Goal: Information Seeking & Learning: Find specific fact

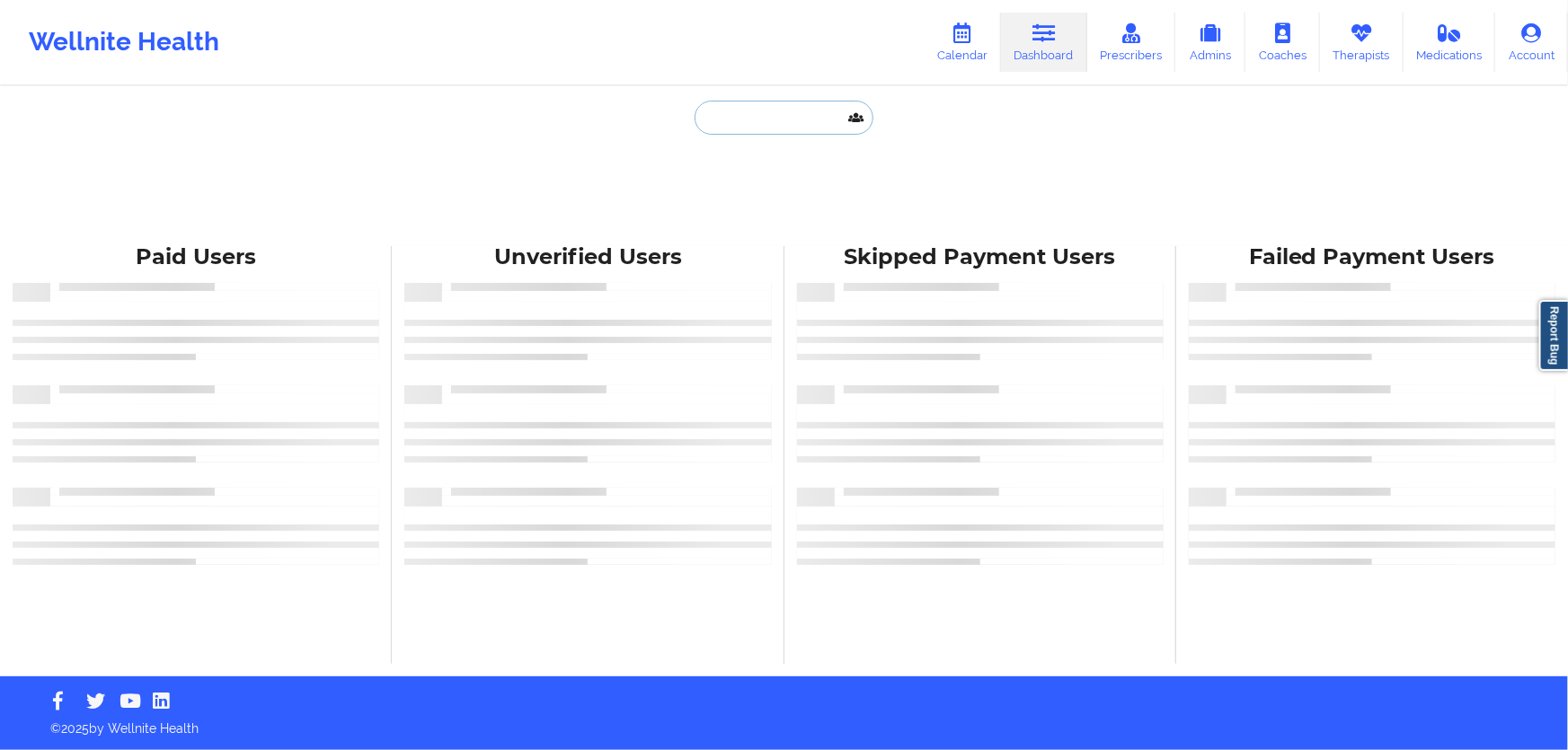
click at [803, 121] on input "text" at bounding box center [784, 118] width 178 height 34
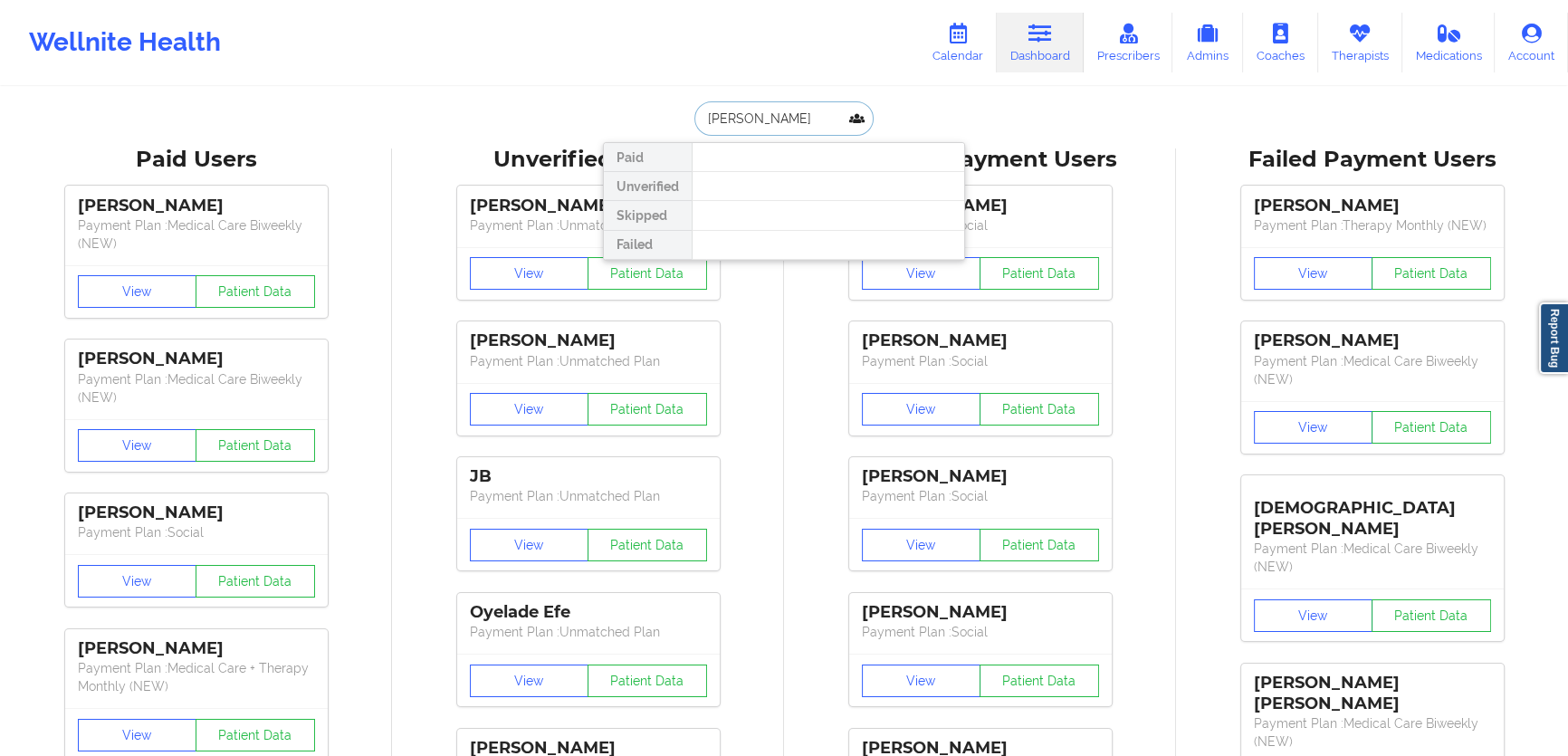
drag, startPoint x: 819, startPoint y: 119, endPoint x: 570, endPoint y: 115, distance: 249.0
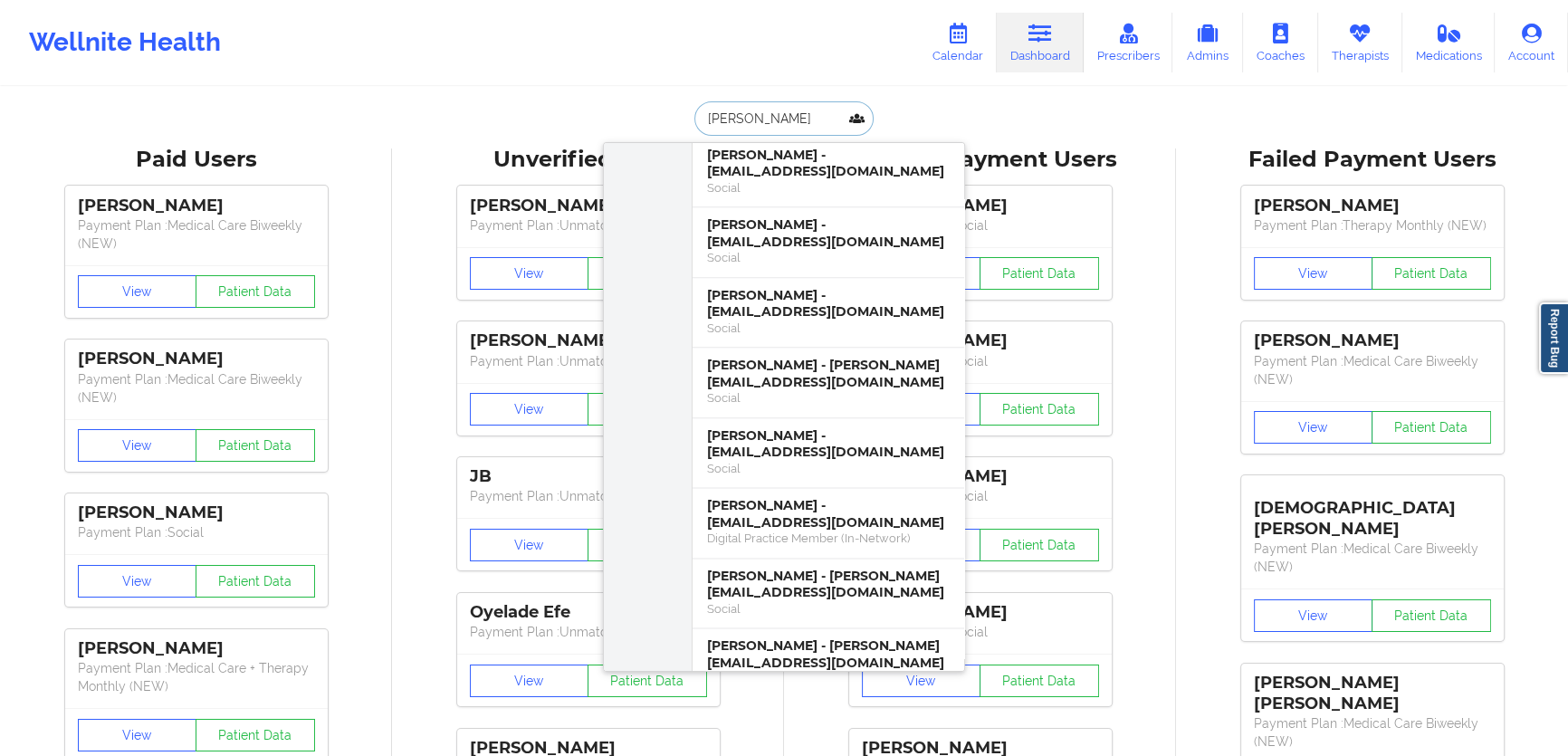
scroll to position [3043, 0]
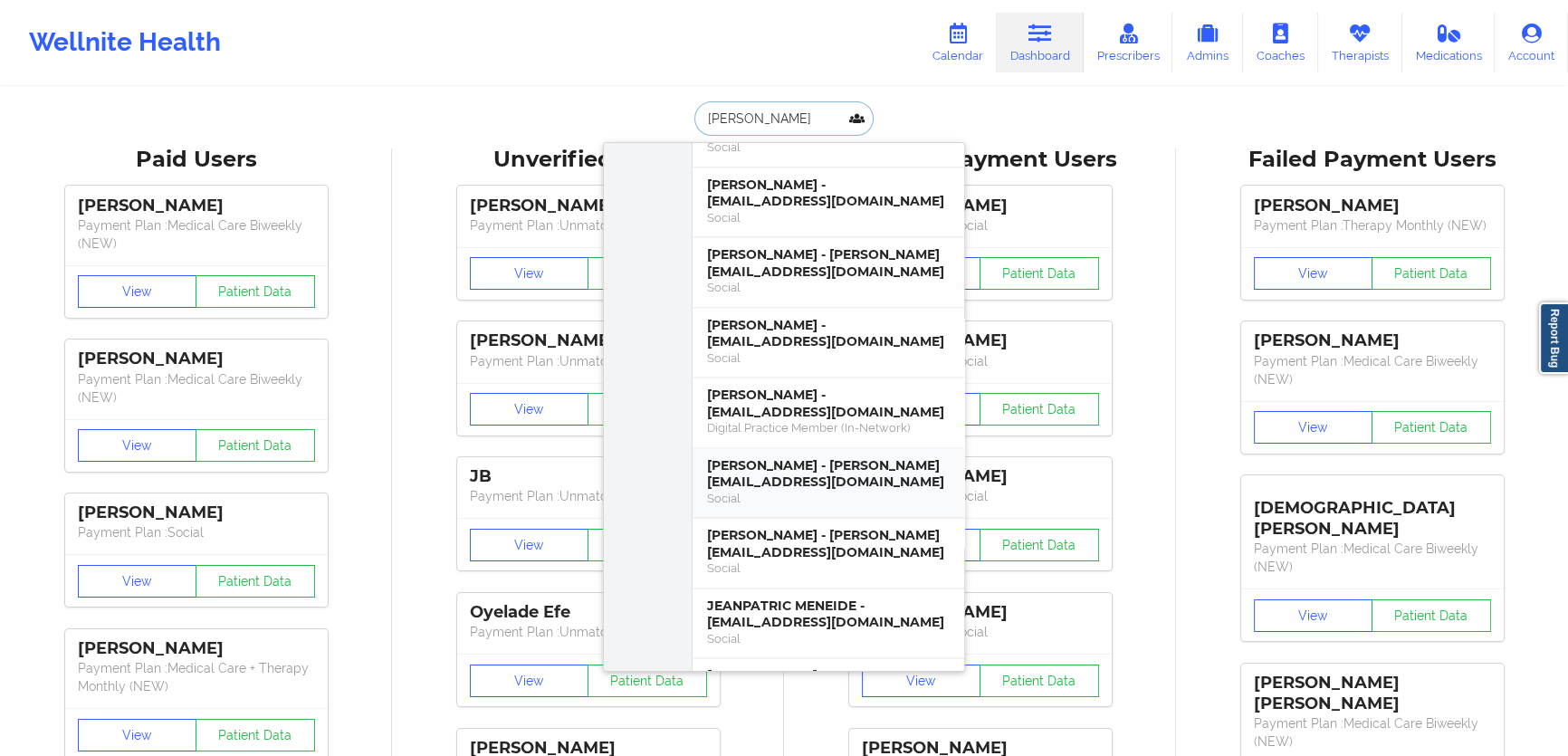
type input "[PERSON_NAME]"
click at [966, 51] on link "Calendar" at bounding box center [958, 42] width 78 height 60
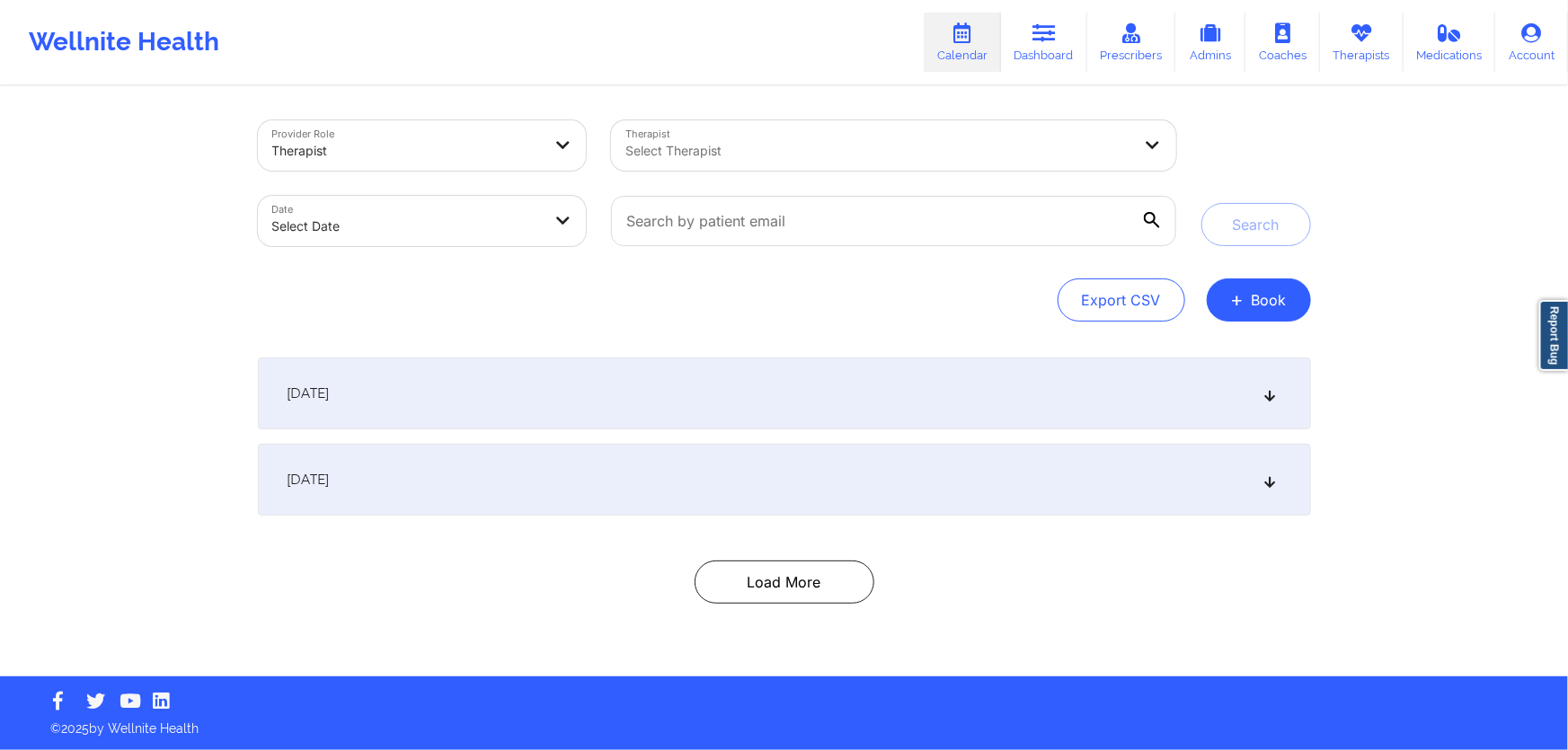
click at [494, 153] on div at bounding box center [407, 150] width 270 height 22
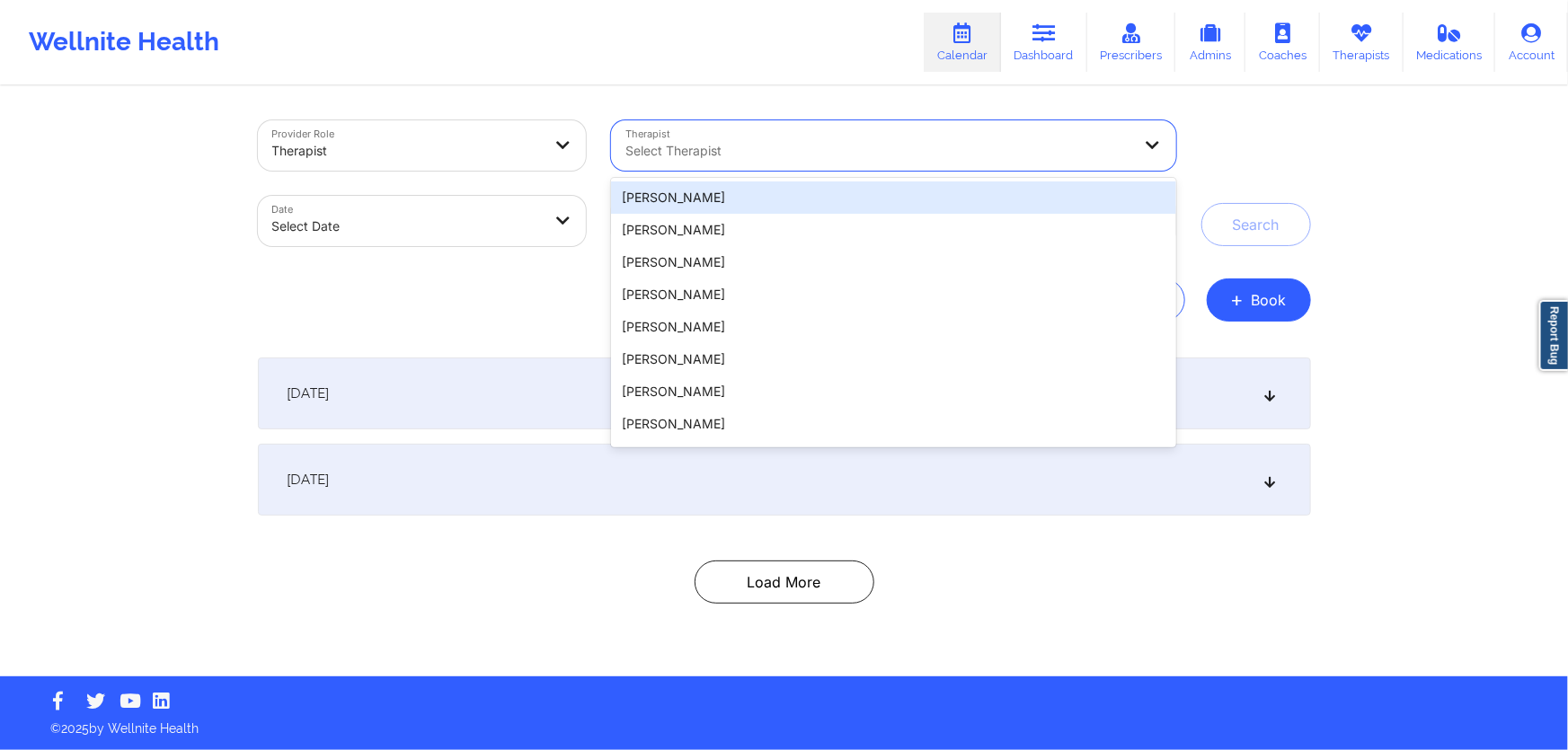
click at [748, 168] on div "Select Therapist" at bounding box center [871, 145] width 522 height 51
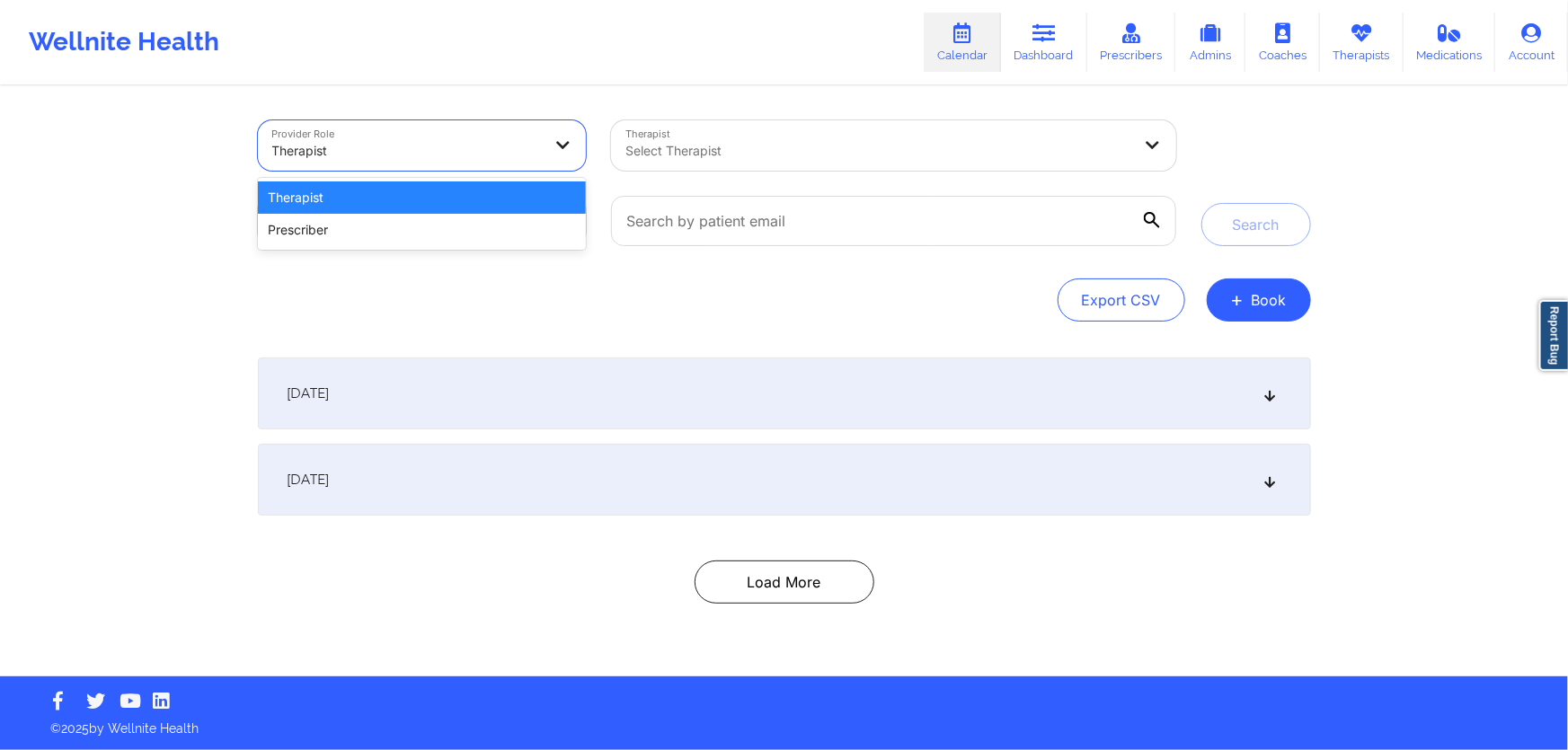
click at [526, 155] on div at bounding box center [407, 150] width 270 height 22
drag, startPoint x: 535, startPoint y: 148, endPoint x: 496, endPoint y: 204, distance: 68.2
click at [535, 149] on div at bounding box center [407, 150] width 270 height 22
select select "2025-8"
select select "2025-9"
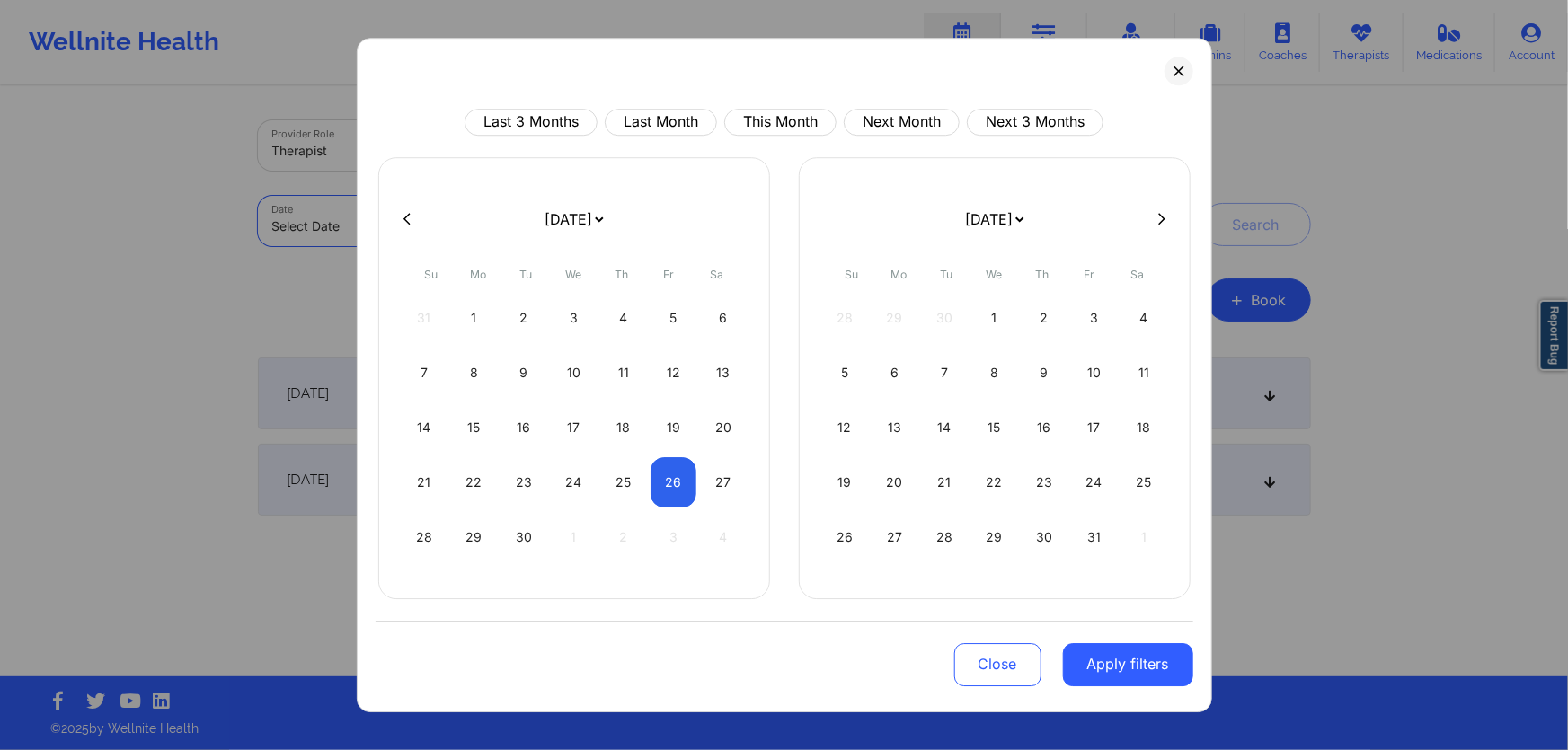
click at [496, 204] on body "Wellnite Health Calendar Dashboard Prescribers Admins Coaches Therapists Medica…" at bounding box center [784, 375] width 1568 height 750
click at [631, 426] on div "18" at bounding box center [624, 427] width 46 height 51
select select "2025-8"
select select "2025-9"
select select "2025-8"
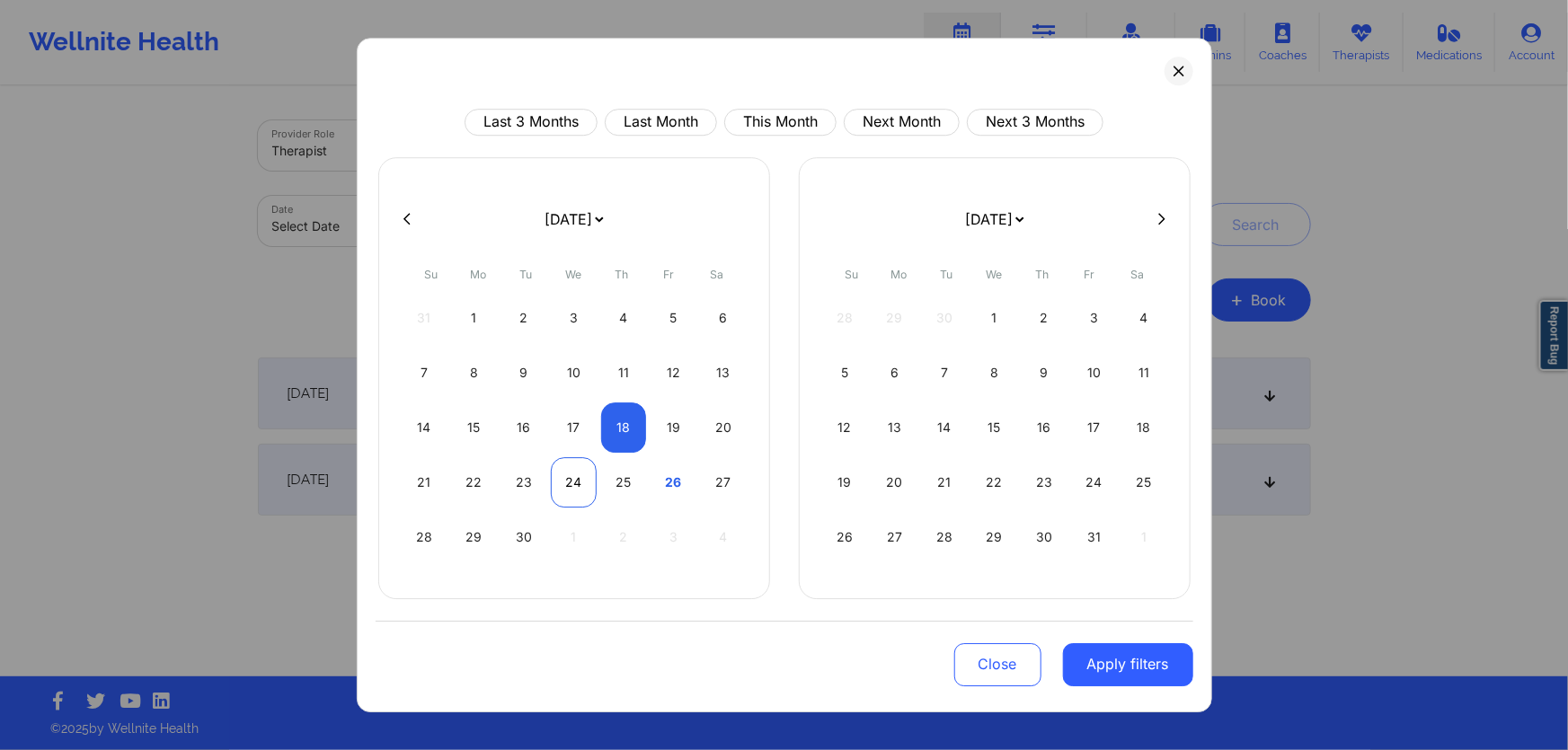
select select "2025-9"
select select "2025-8"
select select "2025-9"
click at [695, 432] on div "19" at bounding box center [674, 427] width 46 height 51
select select "2025-8"
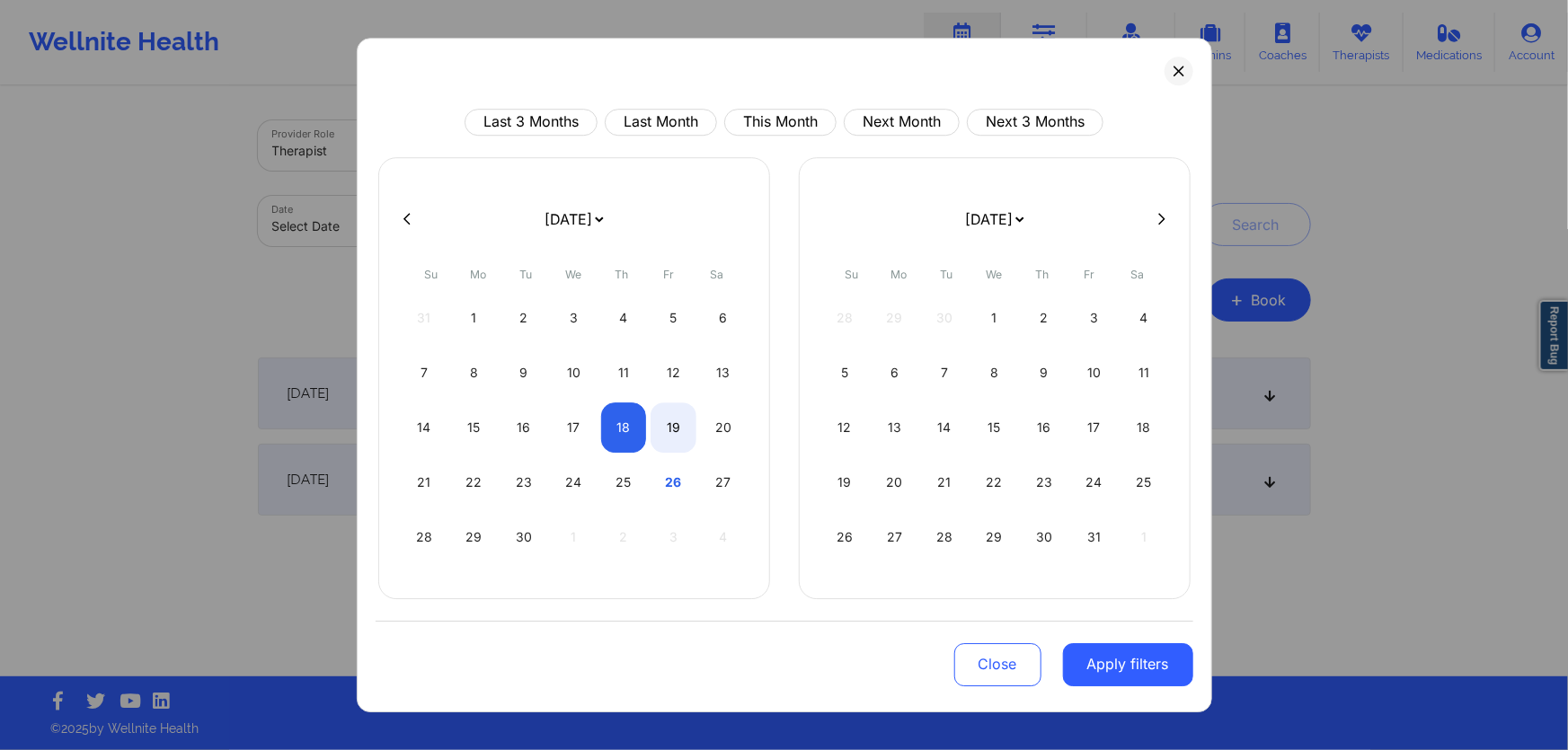
select select "2025-9"
click at [1174, 670] on button "Apply filters" at bounding box center [1128, 664] width 130 height 43
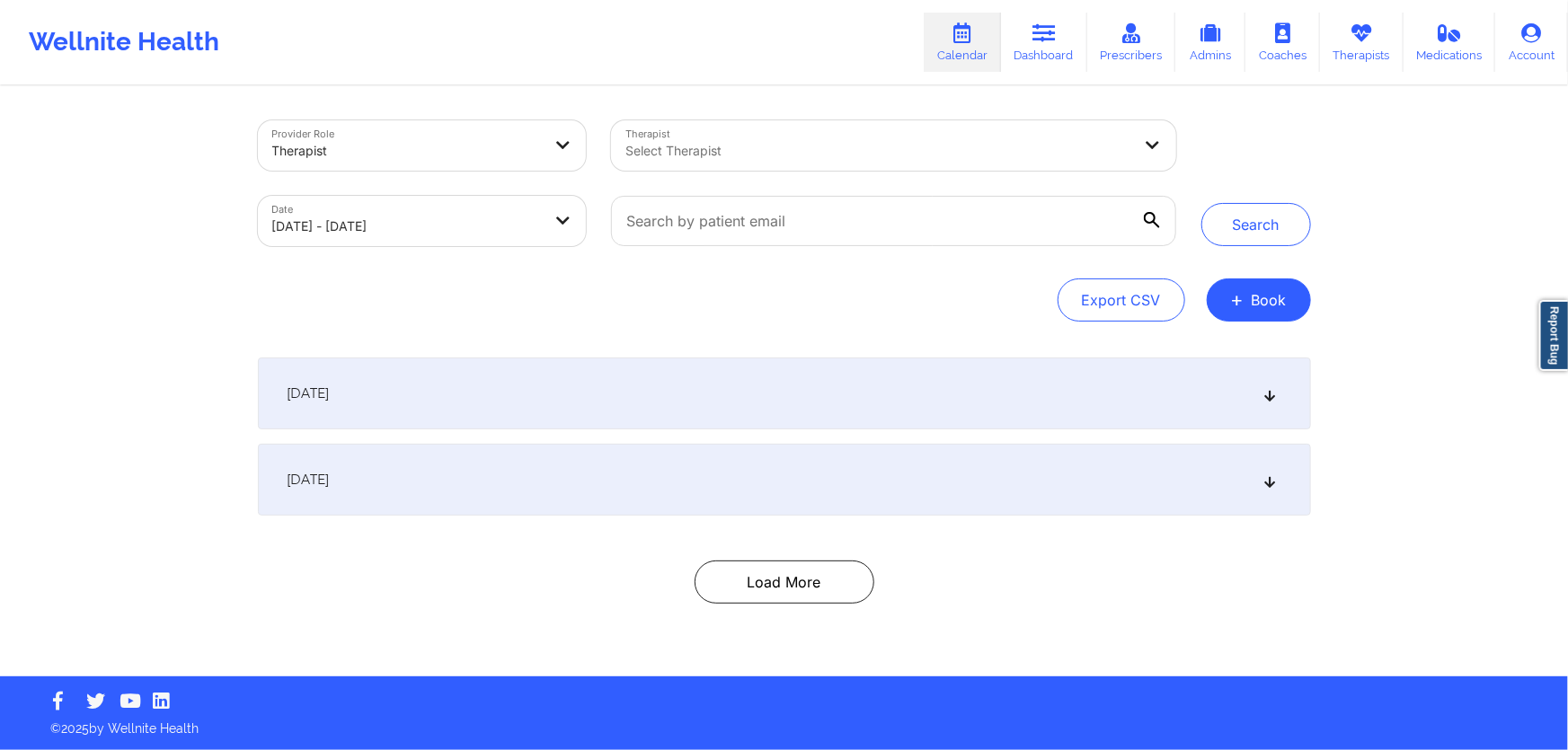
click at [888, 145] on div at bounding box center [878, 150] width 505 height 22
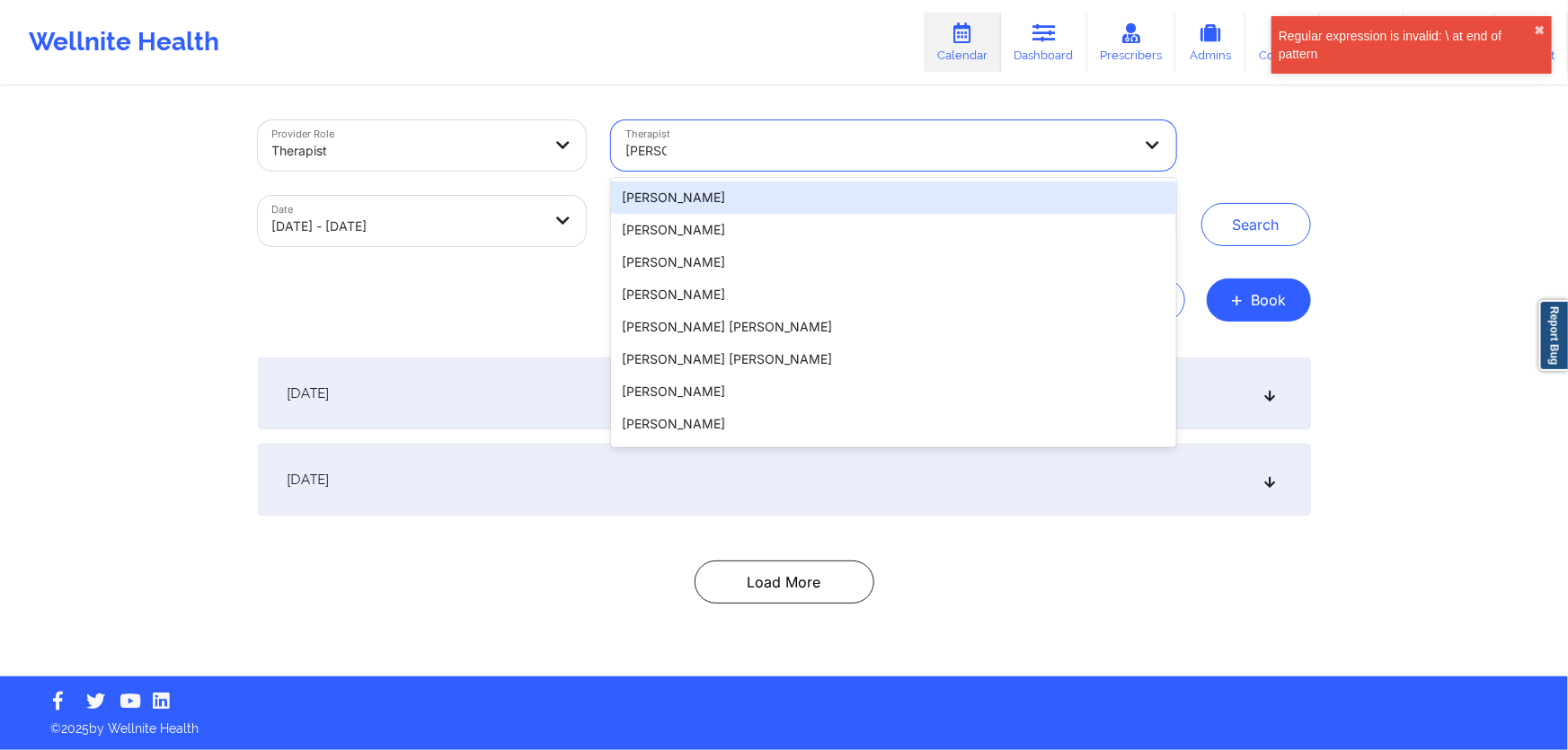
type input "[PERSON_NAME]"
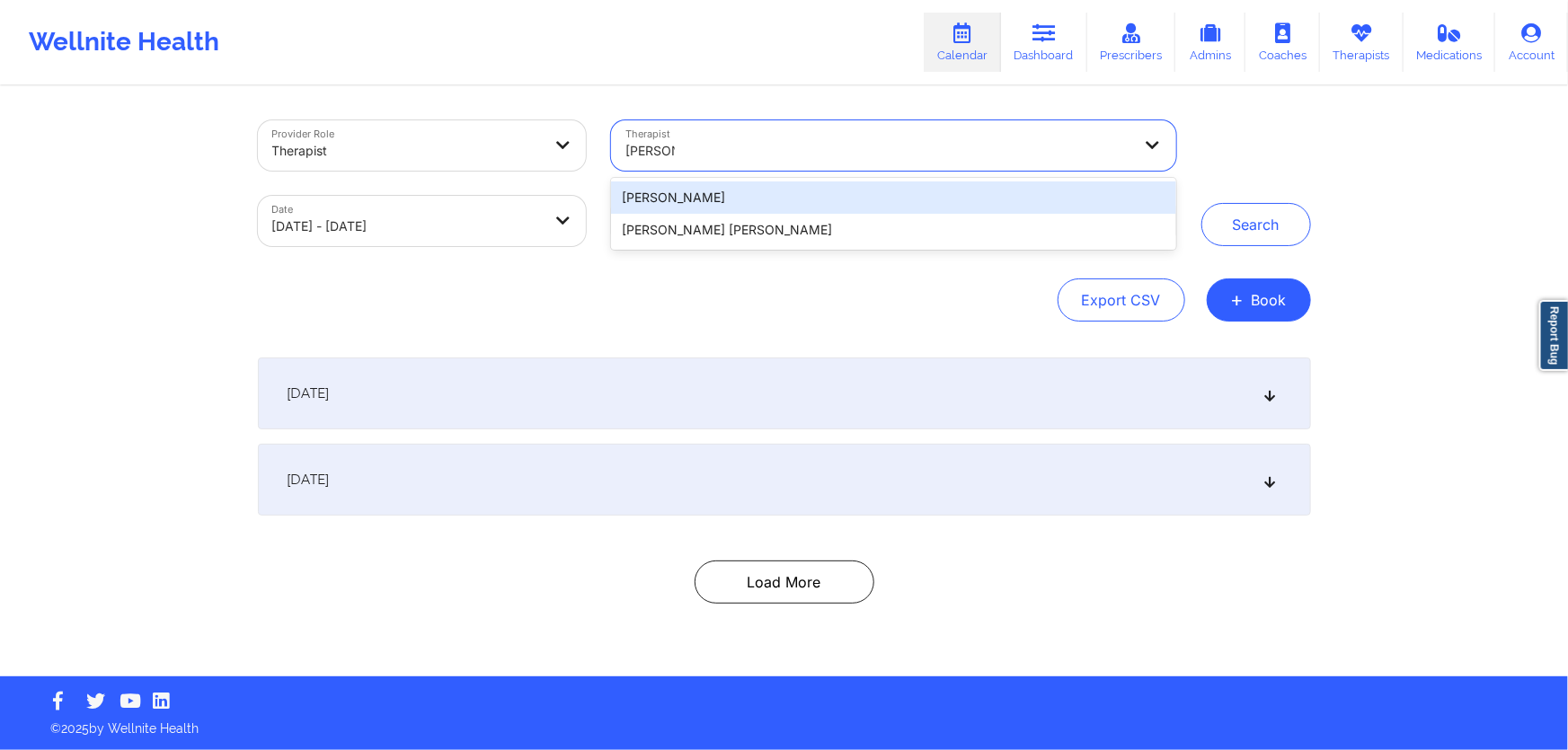
click at [862, 186] on div "[PERSON_NAME]" at bounding box center [892, 198] width 564 height 33
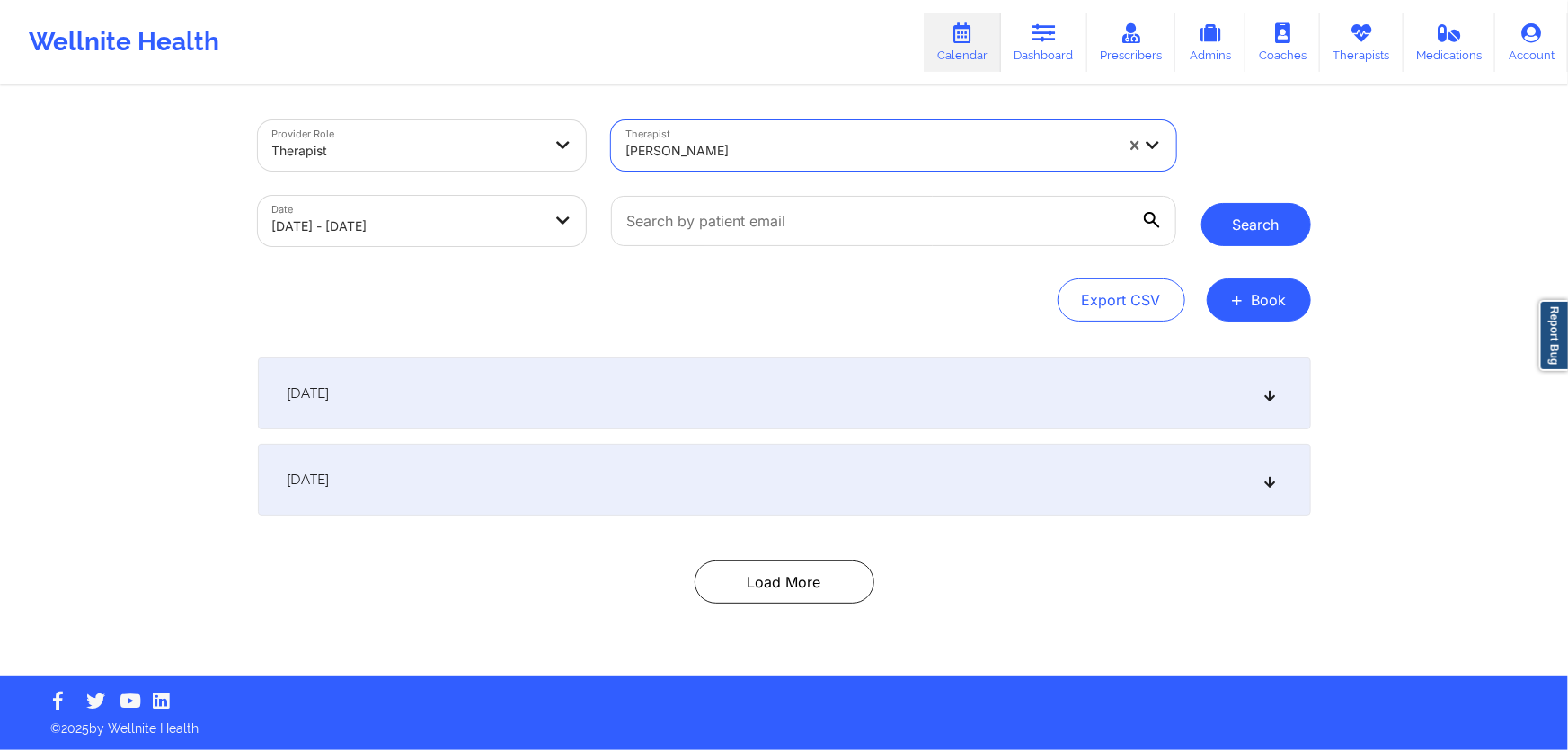
click at [1292, 208] on button "Search" at bounding box center [1256, 224] width 110 height 43
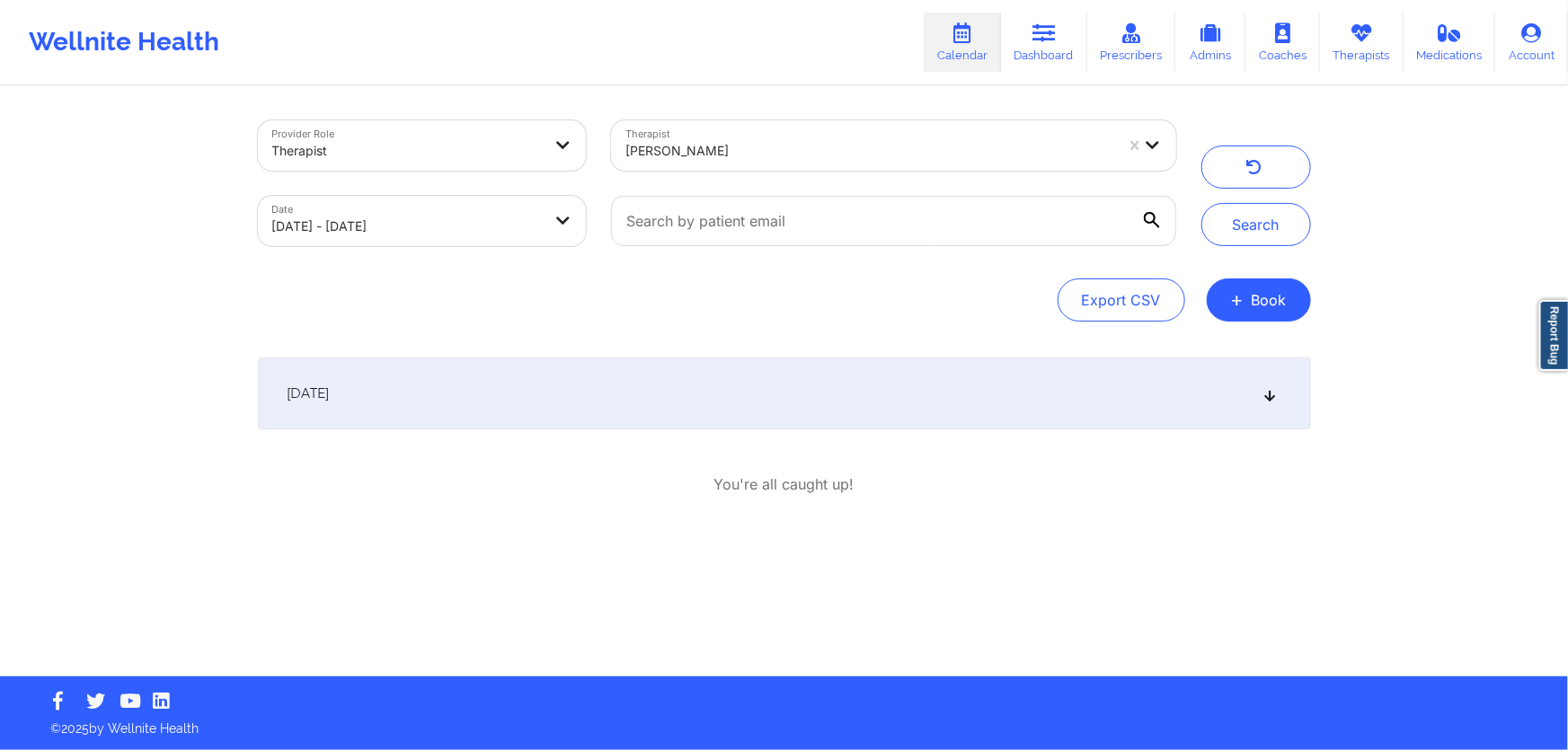
click at [849, 443] on div "[DATE] 7:00am 7:30am [DATE] [PERSON_NAME] Video-Call with Therapist [PERSON_NAM…" at bounding box center [784, 427] width 1053 height 138
click at [877, 414] on div "[DATE]" at bounding box center [784, 393] width 1053 height 72
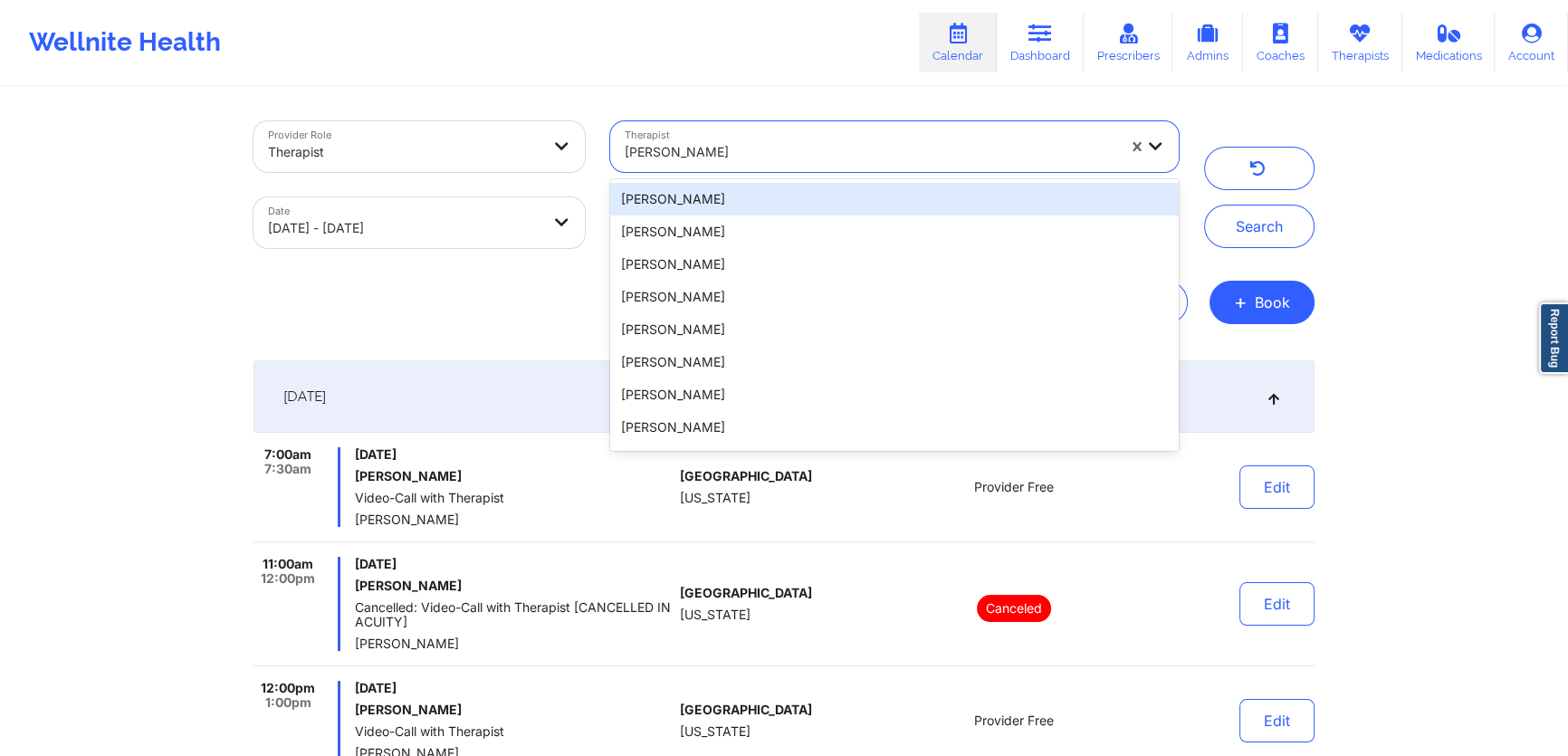
click at [829, 148] on div at bounding box center [871, 151] width 492 height 22
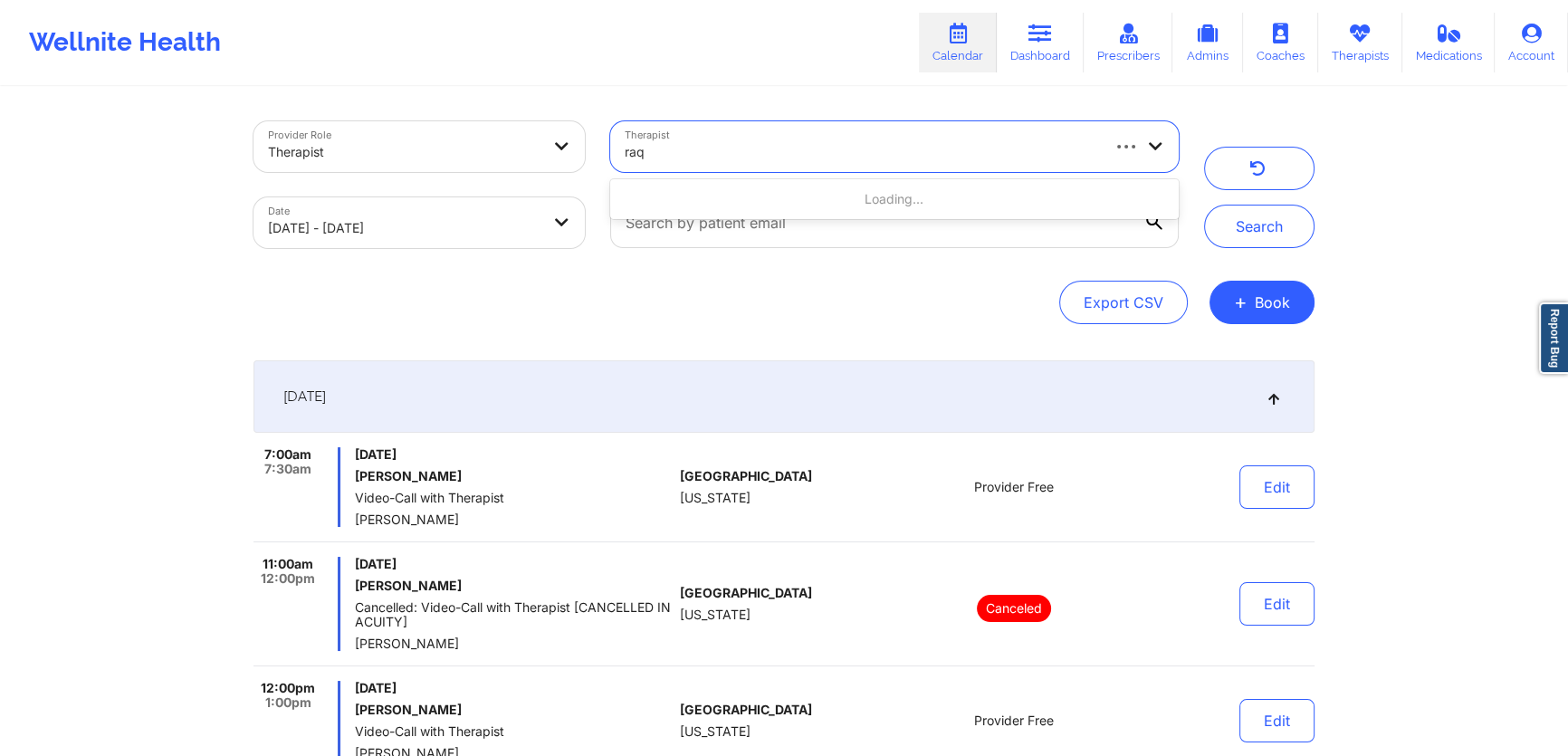
type input "raq"
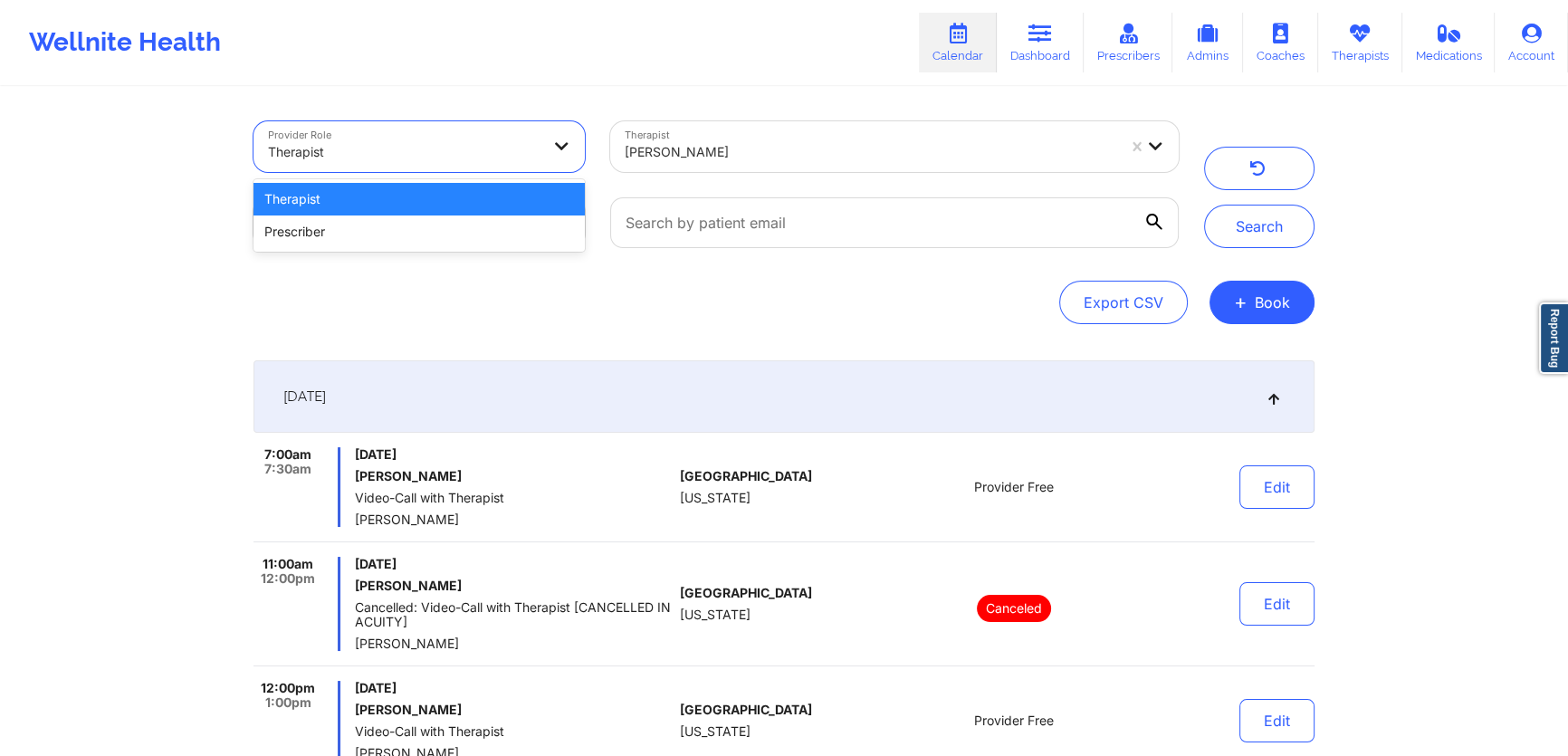
click at [510, 160] on div at bounding box center [404, 151] width 272 height 22
click at [483, 139] on div "Therapist" at bounding box center [404, 151] width 272 height 40
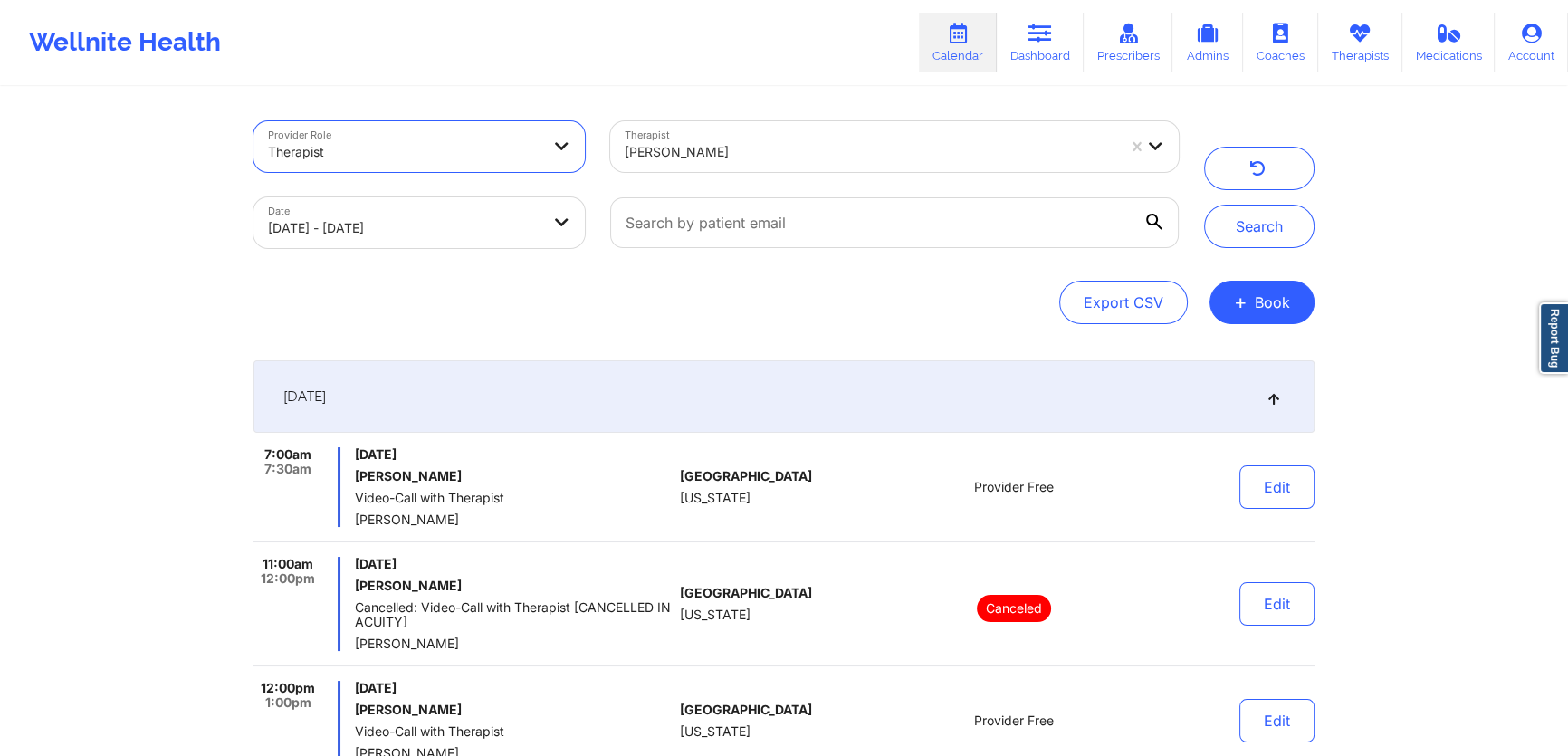
click at [461, 220] on body "Wellnite Health Calendar Dashboard Prescribers Admins Coaches Therapists Medica…" at bounding box center [784, 378] width 1568 height 756
select select "2025-8"
select select "2025-9"
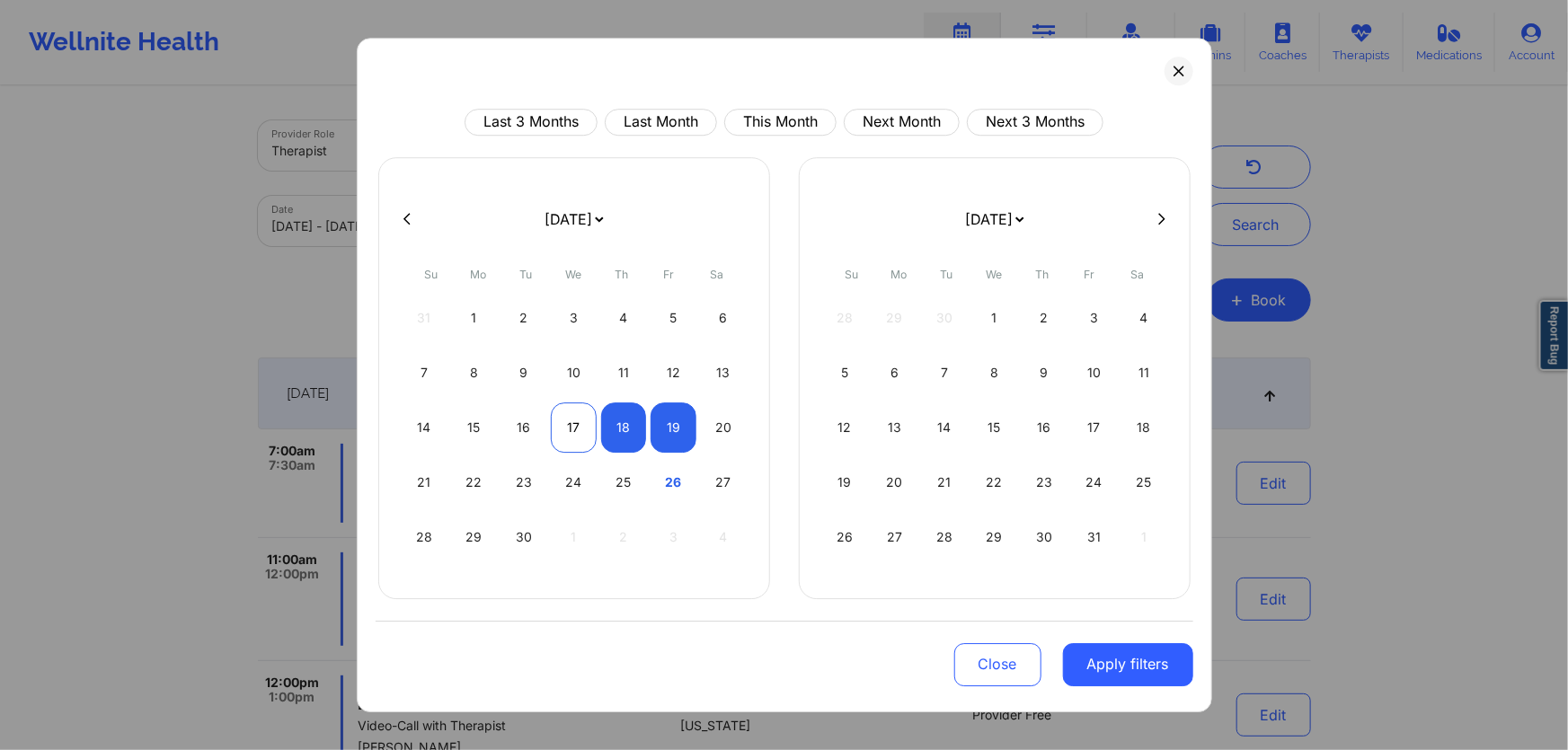
click at [577, 422] on div "17" at bounding box center [573, 427] width 46 height 51
select select "2025-8"
select select "2025-9"
click at [660, 431] on div "19" at bounding box center [674, 427] width 46 height 51
select select "2025-8"
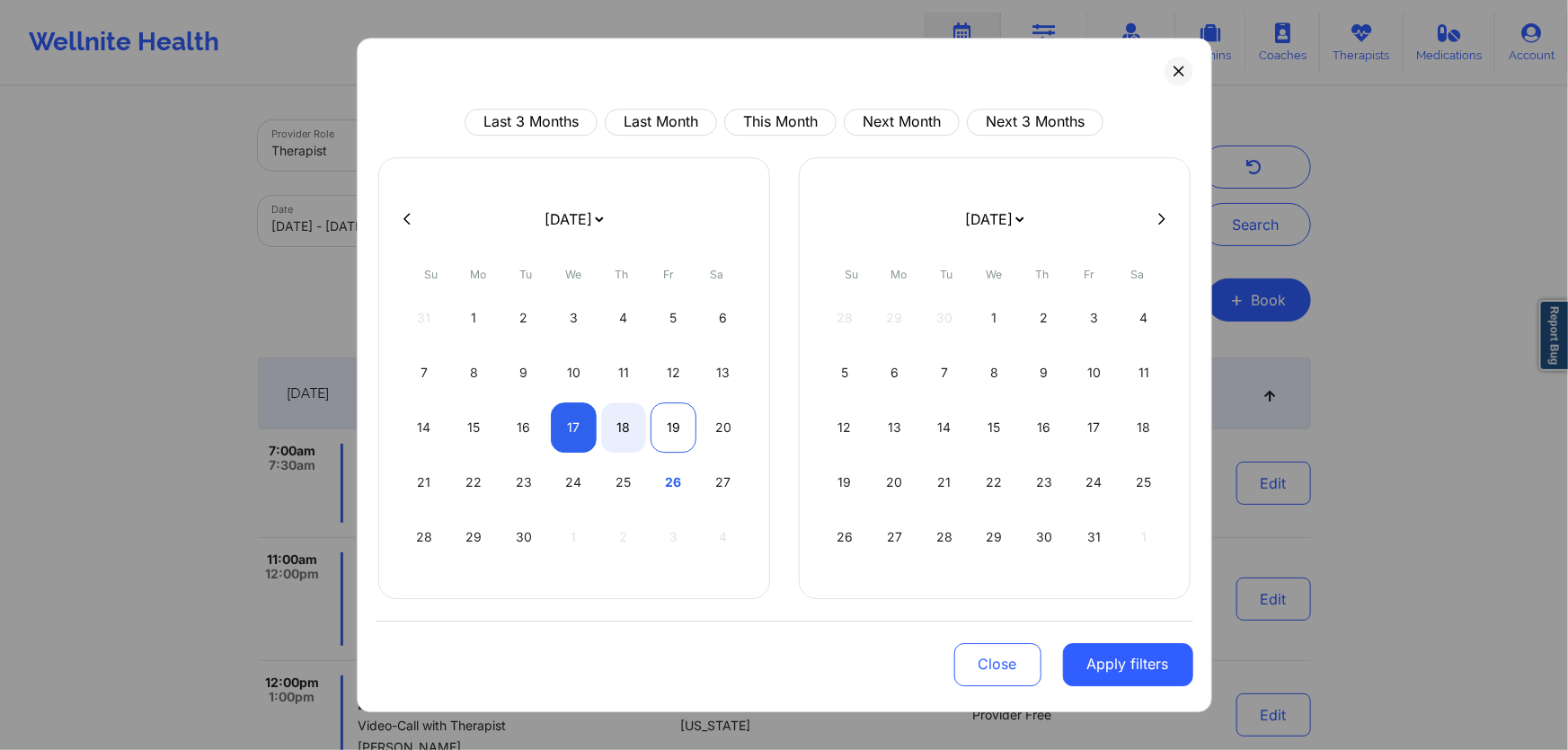
select select "2025-9"
click at [1094, 655] on button "Apply filters" at bounding box center [1128, 664] width 130 height 43
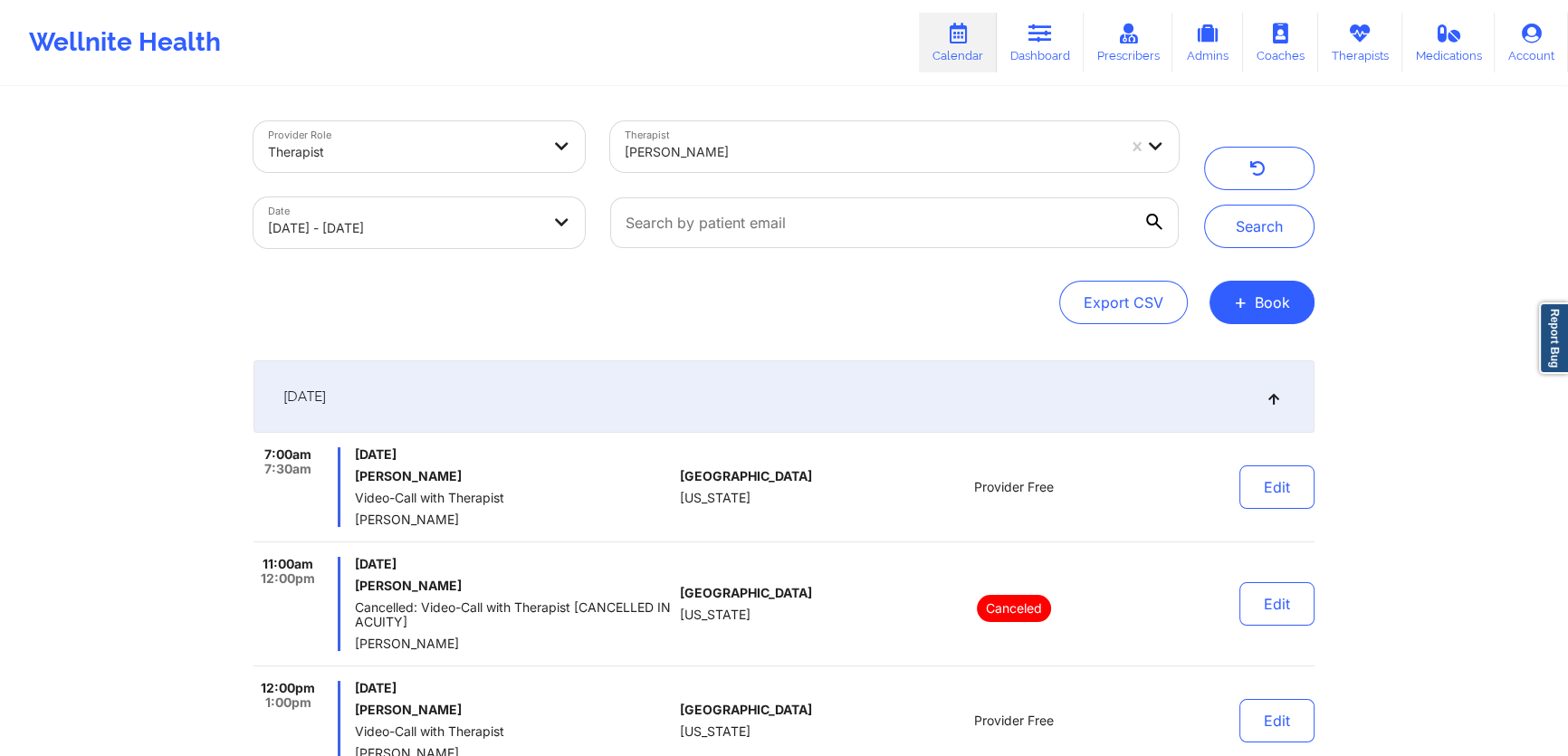
click at [844, 161] on div "[PERSON_NAME]" at bounding box center [864, 147] width 508 height 51
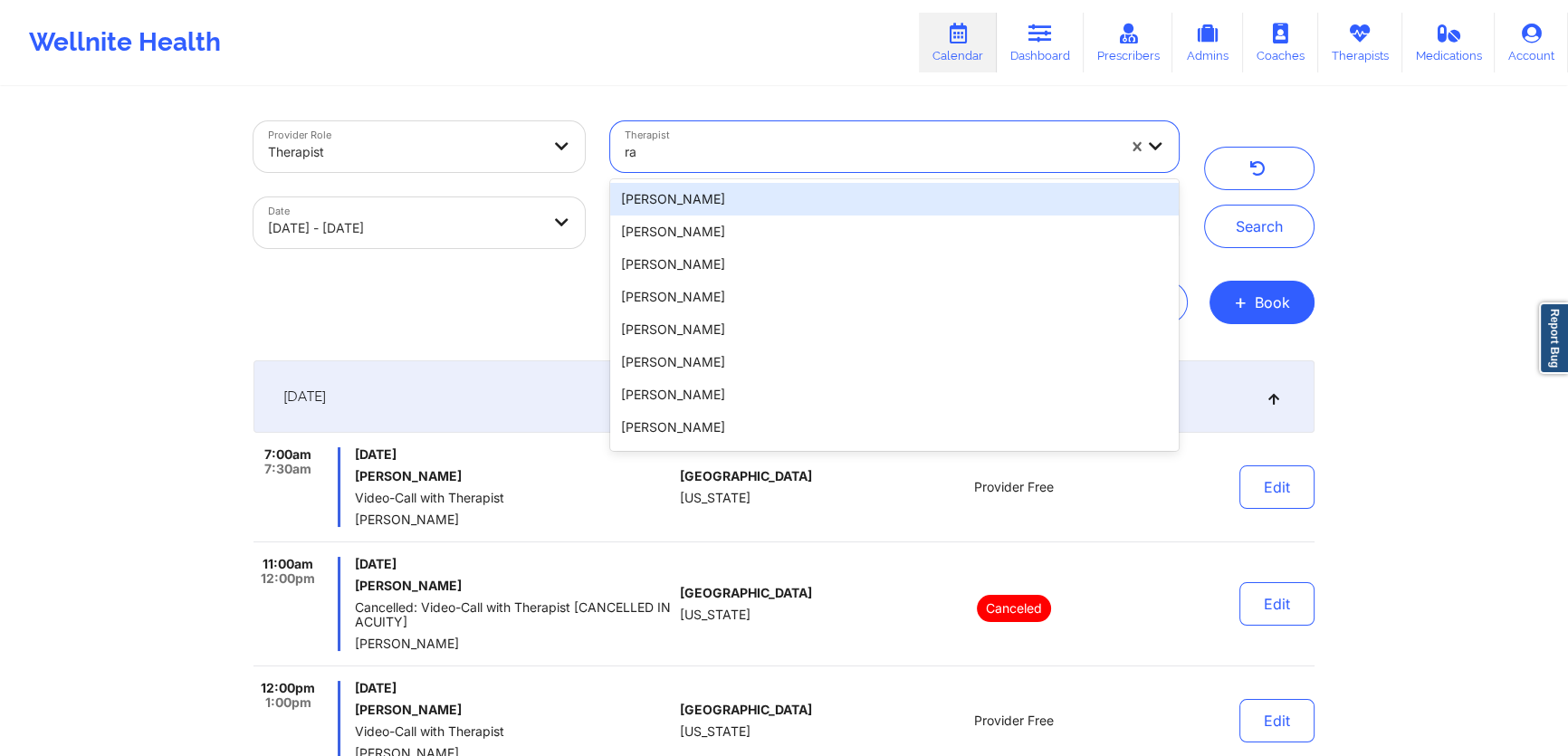
type input "raq"
click at [817, 190] on div "[PERSON_NAME]" at bounding box center [894, 200] width 568 height 33
click at [815, 165] on div "[PERSON_NAME]" at bounding box center [871, 151] width 492 height 40
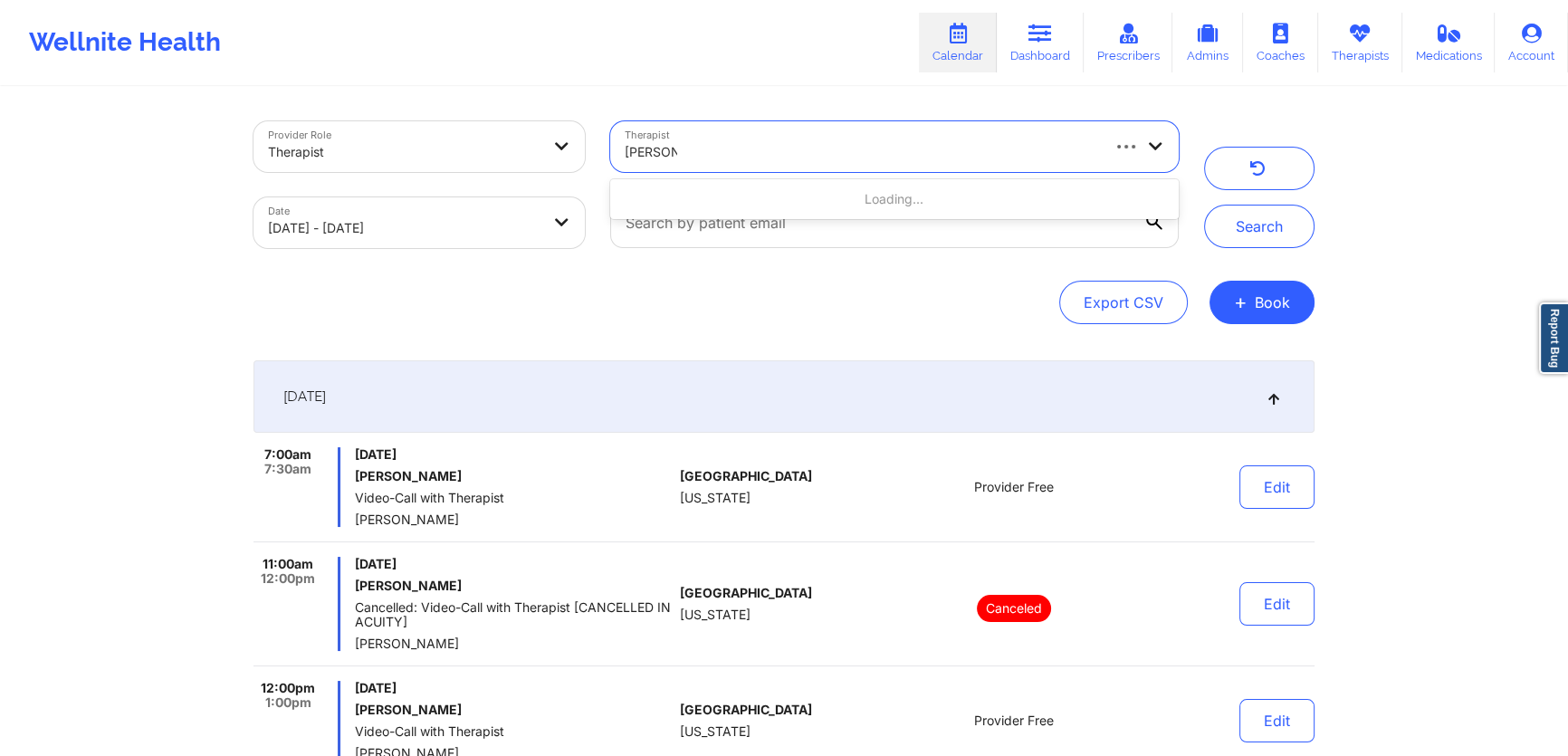
type input "[PERSON_NAME] per"
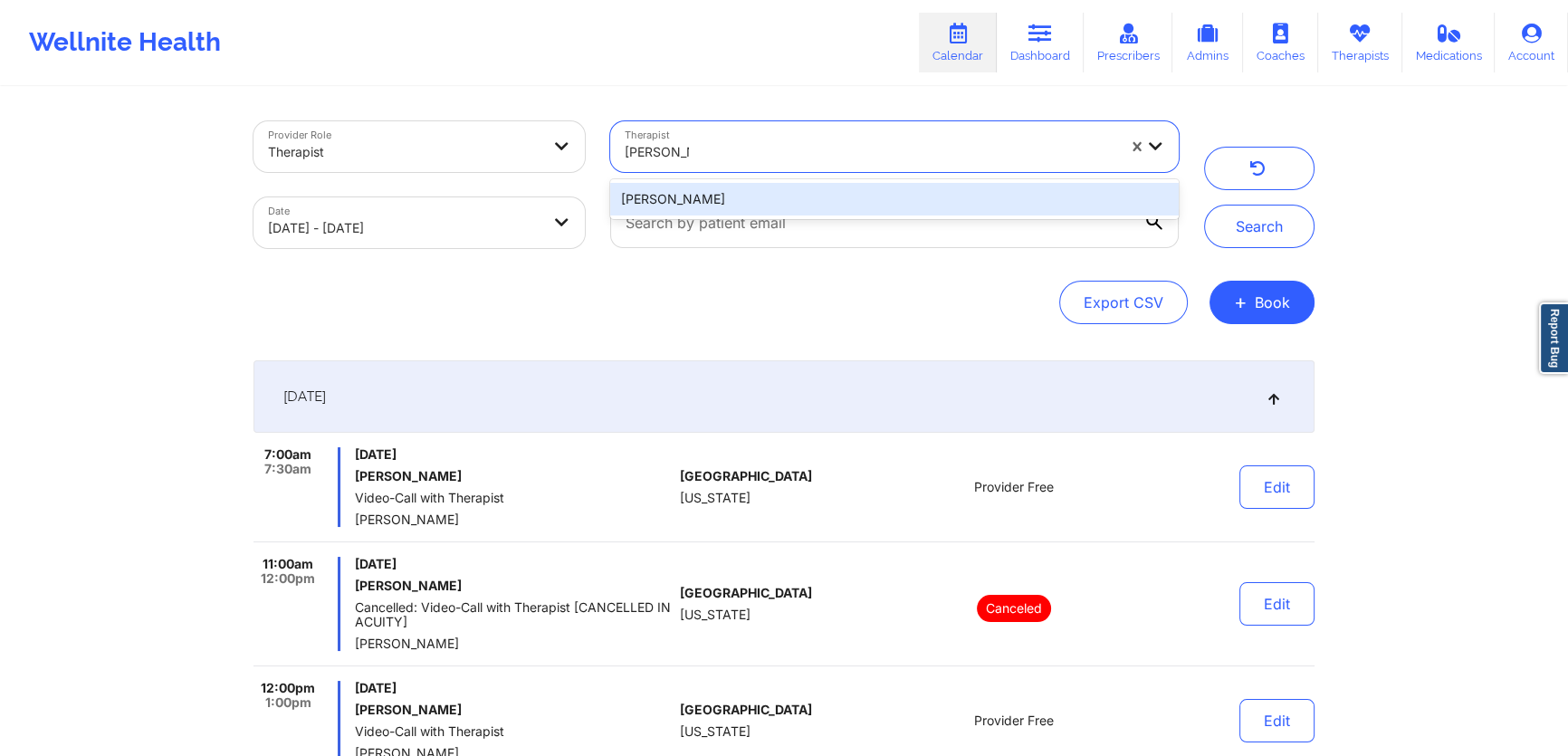
click at [829, 190] on div "[PERSON_NAME]" at bounding box center [894, 200] width 568 height 33
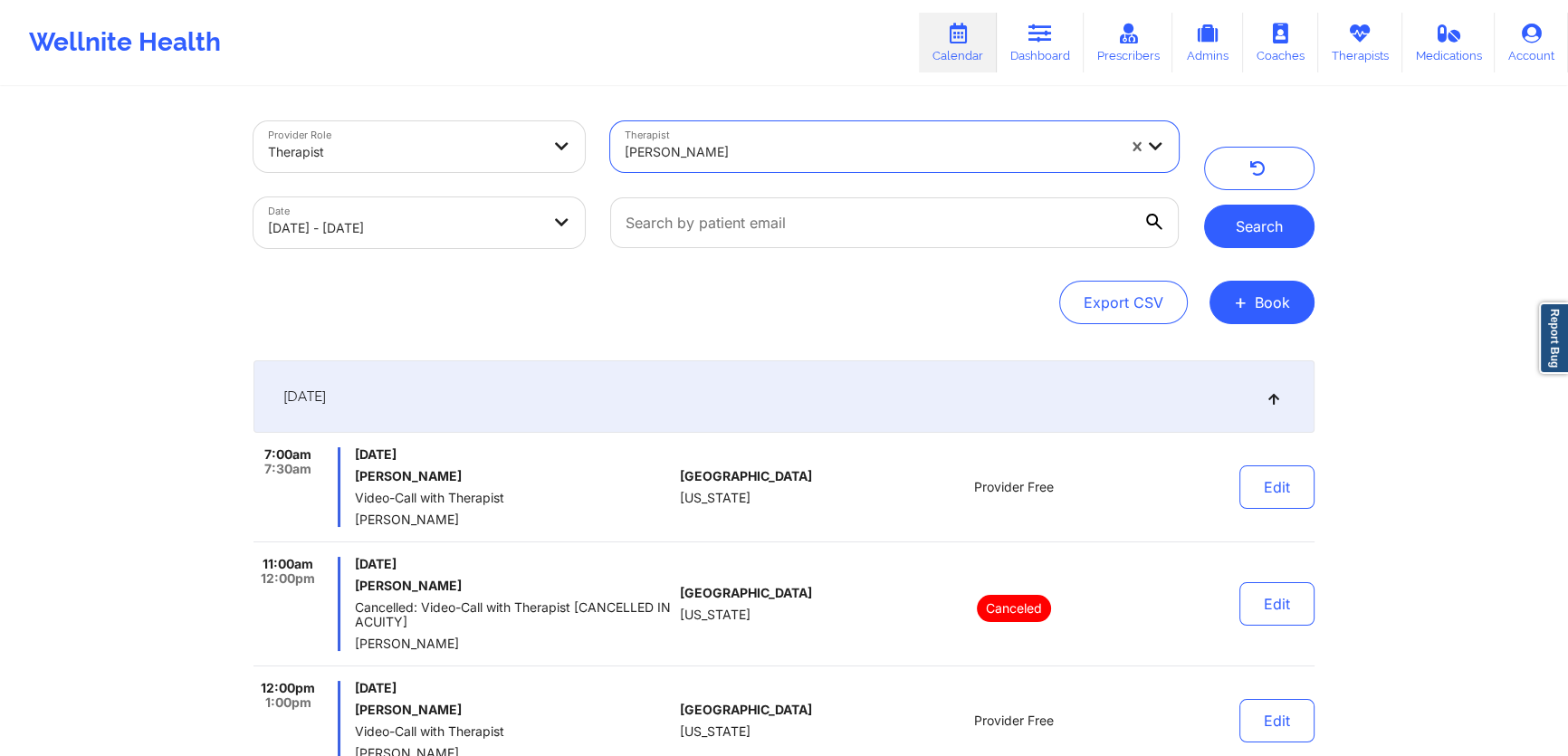
click at [1307, 225] on button "Search" at bounding box center [1258, 226] width 111 height 43
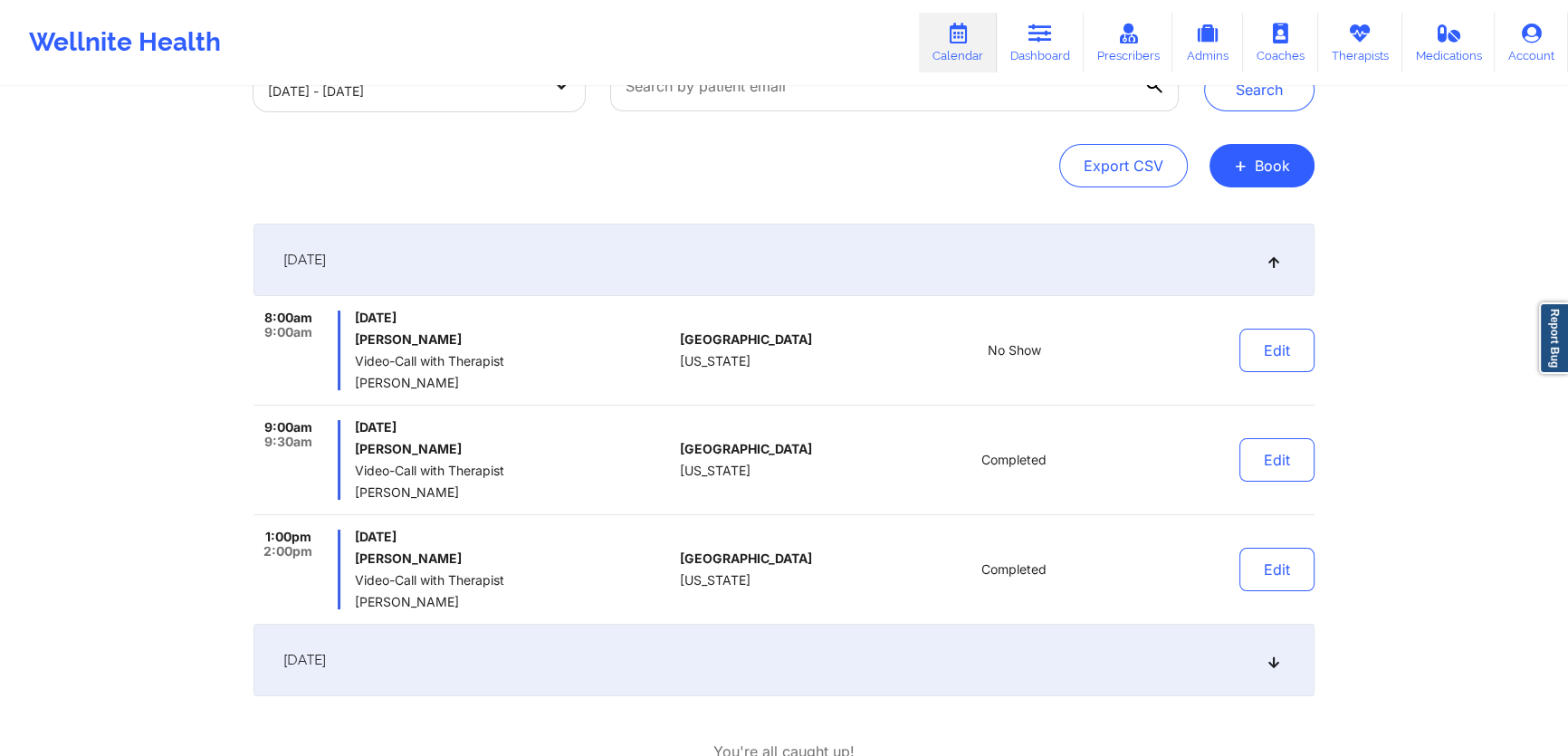
scroll to position [164, 0]
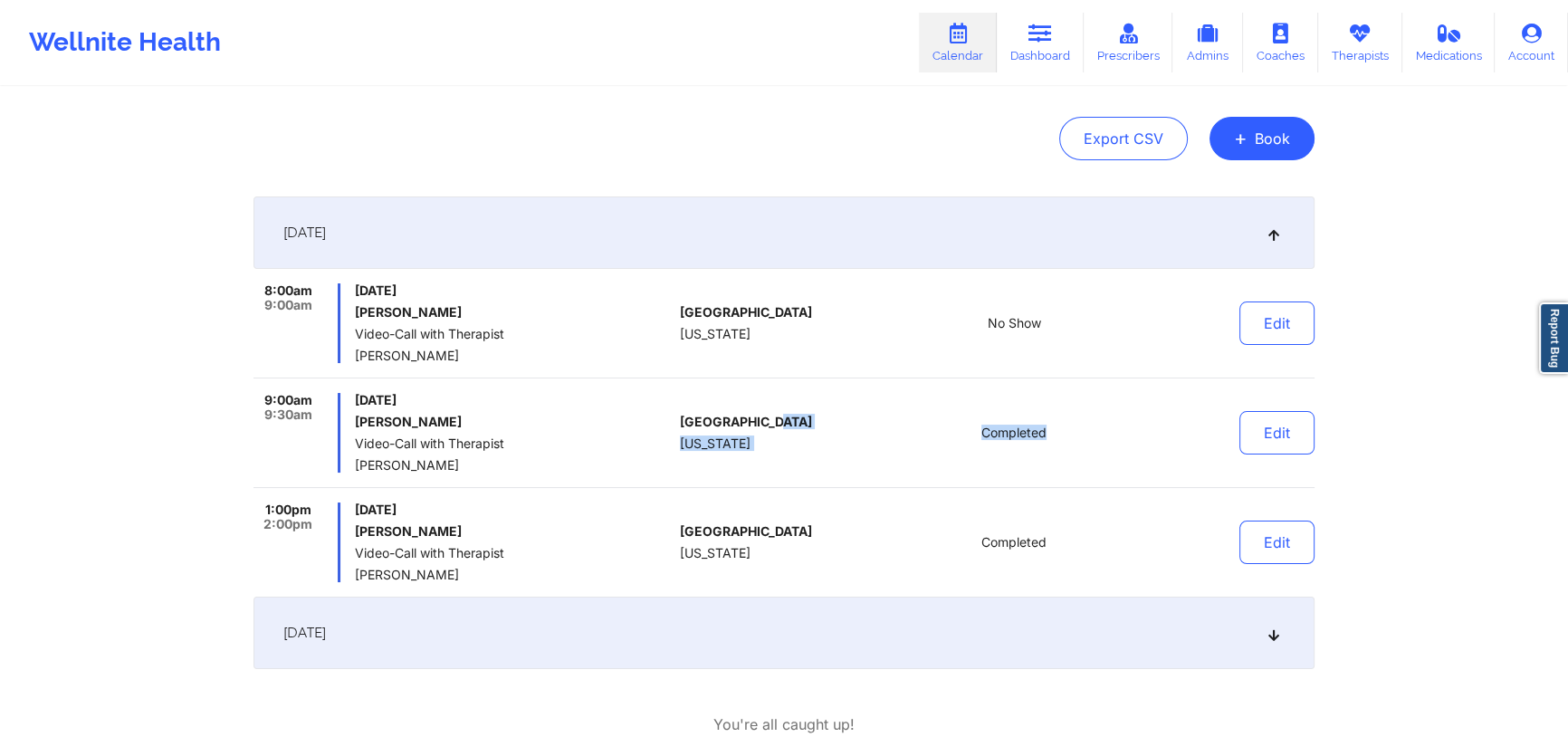
drag, startPoint x: 1095, startPoint y: 434, endPoint x: 815, endPoint y: 428, distance: 280.1
click at [815, 428] on div "9:00am 9:30am [DATE] [PERSON_NAME] Video-Call with Therapist [PERSON_NAME] [GEO…" at bounding box center [784, 440] width 1061 height 95
click at [873, 443] on div "[GEOGRAPHIC_DATA] [US_STATE]" at bounding box center [780, 432] width 201 height 80
click at [1502, 546] on div "Provider Role Therapist Therapist [PERSON_NAME] Date [DATE] - [DATE] Search Exp…" at bounding box center [784, 308] width 1568 height 944
click at [1420, 514] on div "Provider Role Therapist Therapist [PERSON_NAME] Date [DATE] - [DATE] Search Exp…" at bounding box center [784, 308] width 1568 height 944
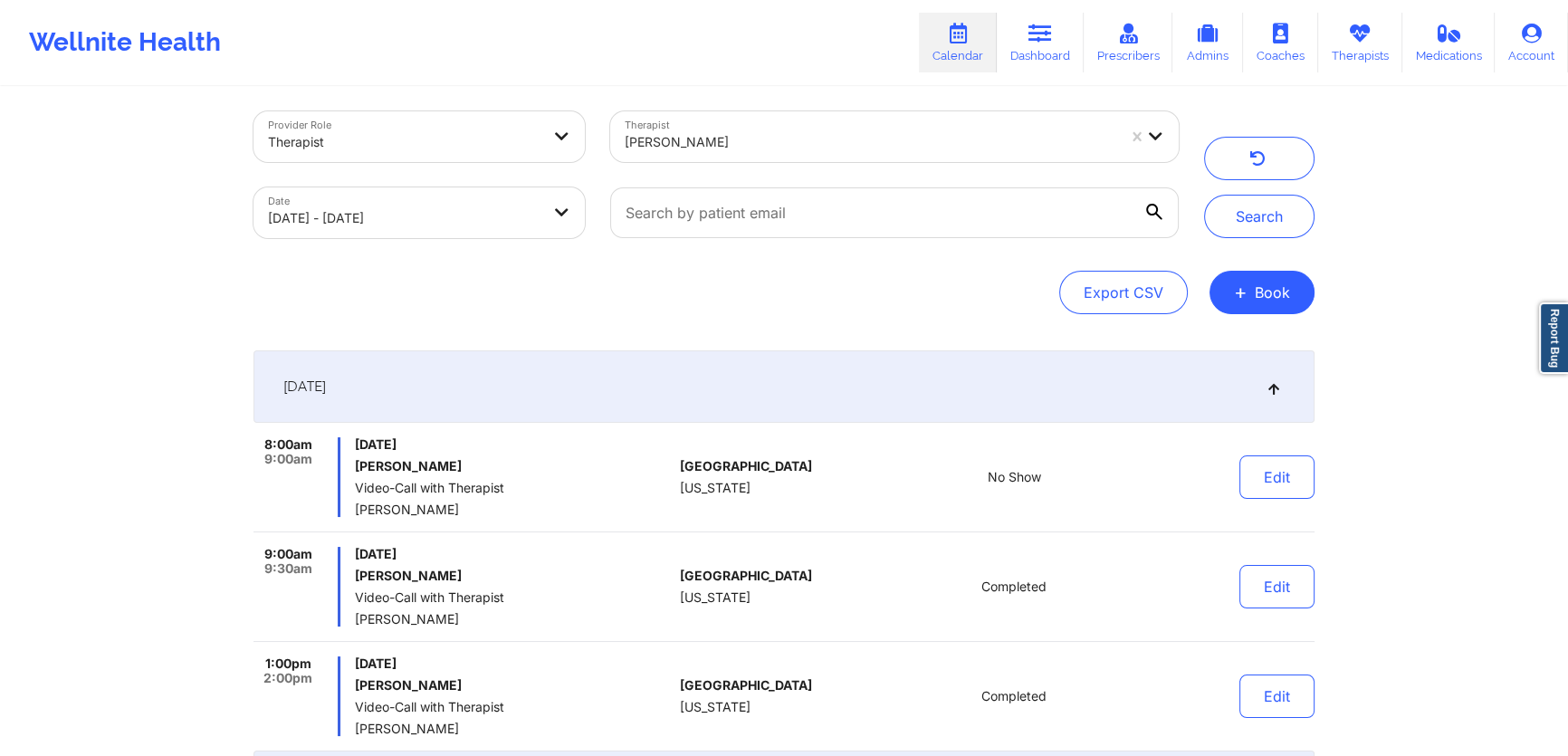
scroll to position [0, 0]
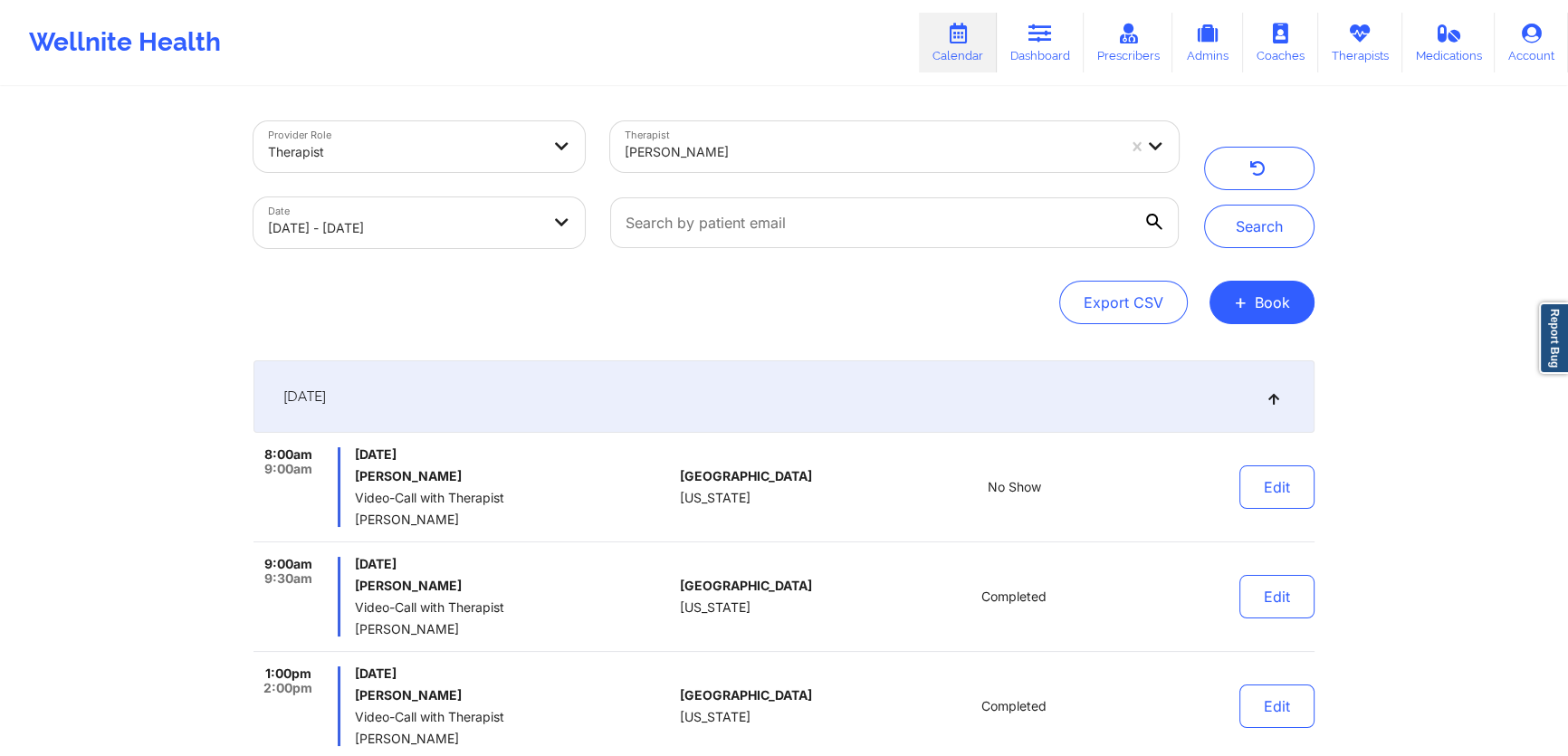
click at [518, 224] on body "Wellnite Health Calendar Dashboard Prescribers Admins Coaches Therapists Medica…" at bounding box center [784, 378] width 1568 height 756
select select "2025-8"
select select "2025-9"
click at [731, 154] on div at bounding box center [871, 151] width 492 height 22
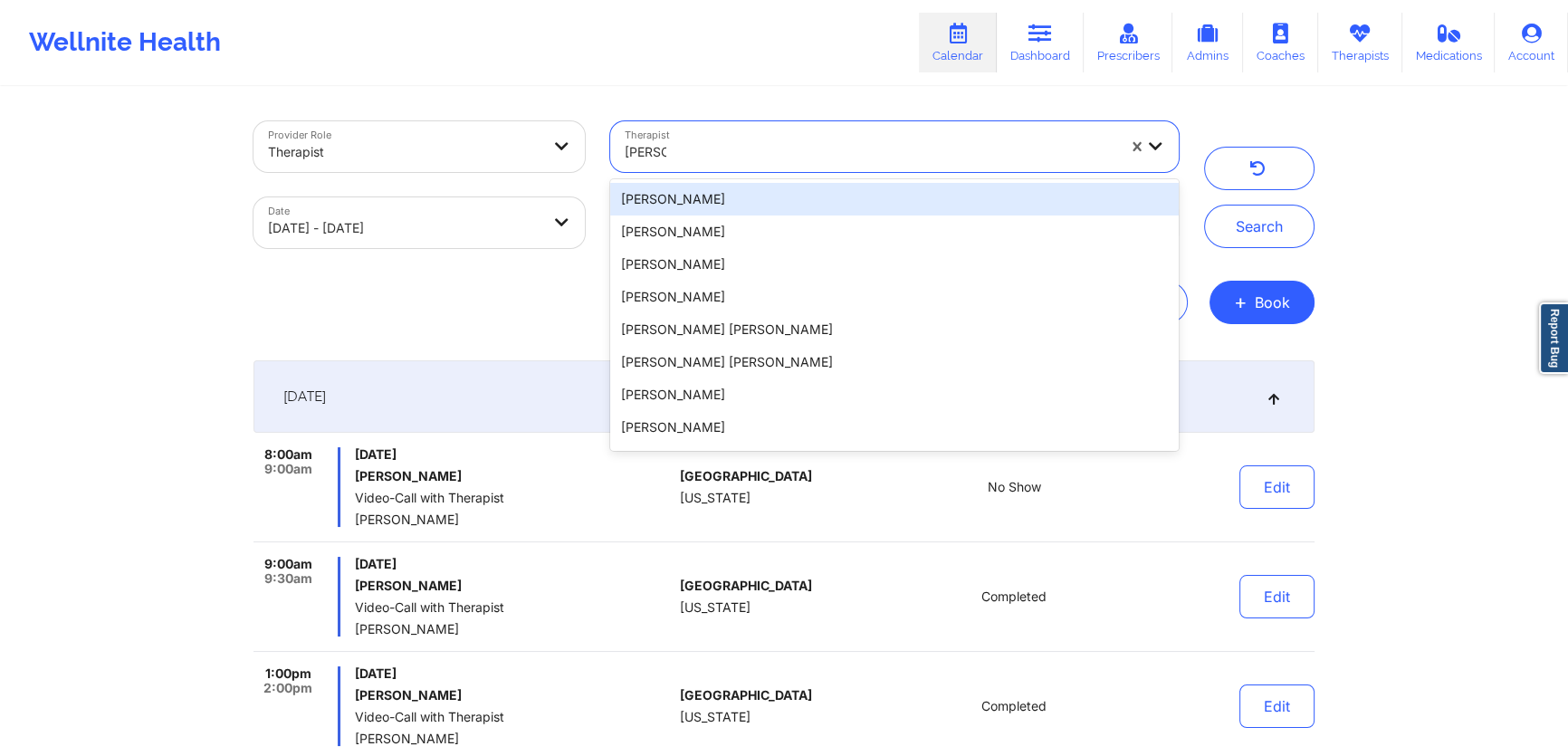
type input "[PERSON_NAME]"
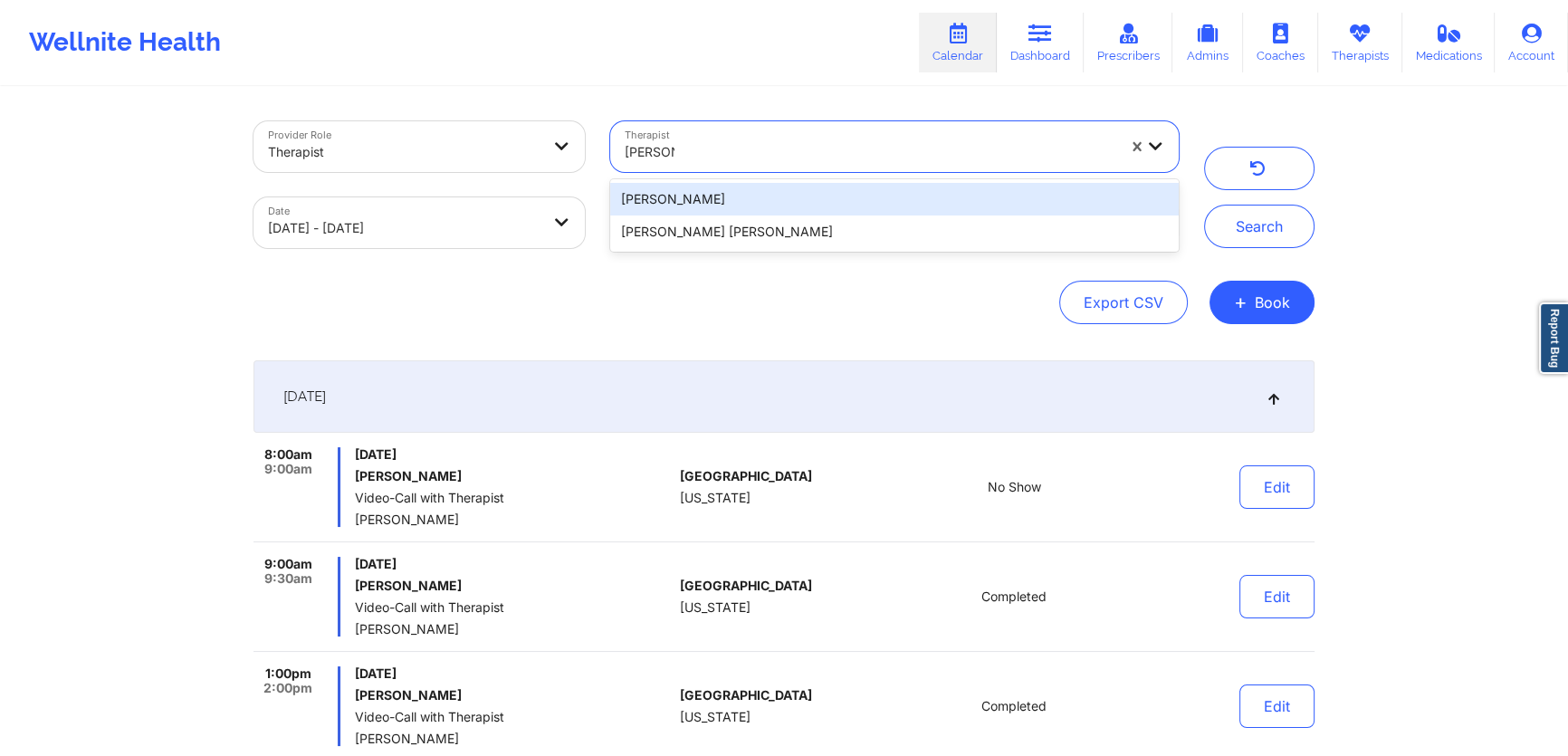
click at [715, 203] on div "[PERSON_NAME]" at bounding box center [894, 200] width 568 height 33
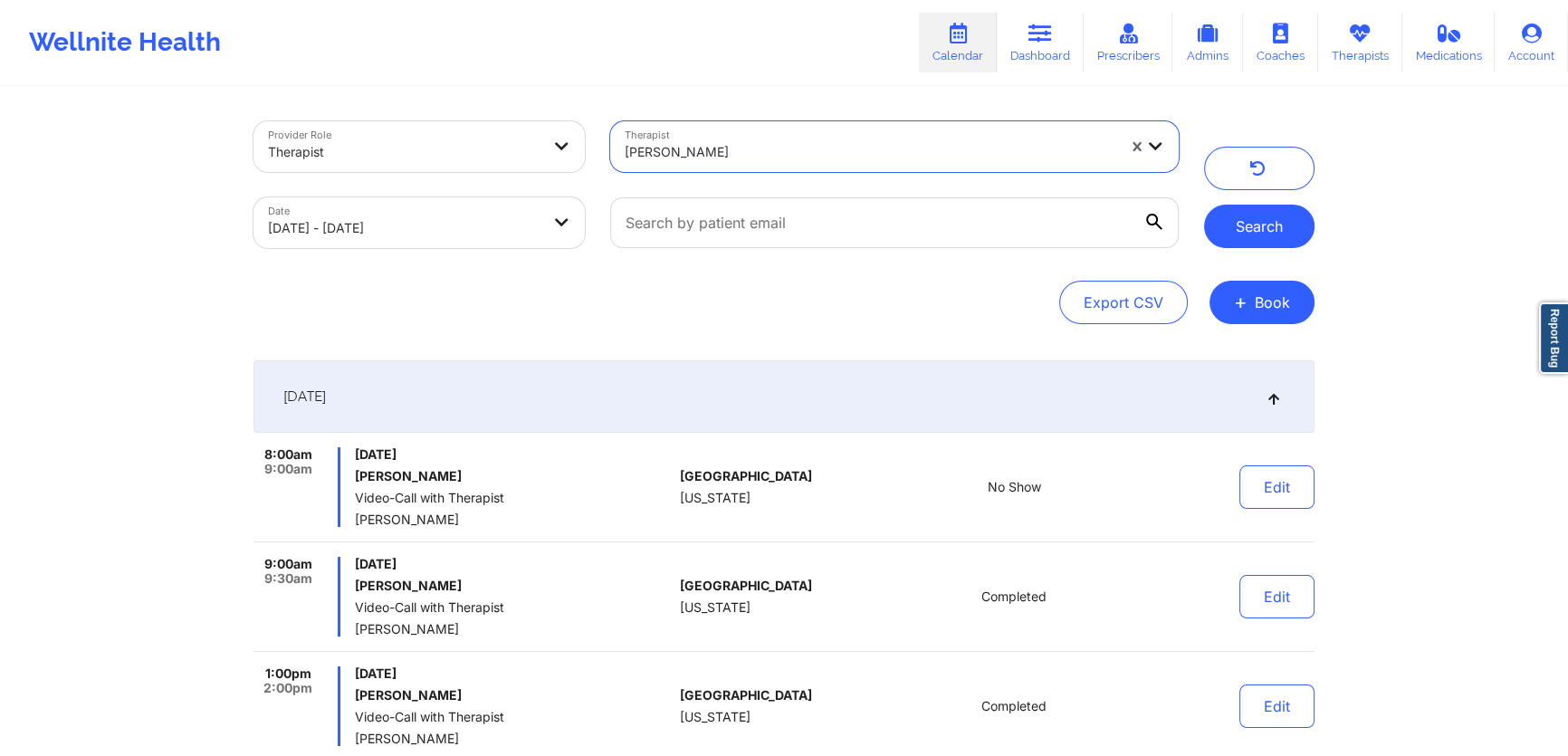
click at [1271, 234] on button "Search" at bounding box center [1258, 226] width 111 height 43
click at [500, 140] on div "Therapist" at bounding box center [404, 151] width 272 height 40
click at [506, 126] on div "Therapist" at bounding box center [397, 147] width 287 height 51
select select "2025-8"
select select "2025-9"
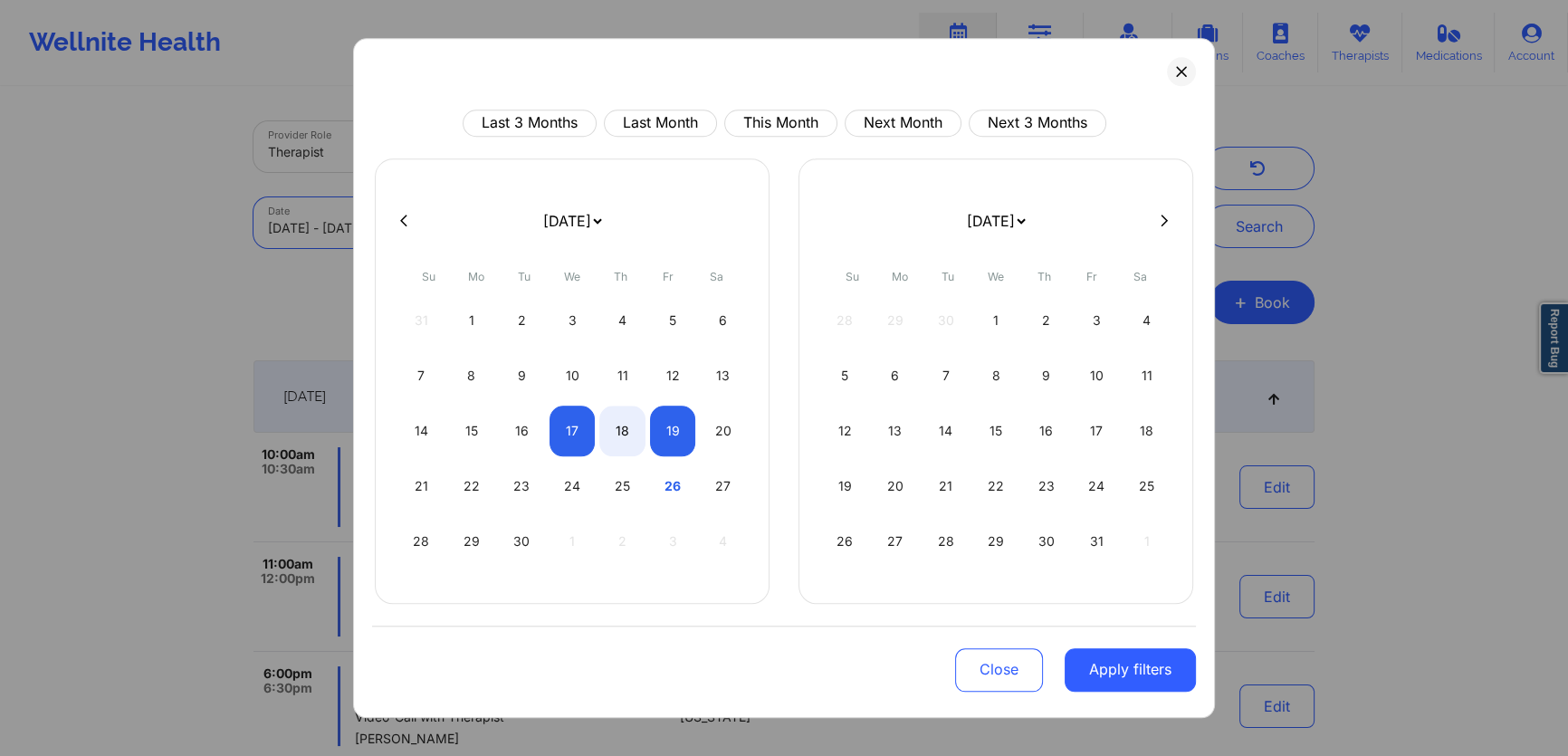
click at [466, 229] on body "Wellnite Health Calendar Dashboard Prescribers Admins Coaches Therapists Medica…" at bounding box center [784, 378] width 1568 height 756
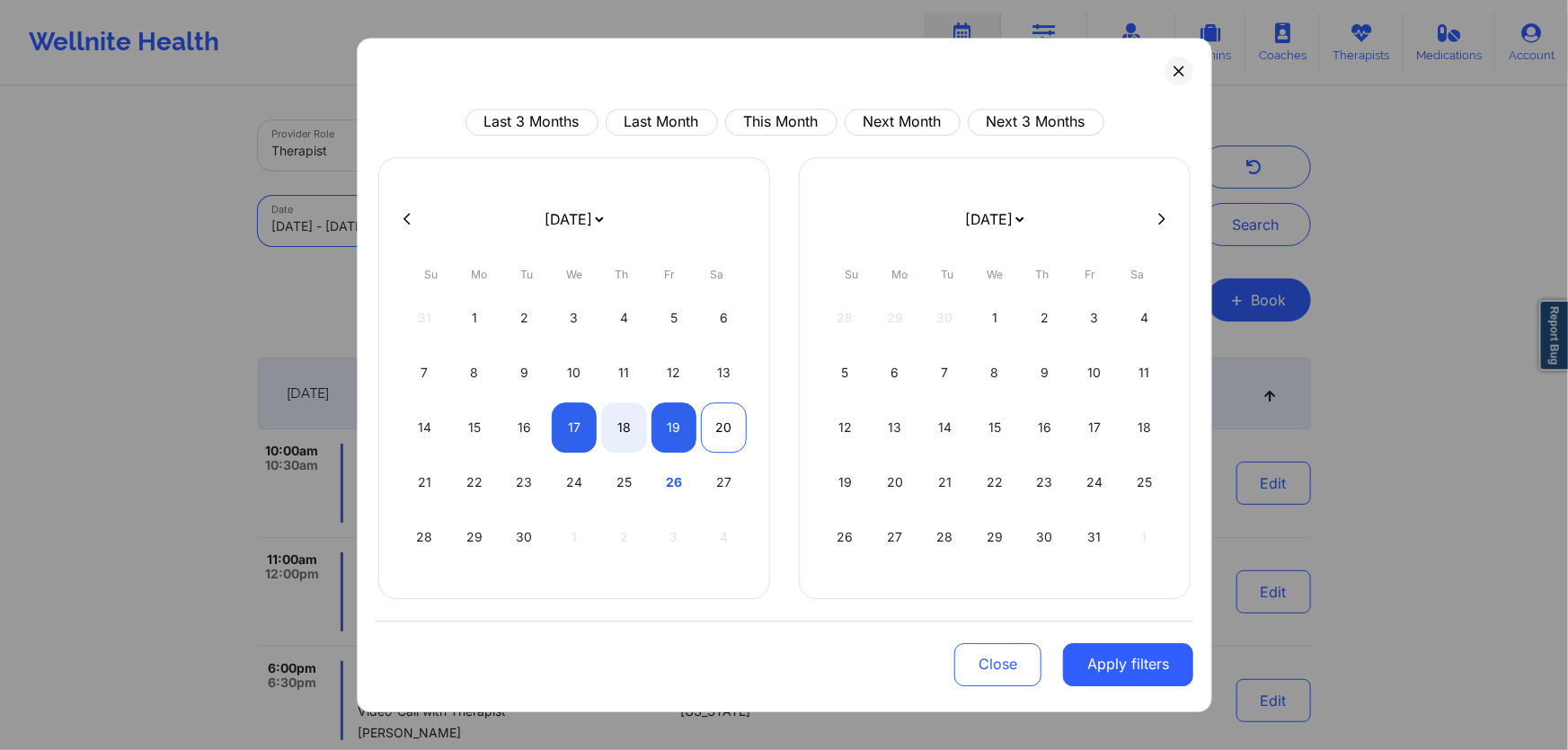
click at [706, 410] on div "20" at bounding box center [724, 427] width 46 height 51
select select "2025-8"
select select "2025-9"
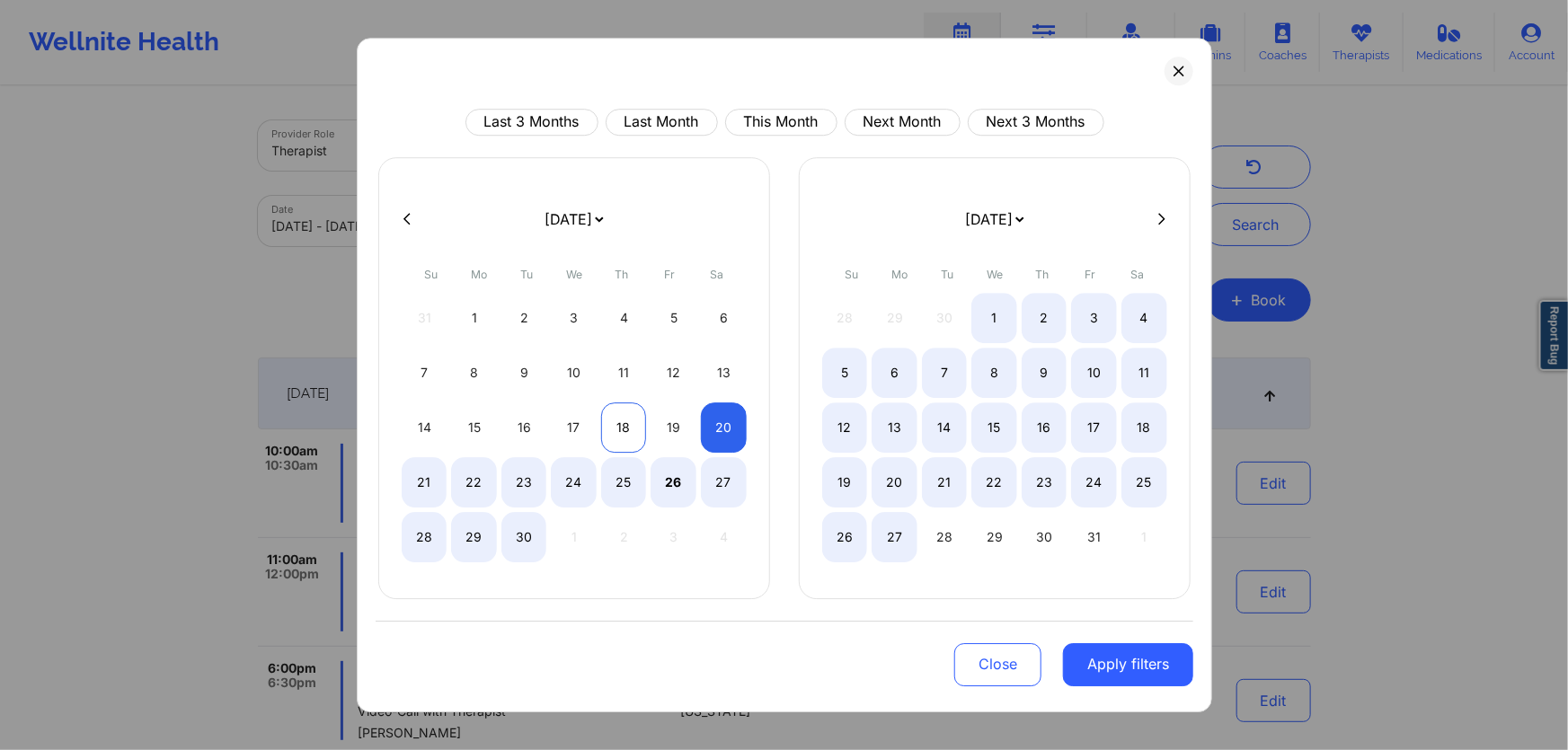
select select "2025-8"
select select "2025-9"
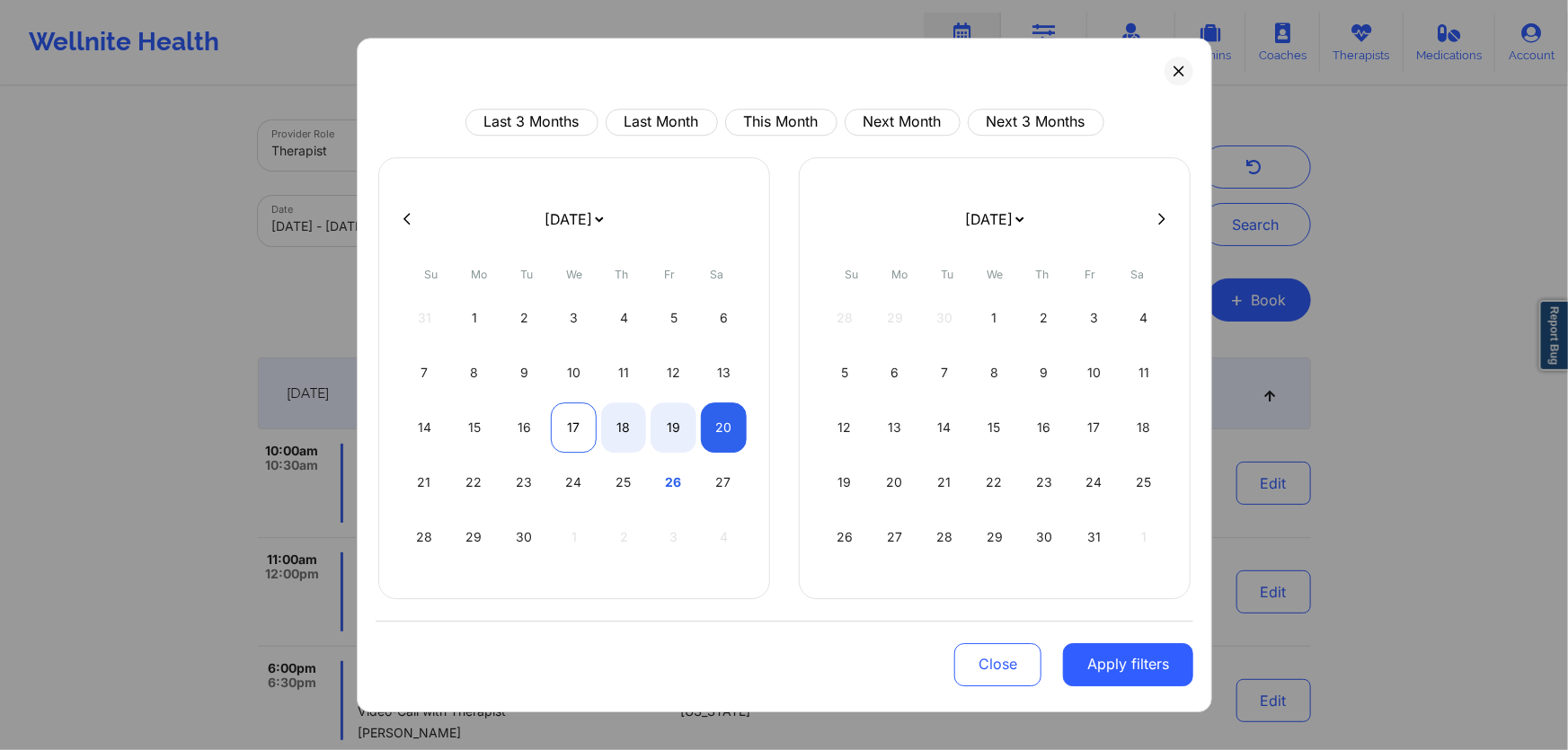
click at [580, 430] on div "17" at bounding box center [573, 427] width 46 height 51
select select "2025-8"
select select "2025-9"
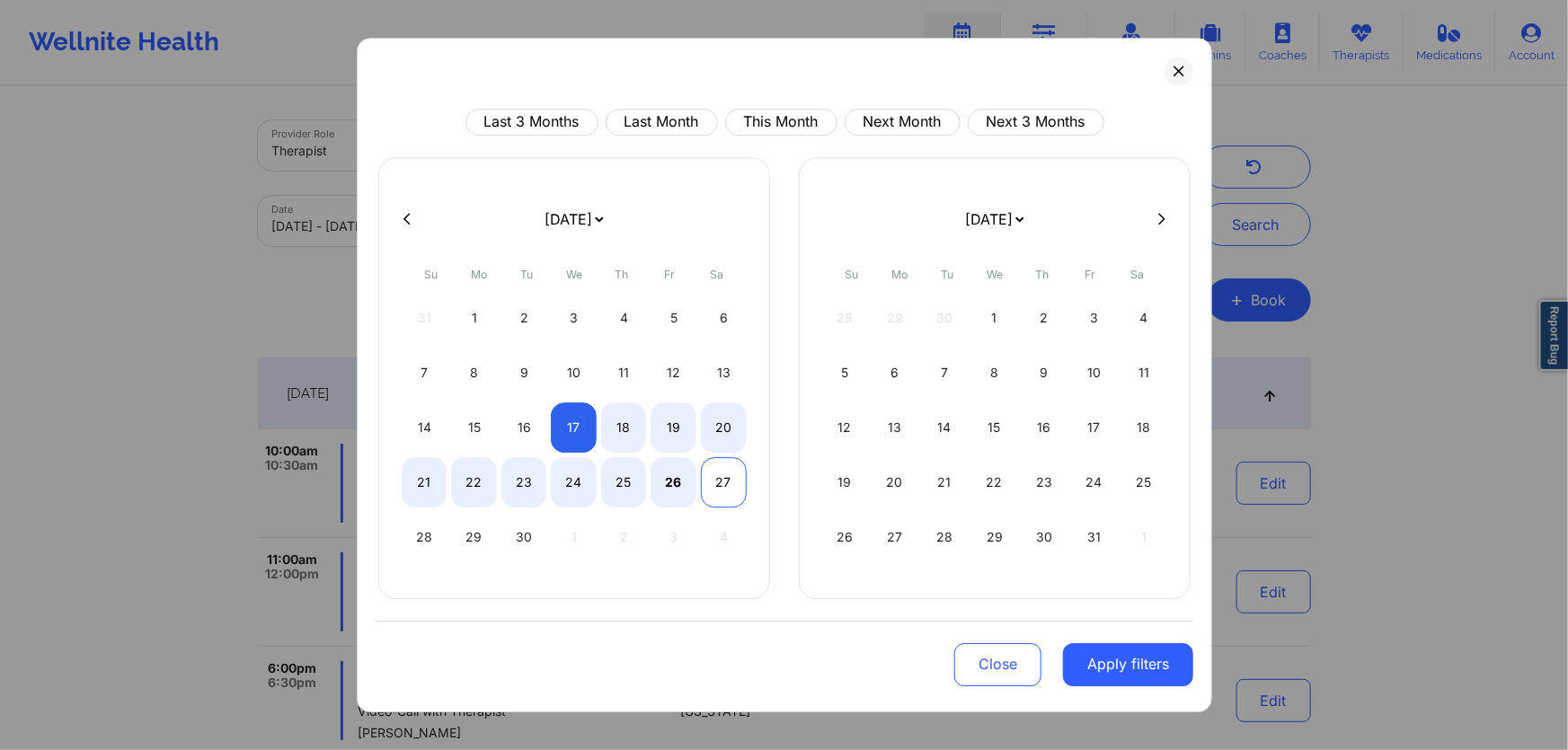
select select "2025-8"
select select "2025-9"
click at [714, 442] on div "20" at bounding box center [724, 427] width 46 height 51
select select "2025-8"
select select "2025-9"
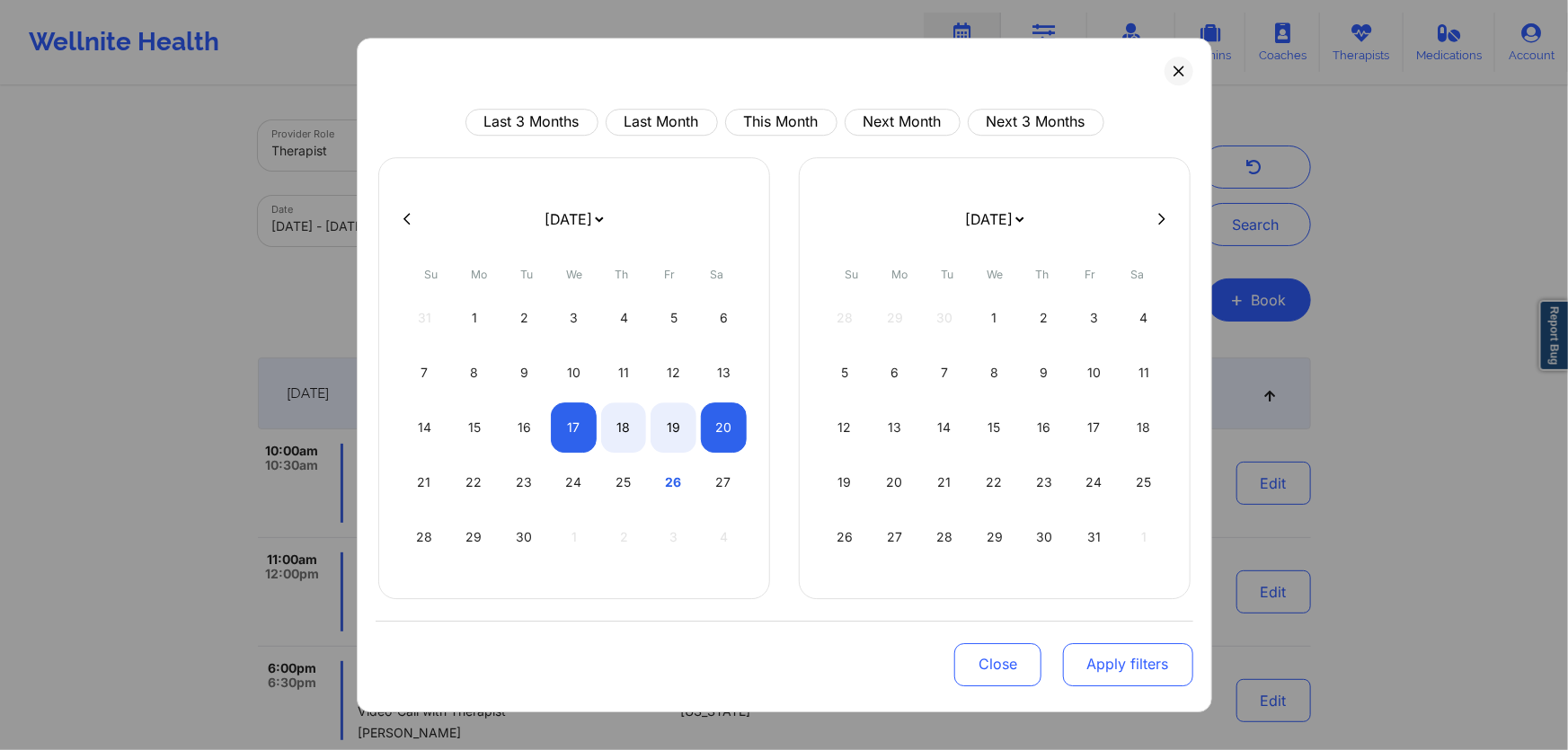
click at [1114, 672] on button "Apply filters" at bounding box center [1128, 664] width 130 height 43
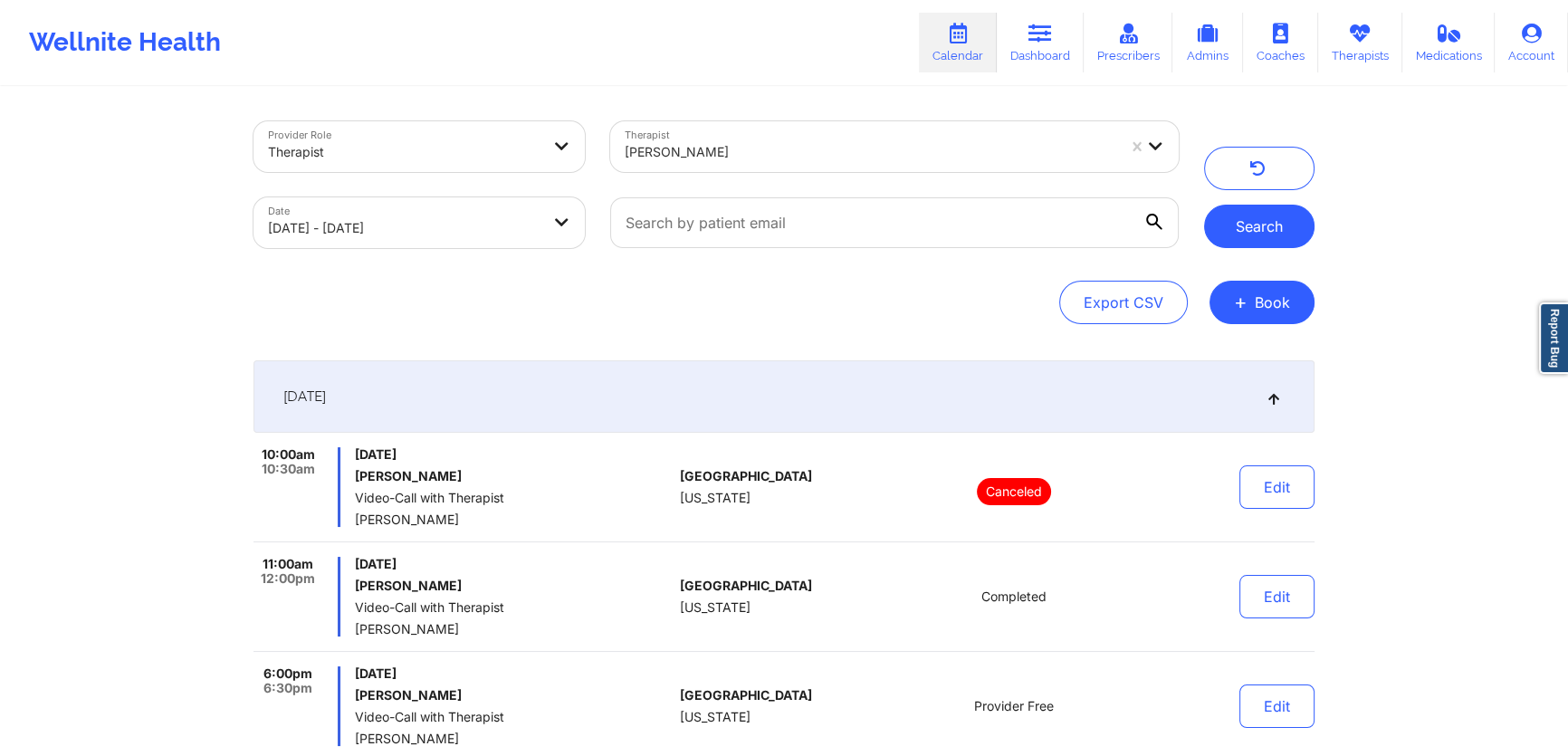
click at [1261, 229] on button "Search" at bounding box center [1258, 226] width 111 height 43
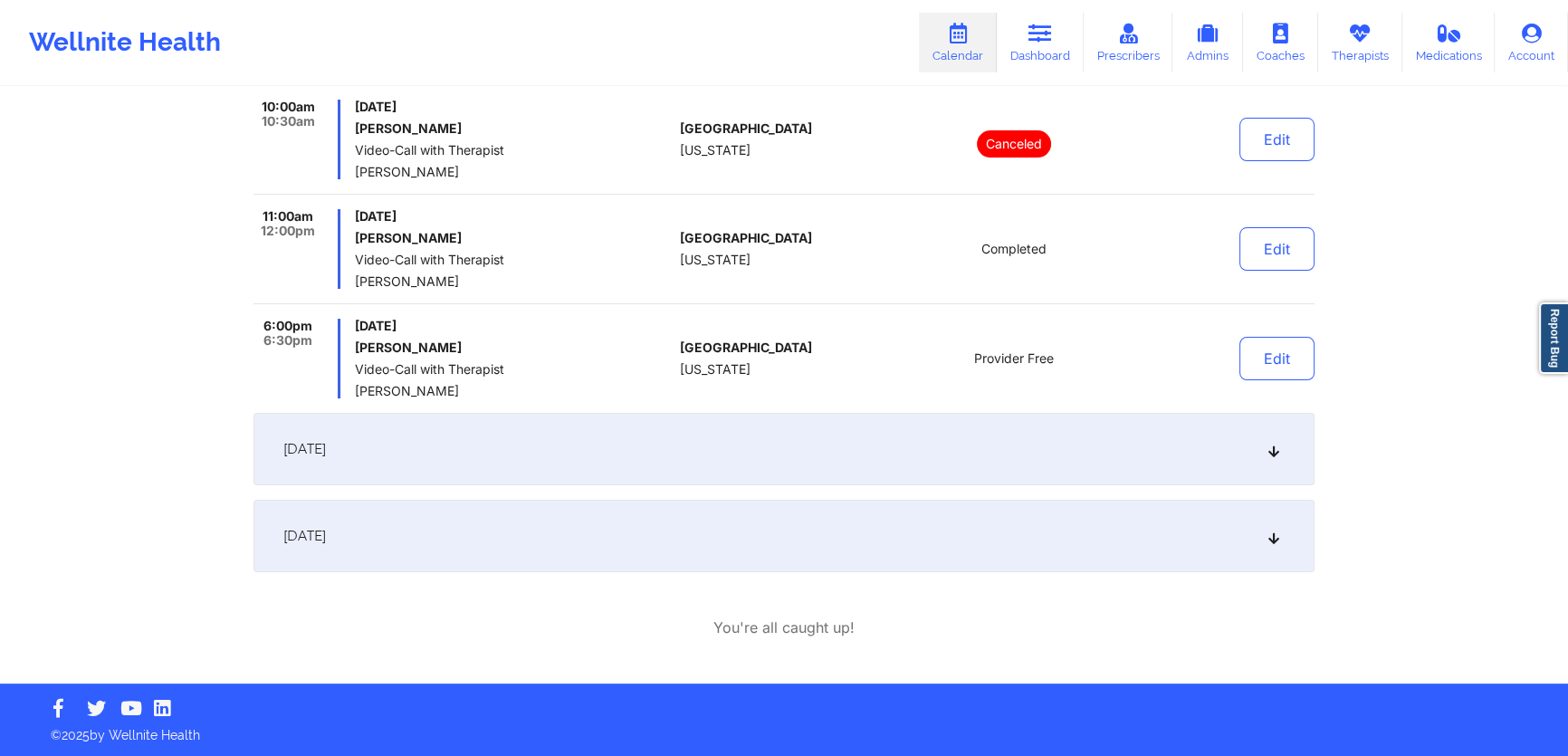
click at [700, 553] on div "[DATE]" at bounding box center [784, 535] width 1061 height 72
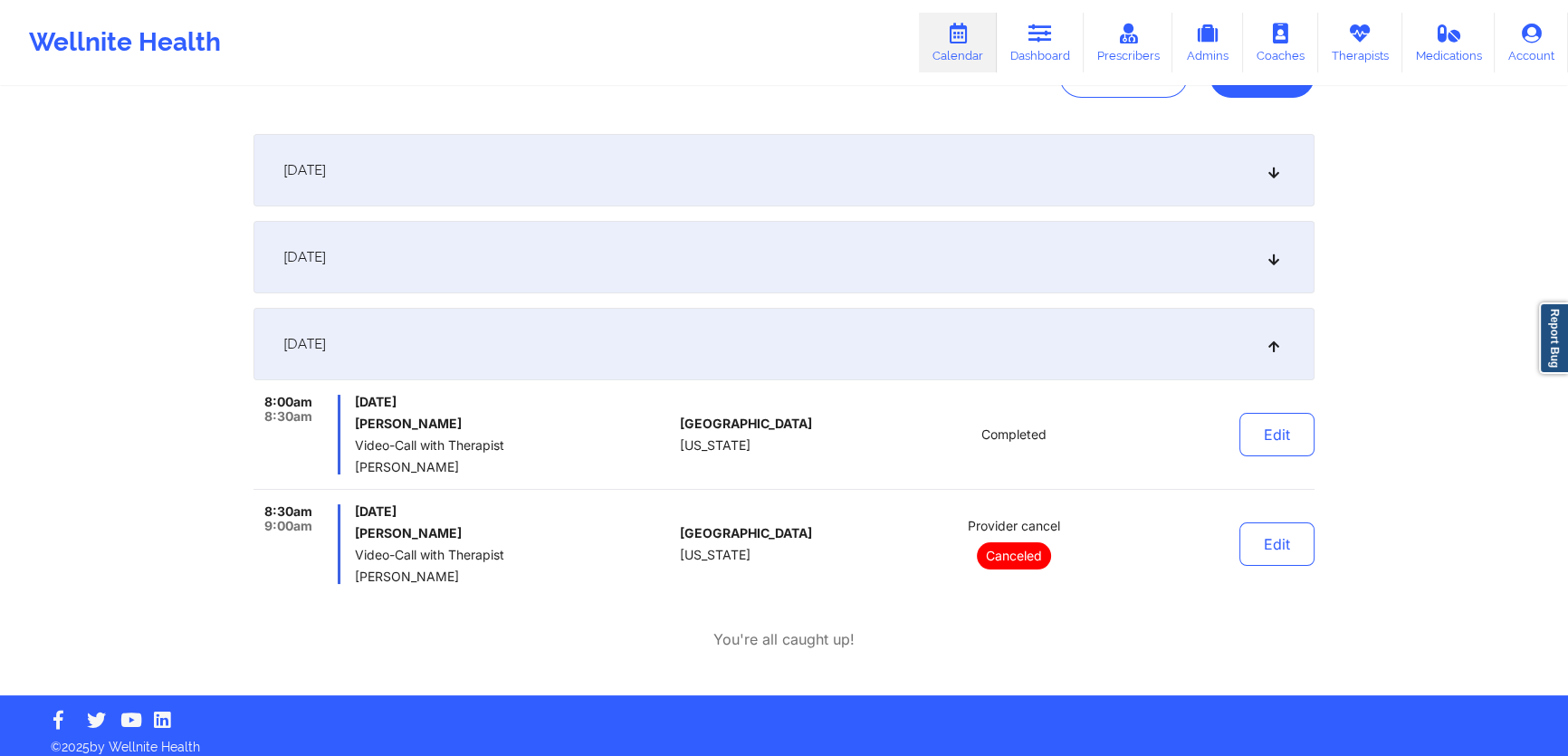
scroll to position [238, 0]
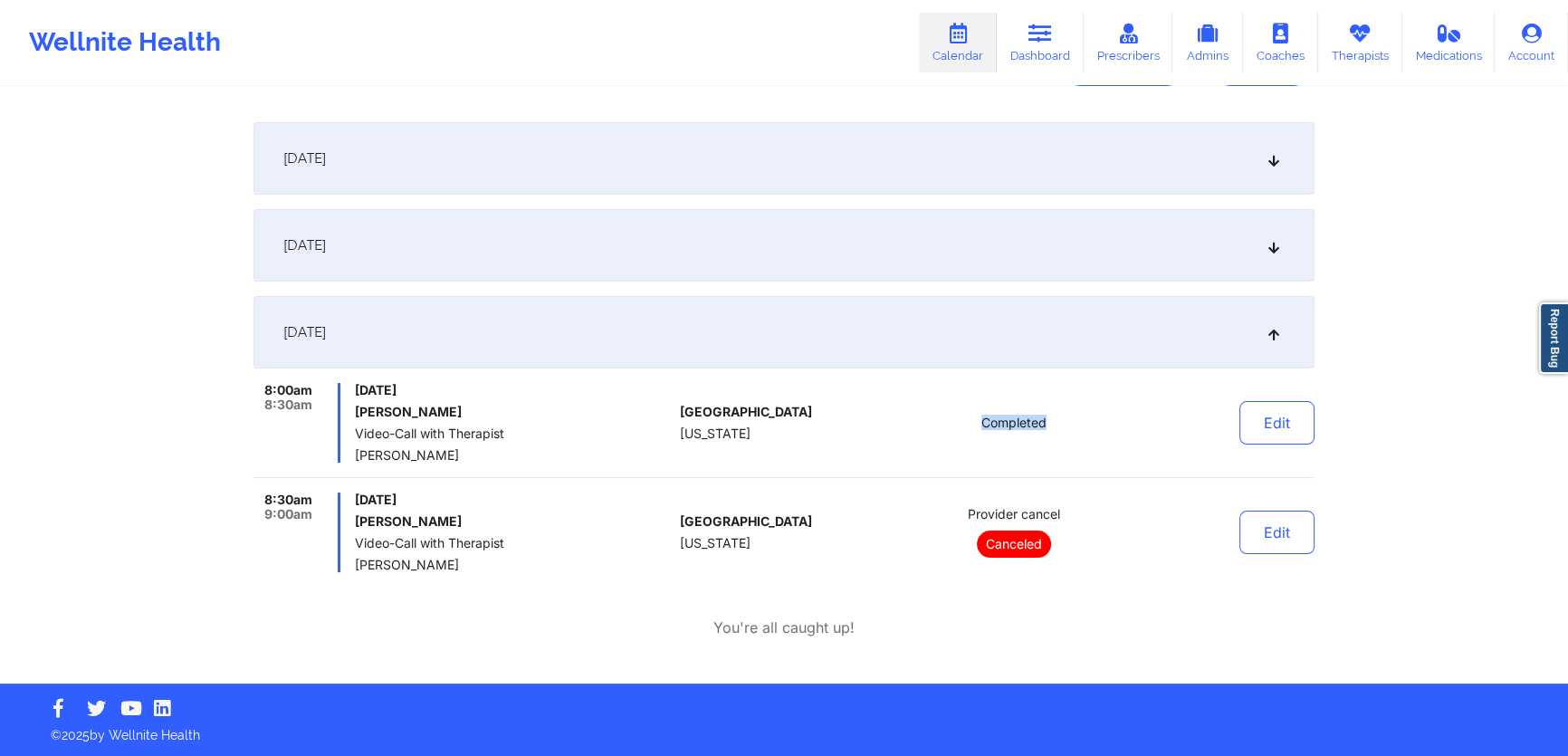
drag, startPoint x: 1081, startPoint y: 416, endPoint x: 892, endPoint y: 421, distance: 189.1
click at [893, 421] on div "Completed" at bounding box center [1014, 422] width 252 height 80
click at [879, 419] on div "[GEOGRAPHIC_DATA] [US_STATE]" at bounding box center [780, 422] width 201 height 80
click at [798, 438] on div "[GEOGRAPHIC_DATA] [US_STATE]" at bounding box center [780, 422] width 201 height 80
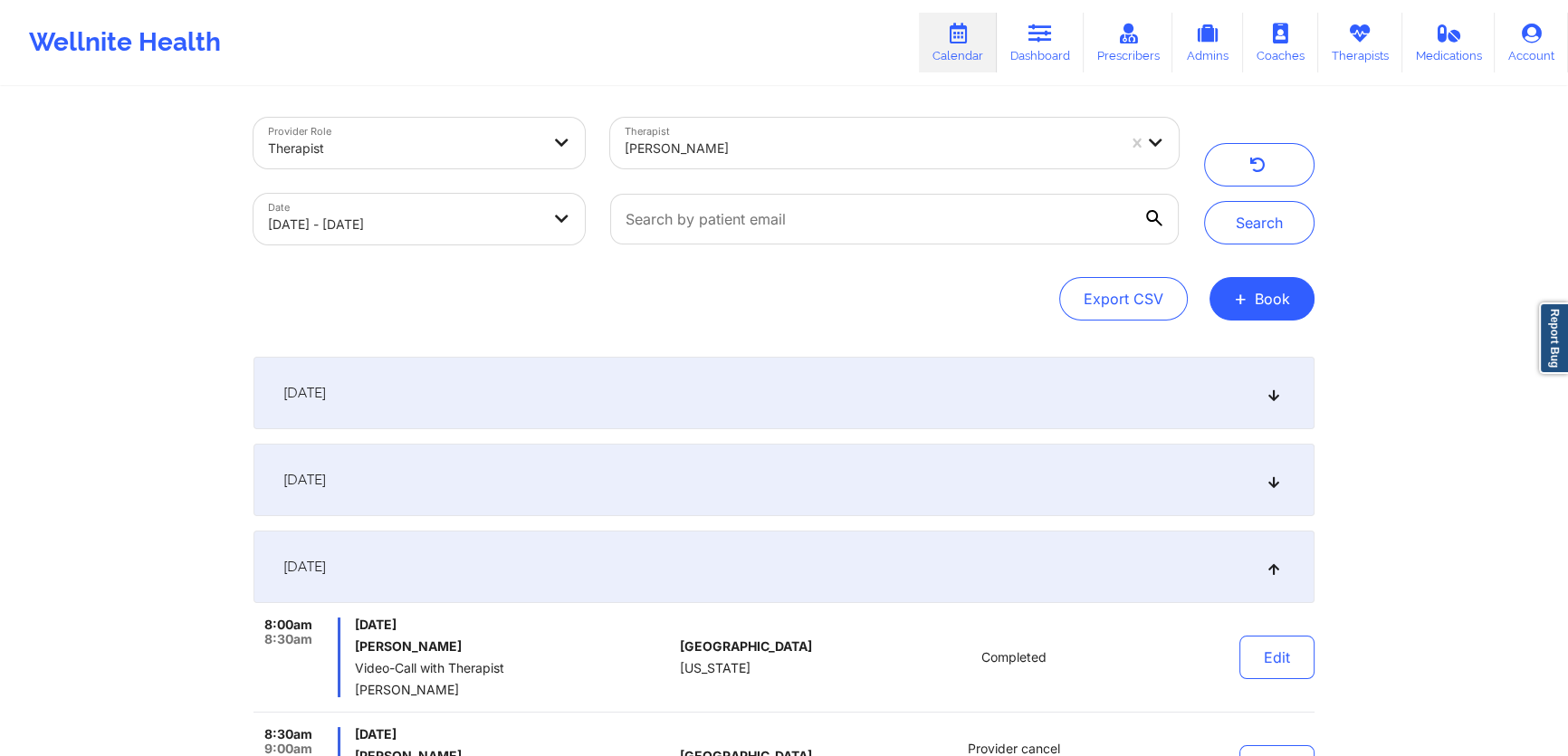
scroll to position [0, 0]
click at [457, 221] on body "Wellnite Health Calendar Dashboard Prescribers Admins Coaches Therapists Medica…" at bounding box center [784, 378] width 1568 height 756
select select "2025-8"
select select "2025-9"
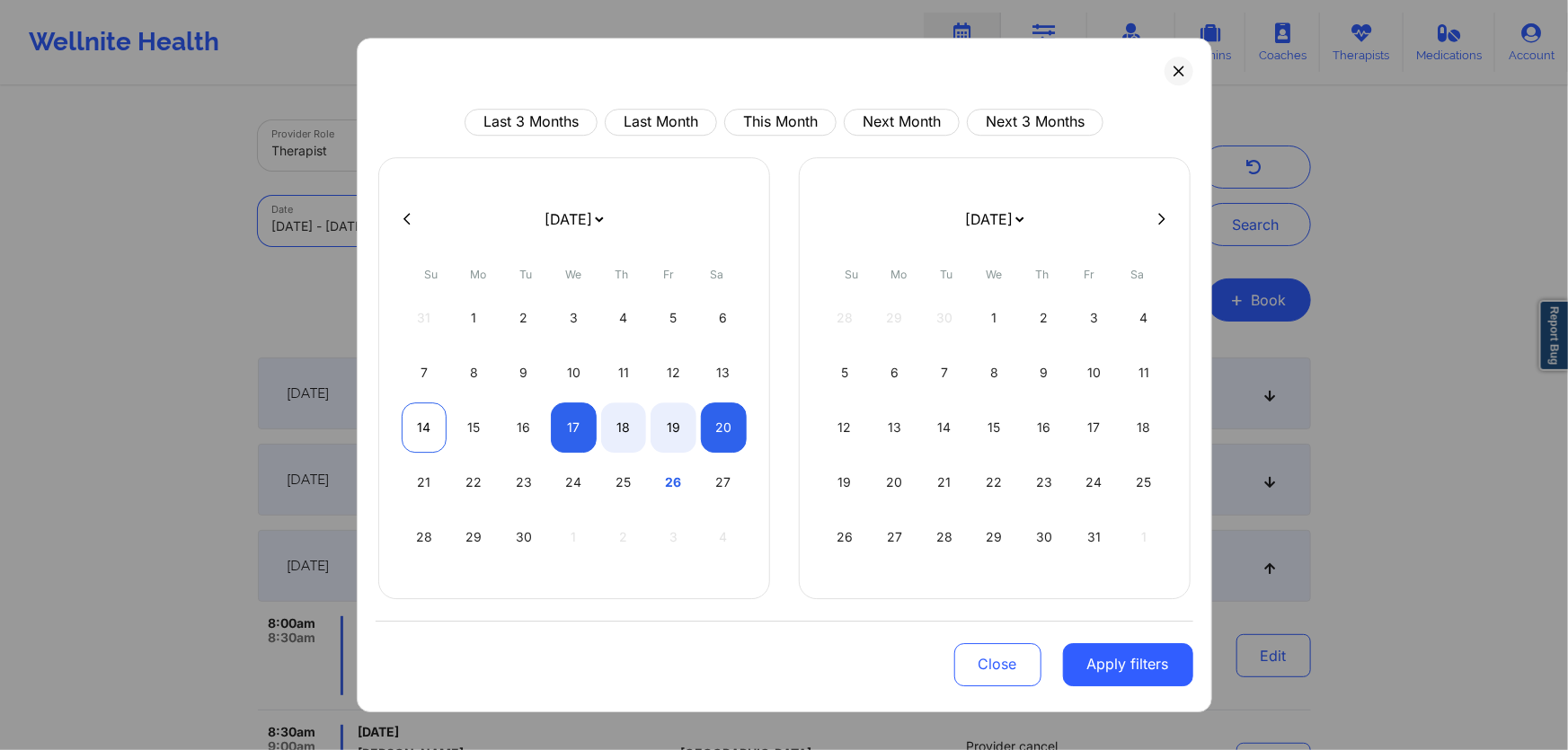
click at [433, 429] on div "14" at bounding box center [425, 427] width 46 height 51
select select "2025-8"
select select "2025-9"
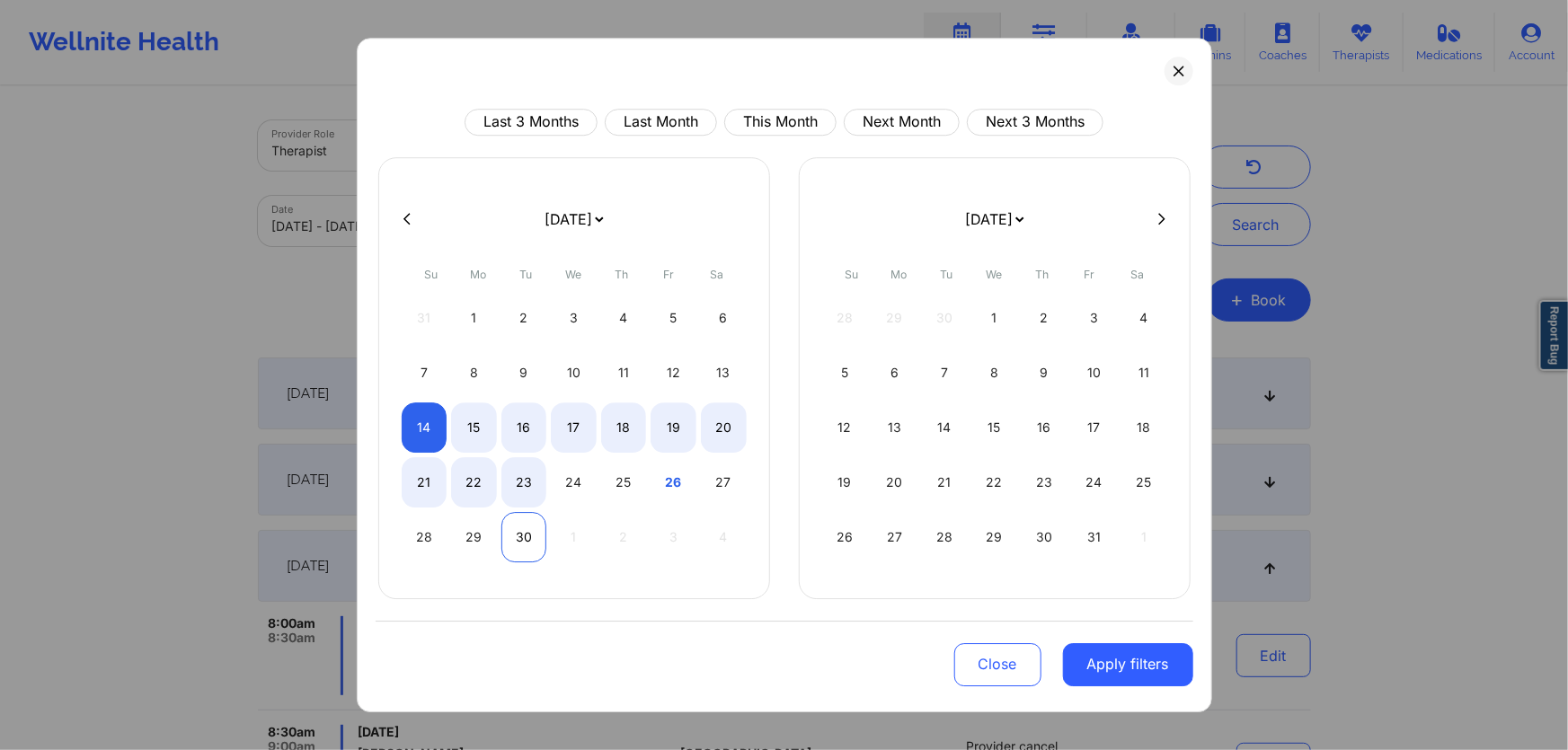
click at [526, 521] on div "30" at bounding box center [525, 537] width 46 height 51
select select "2025-8"
select select "2025-9"
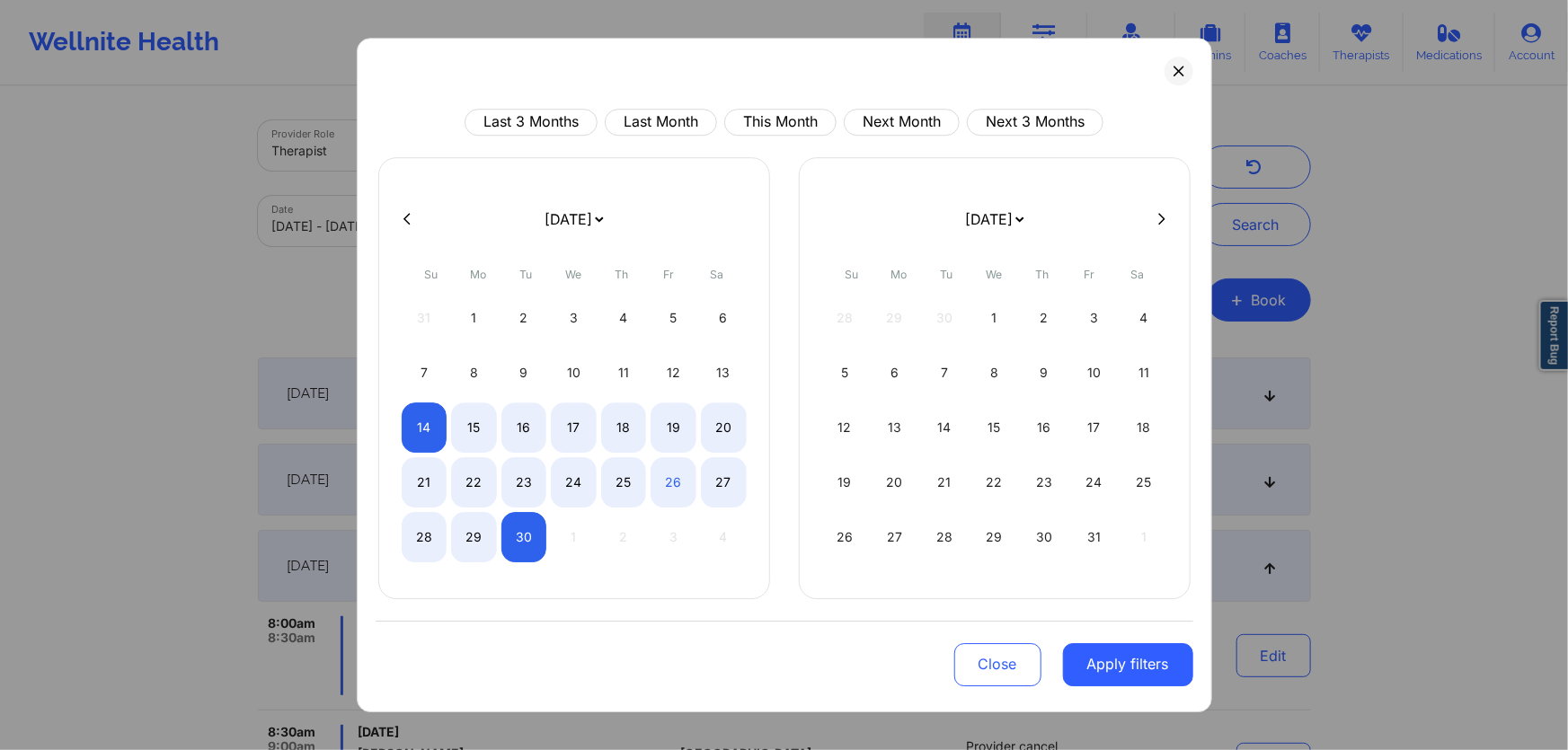
click at [1103, 665] on button "Apply filters" at bounding box center [1128, 664] width 130 height 43
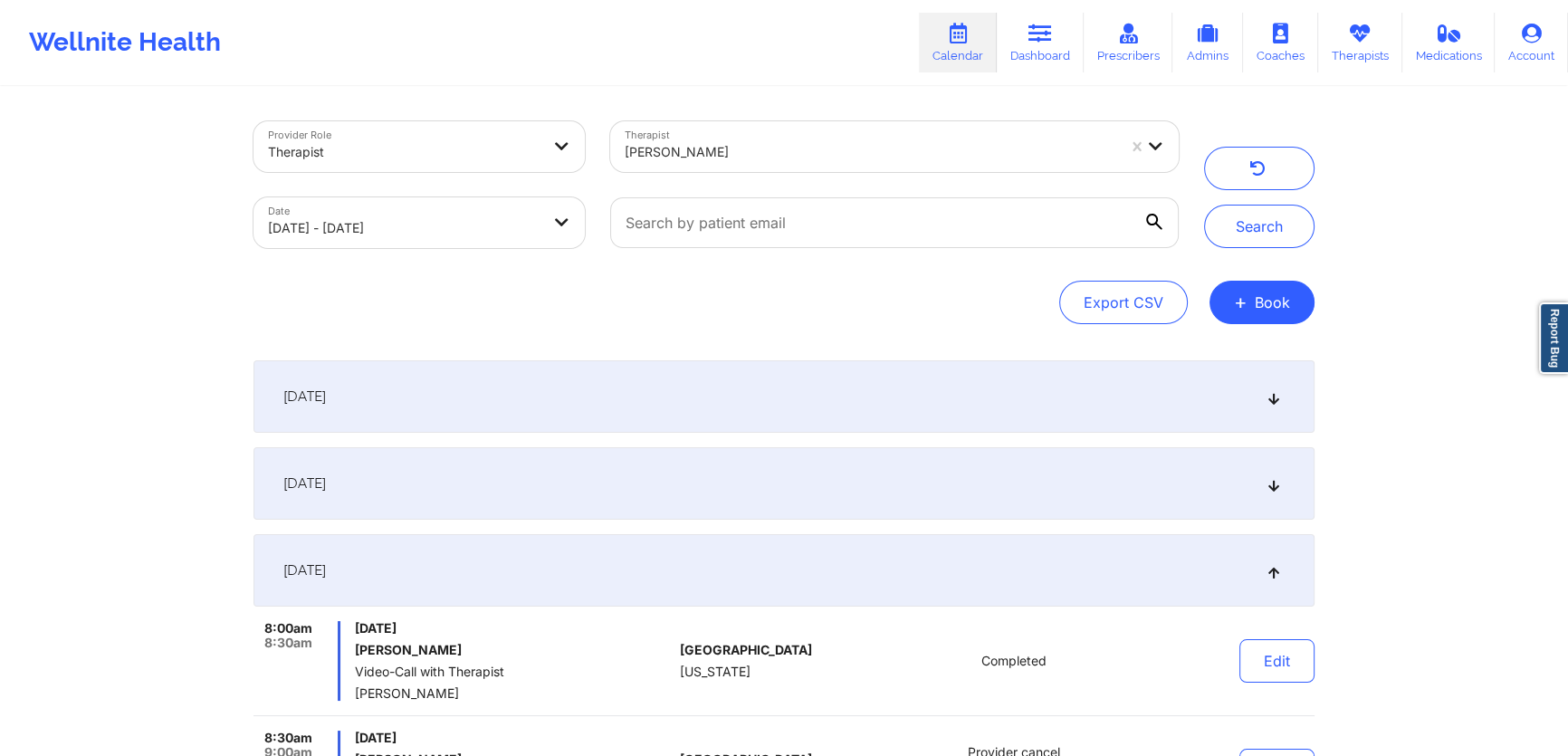
click at [949, 143] on div at bounding box center [871, 151] width 492 height 22
type input "franchezka"
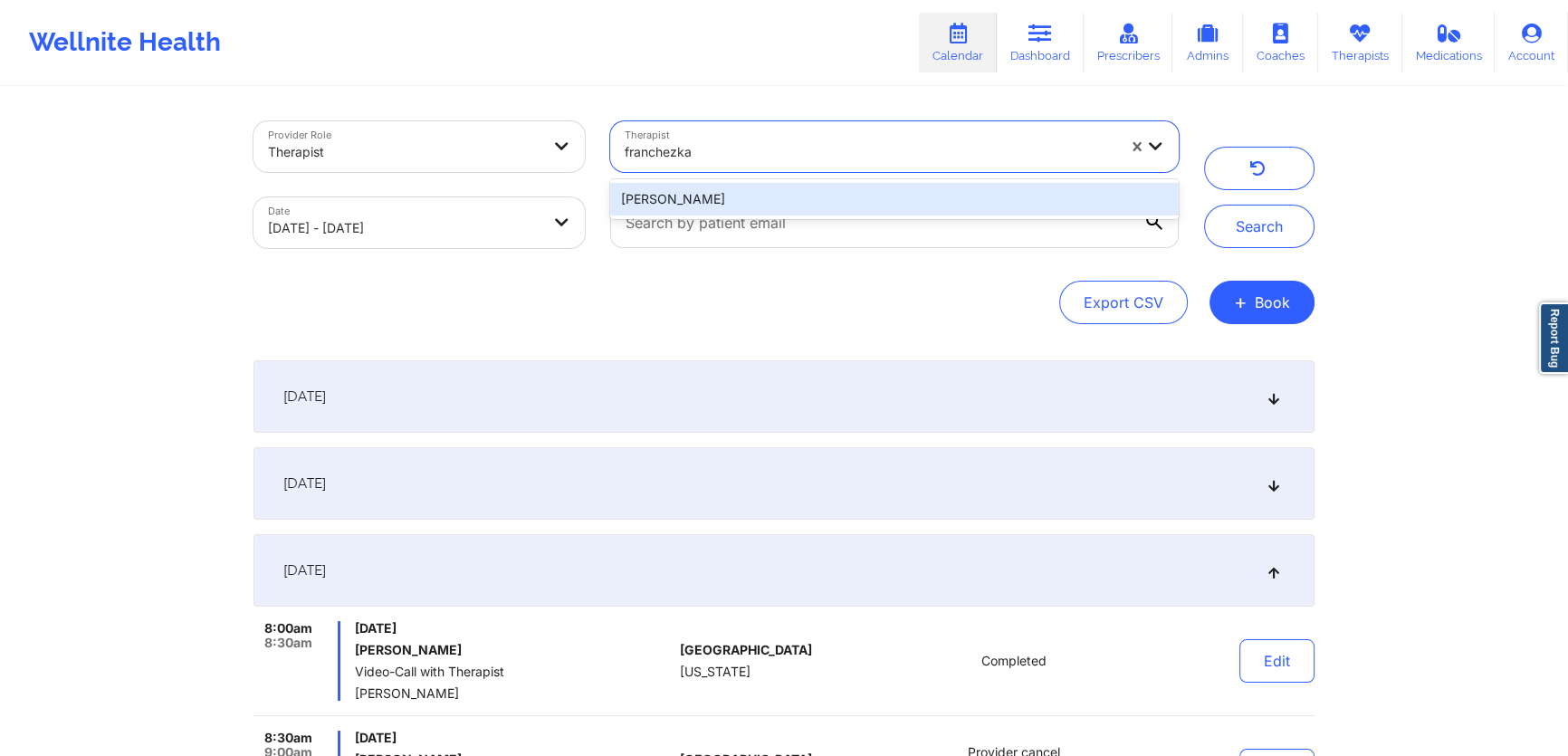
click at [846, 205] on div "[PERSON_NAME]" at bounding box center [894, 200] width 568 height 33
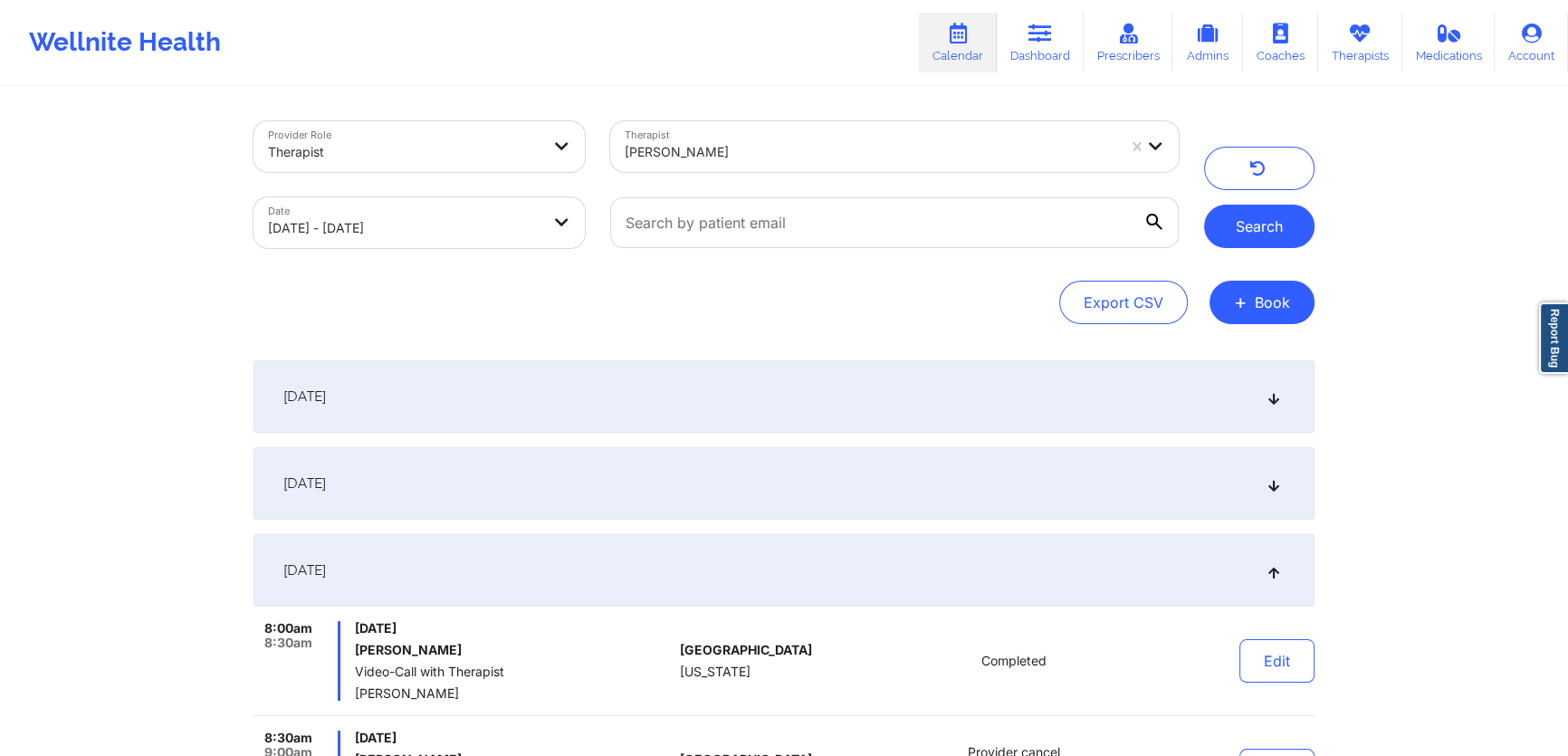
click at [1224, 210] on button "Search" at bounding box center [1258, 226] width 111 height 43
click at [462, 469] on div "[DATE]" at bounding box center [784, 483] width 1061 height 72
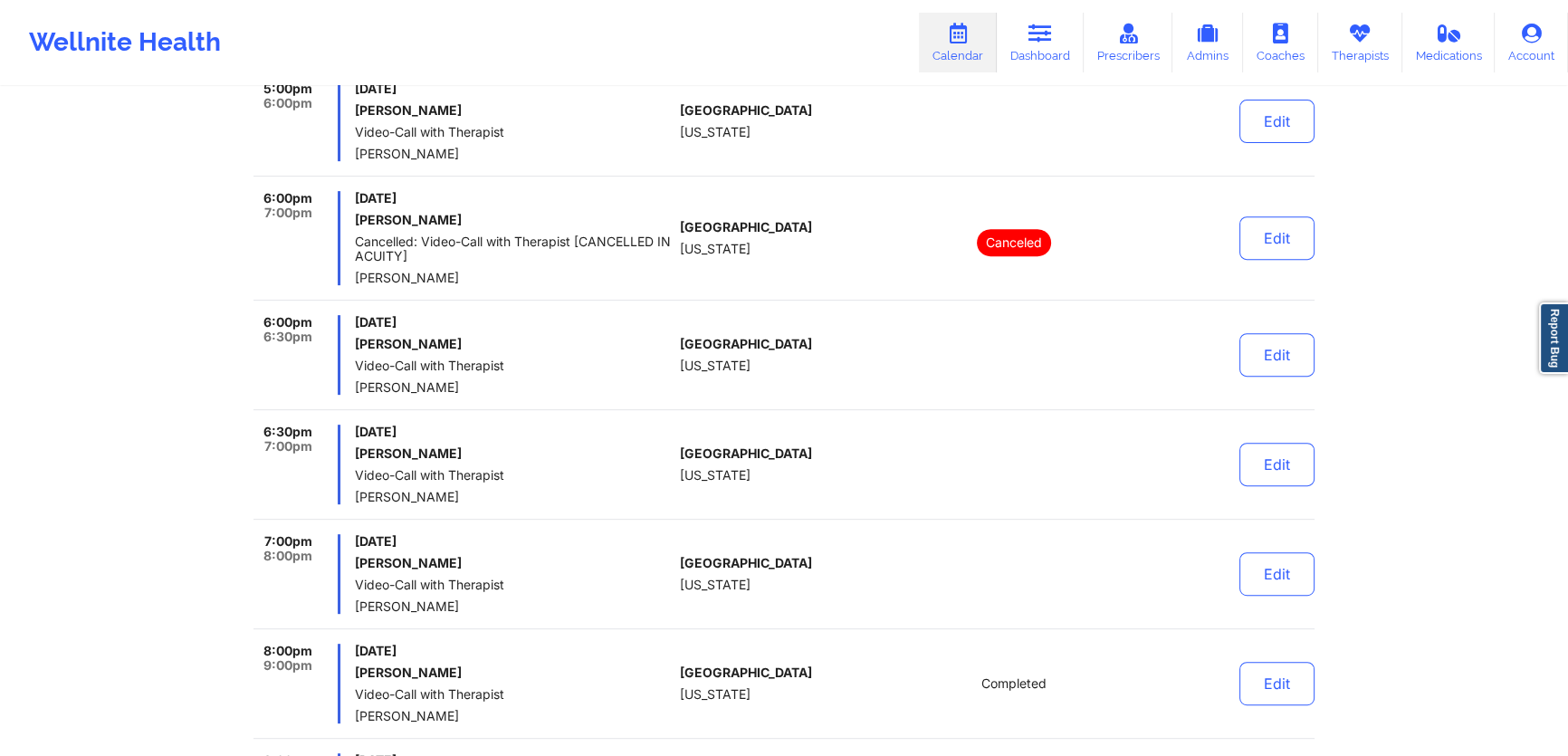
scroll to position [905, 0]
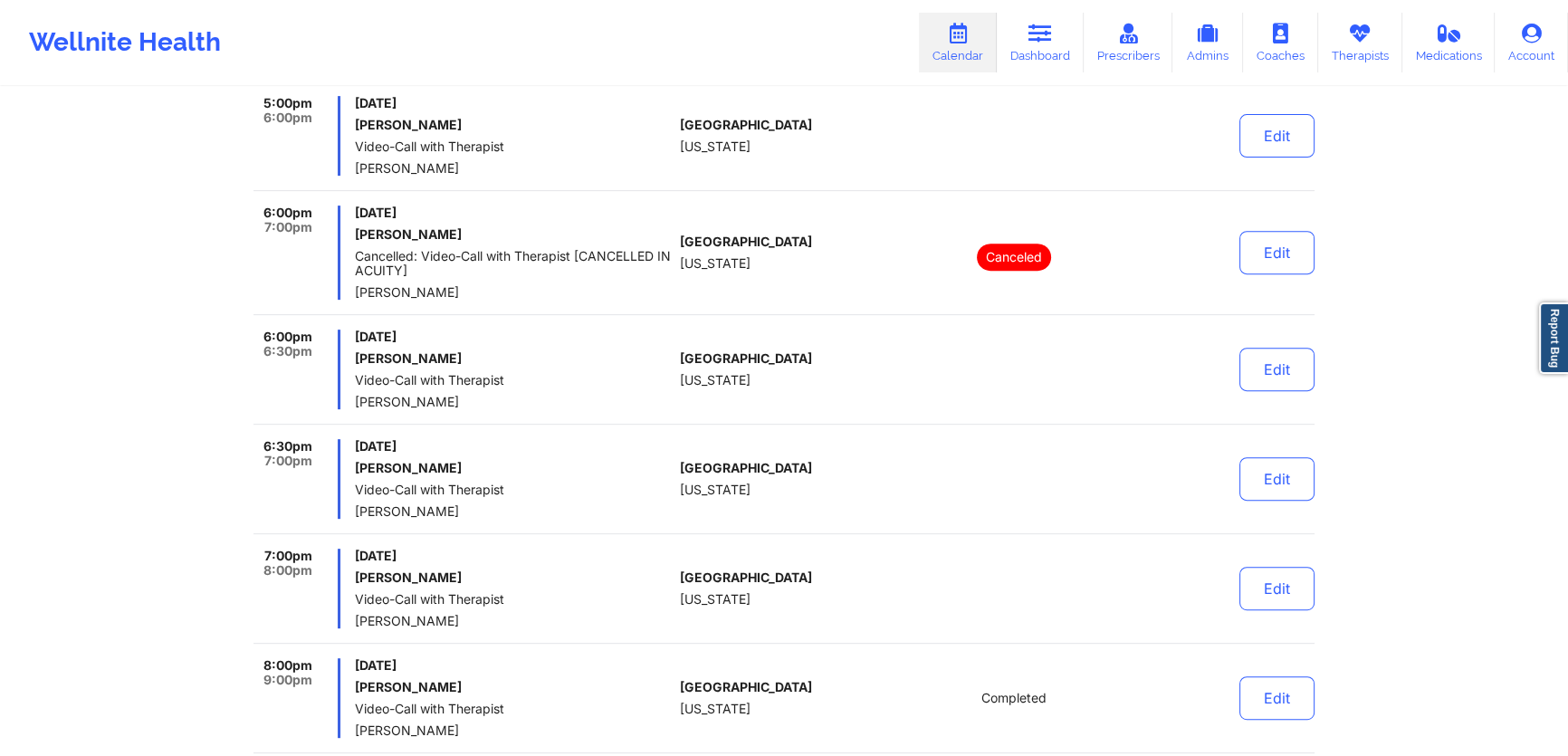
drag, startPoint x: 848, startPoint y: 475, endPoint x: 840, endPoint y: 464, distance: 13.6
click at [841, 470] on div "[GEOGRAPHIC_DATA] [US_STATE]" at bounding box center [780, 478] width 201 height 80
click at [1065, 58] on link "Dashboard" at bounding box center [1040, 42] width 87 height 60
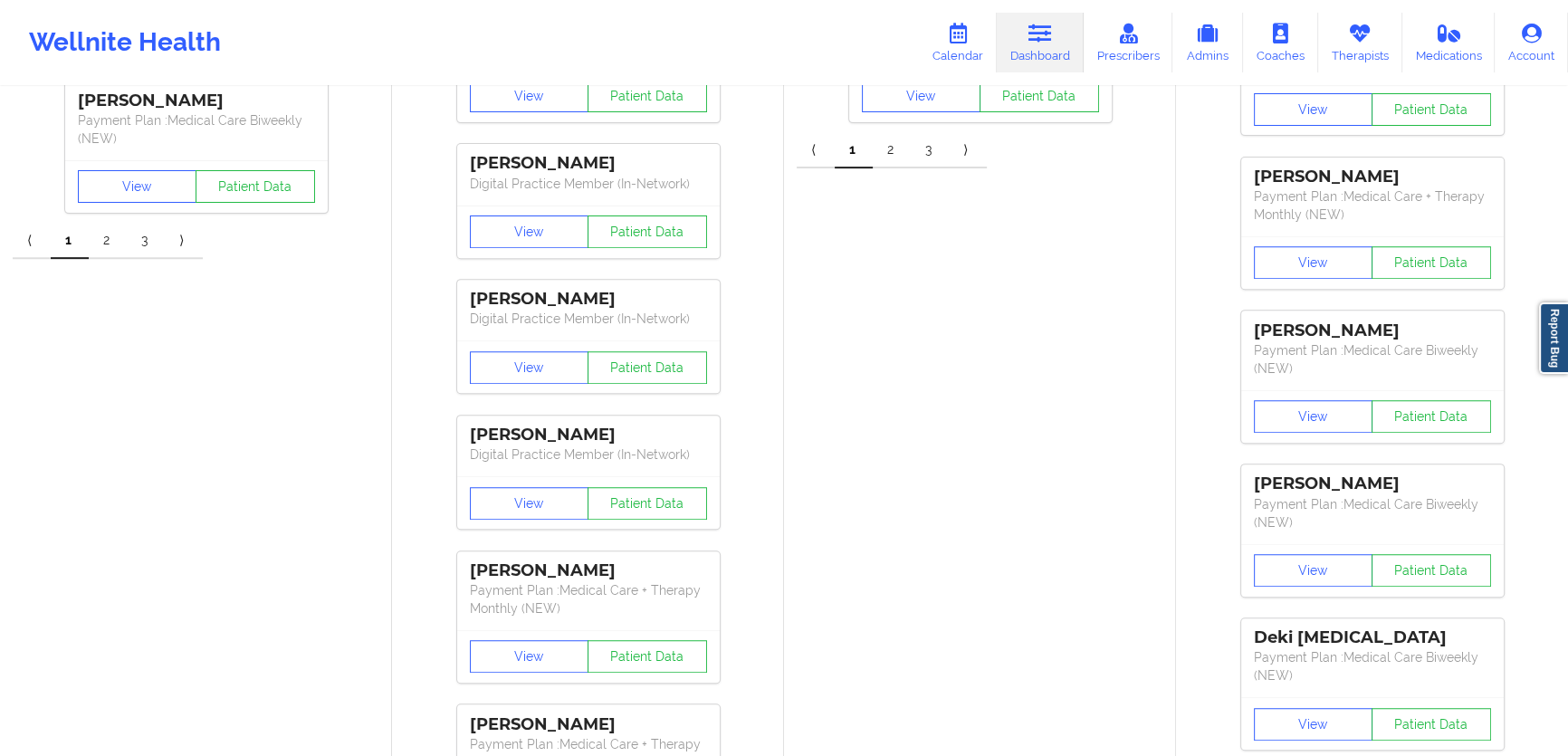
scroll to position [576, 0]
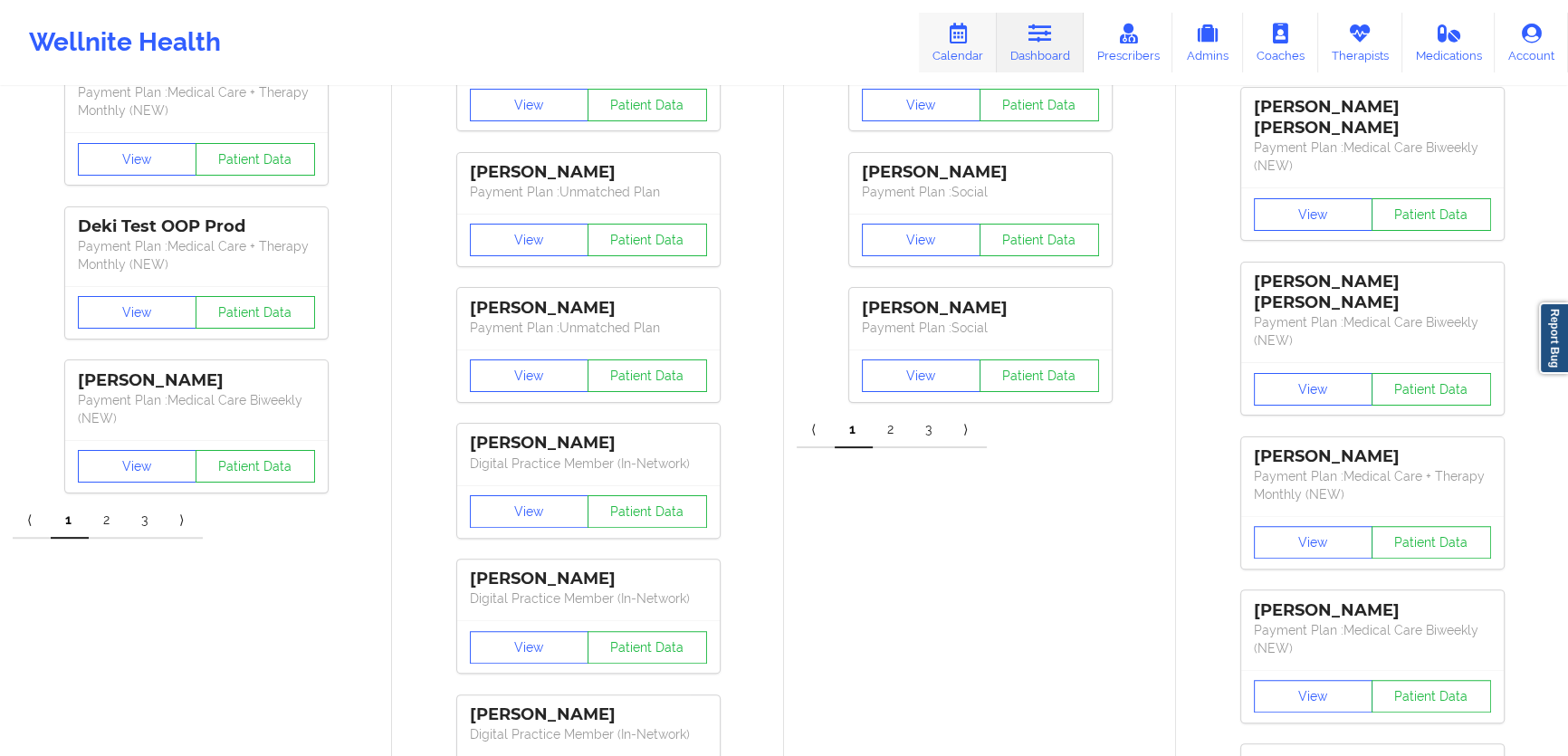
click at [967, 37] on icon at bounding box center [958, 33] width 23 height 20
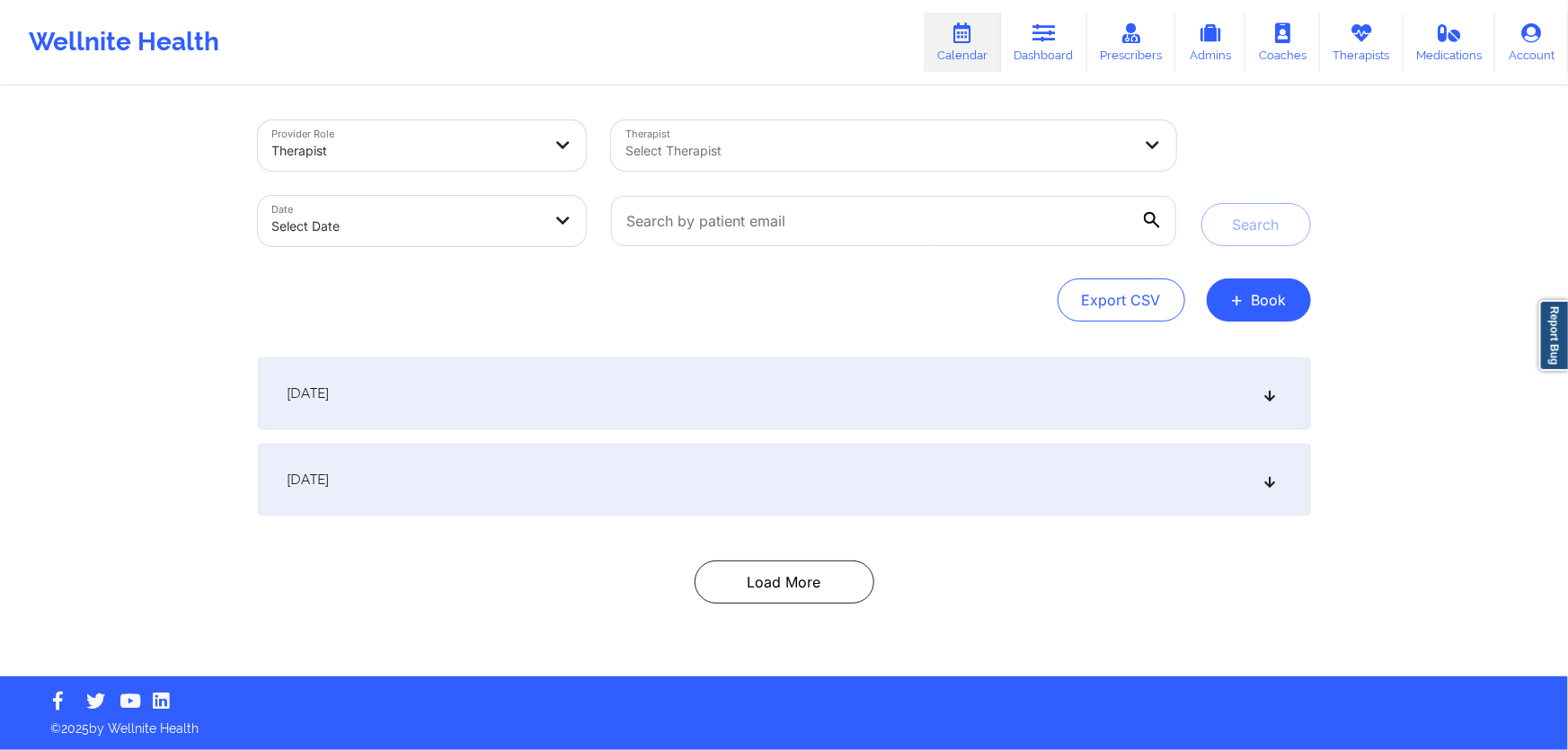
click at [512, 145] on div at bounding box center [407, 150] width 270 height 22
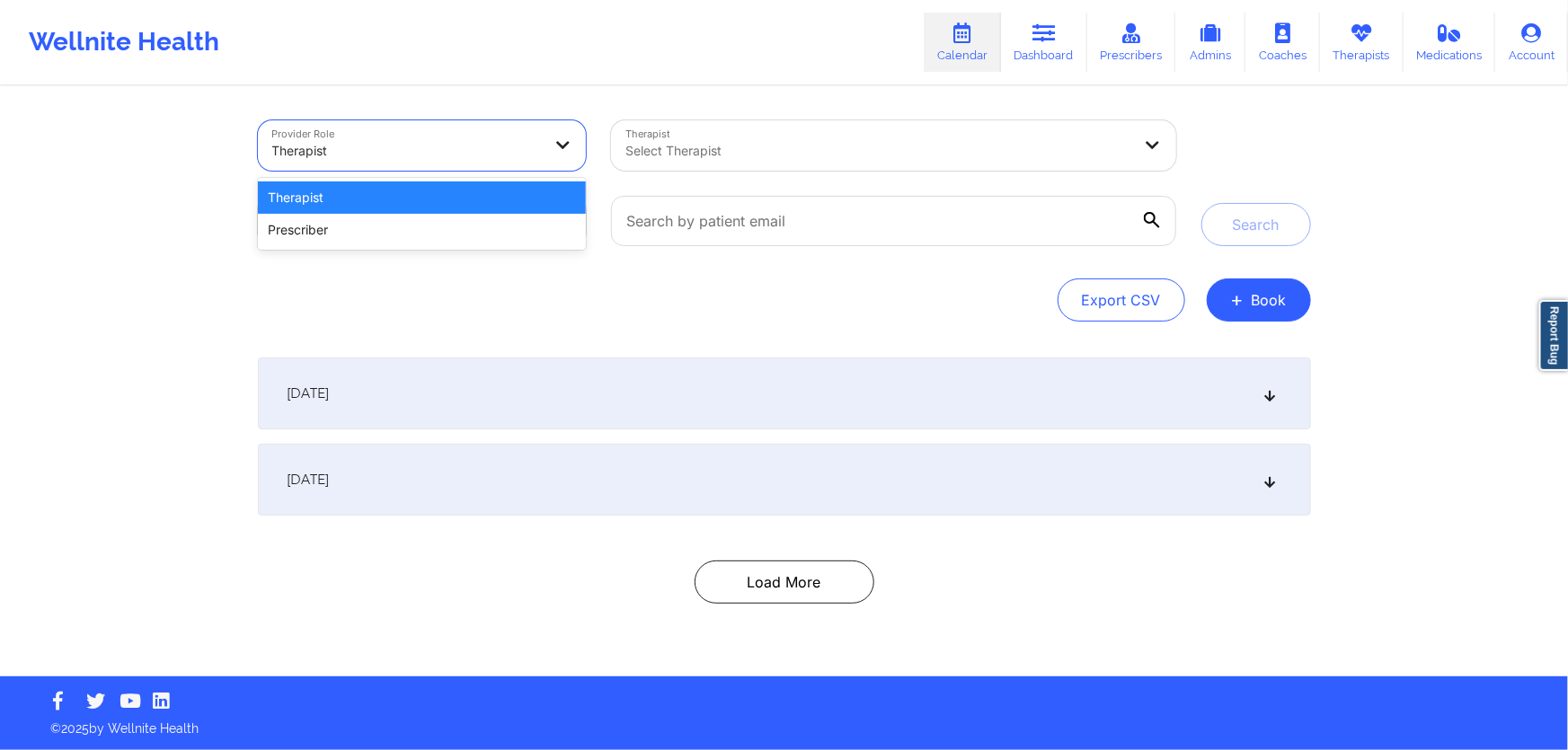
click at [437, 217] on div "Prescriber" at bounding box center [422, 230] width 329 height 33
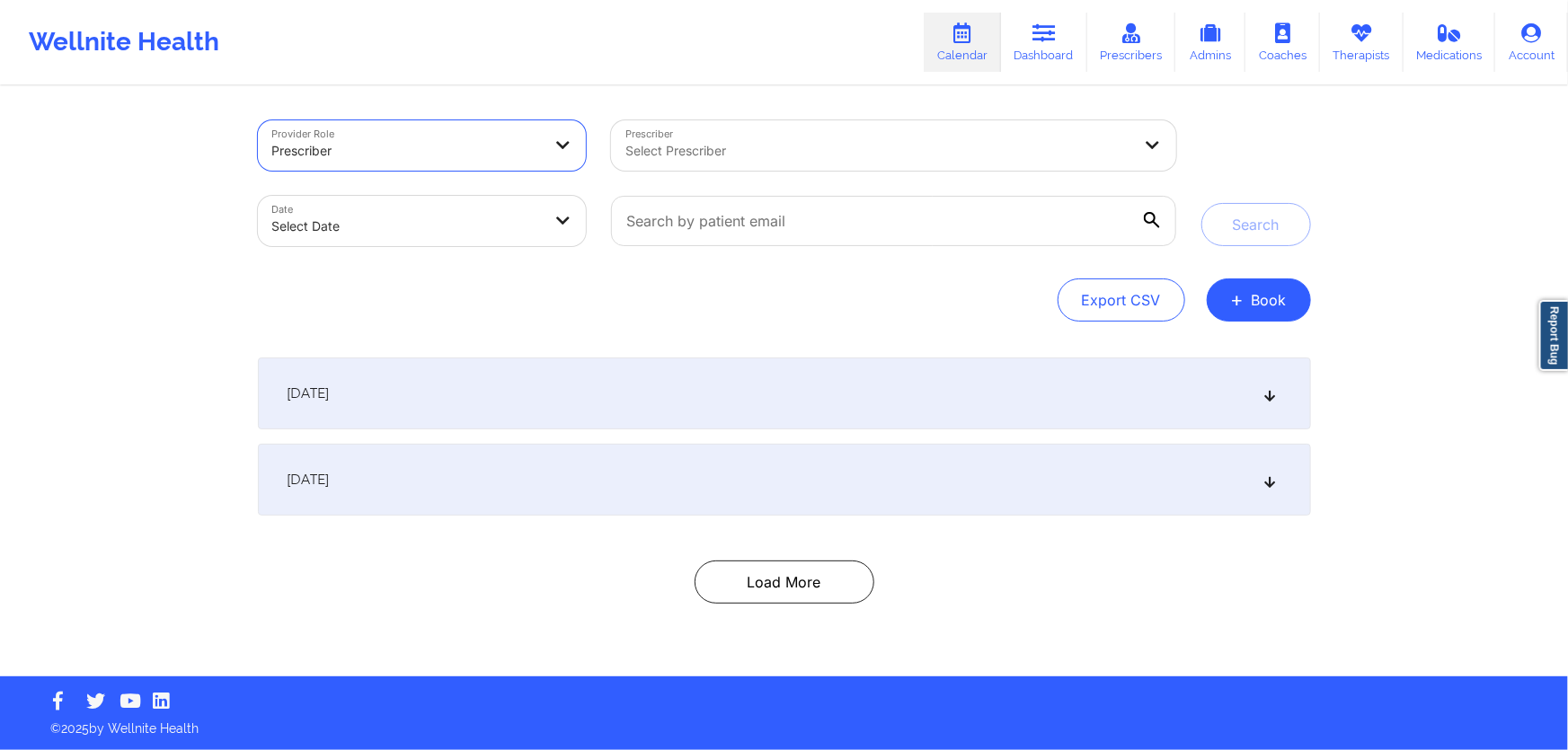
click at [456, 159] on div at bounding box center [407, 150] width 270 height 22
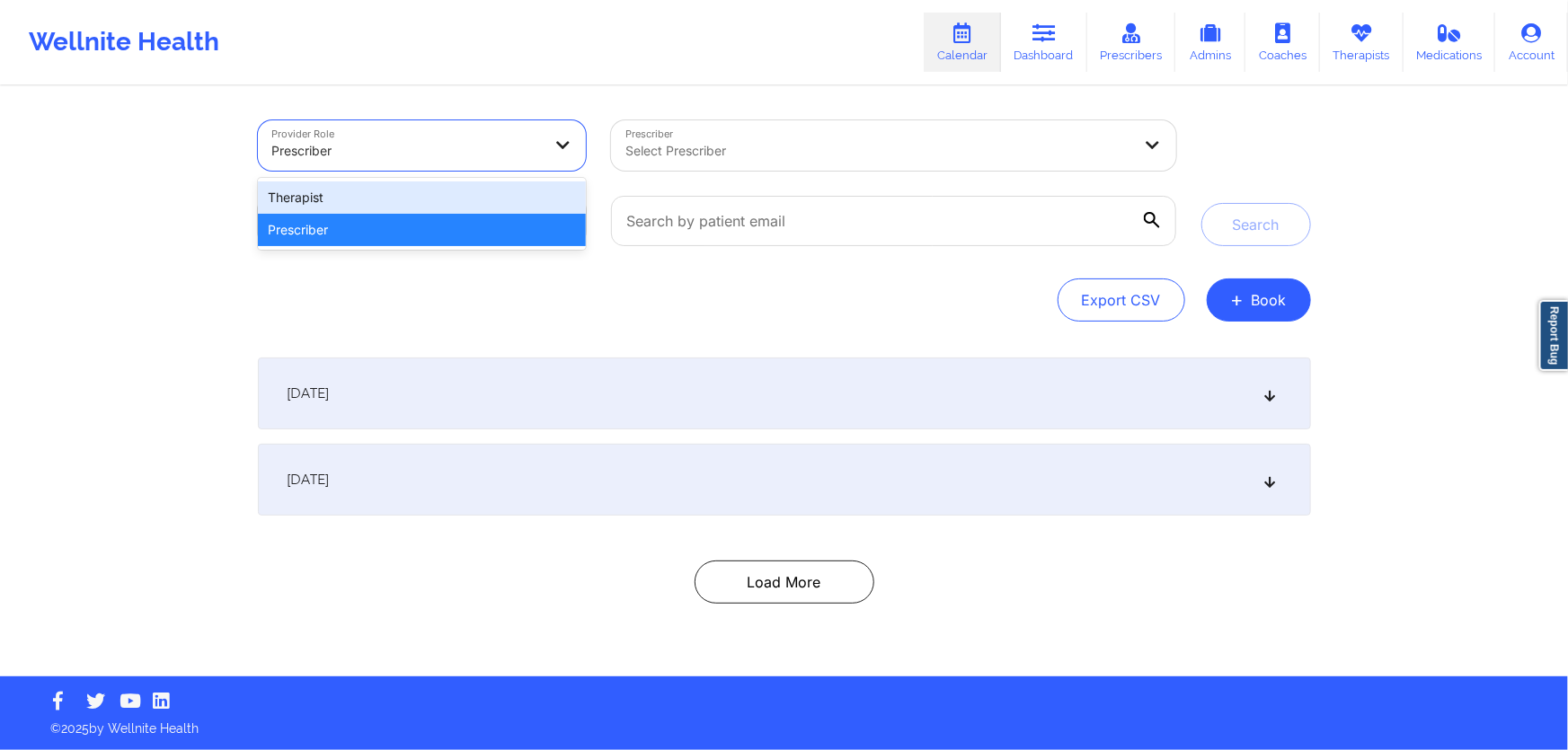
click at [433, 193] on div "Therapist" at bounding box center [422, 198] width 329 height 33
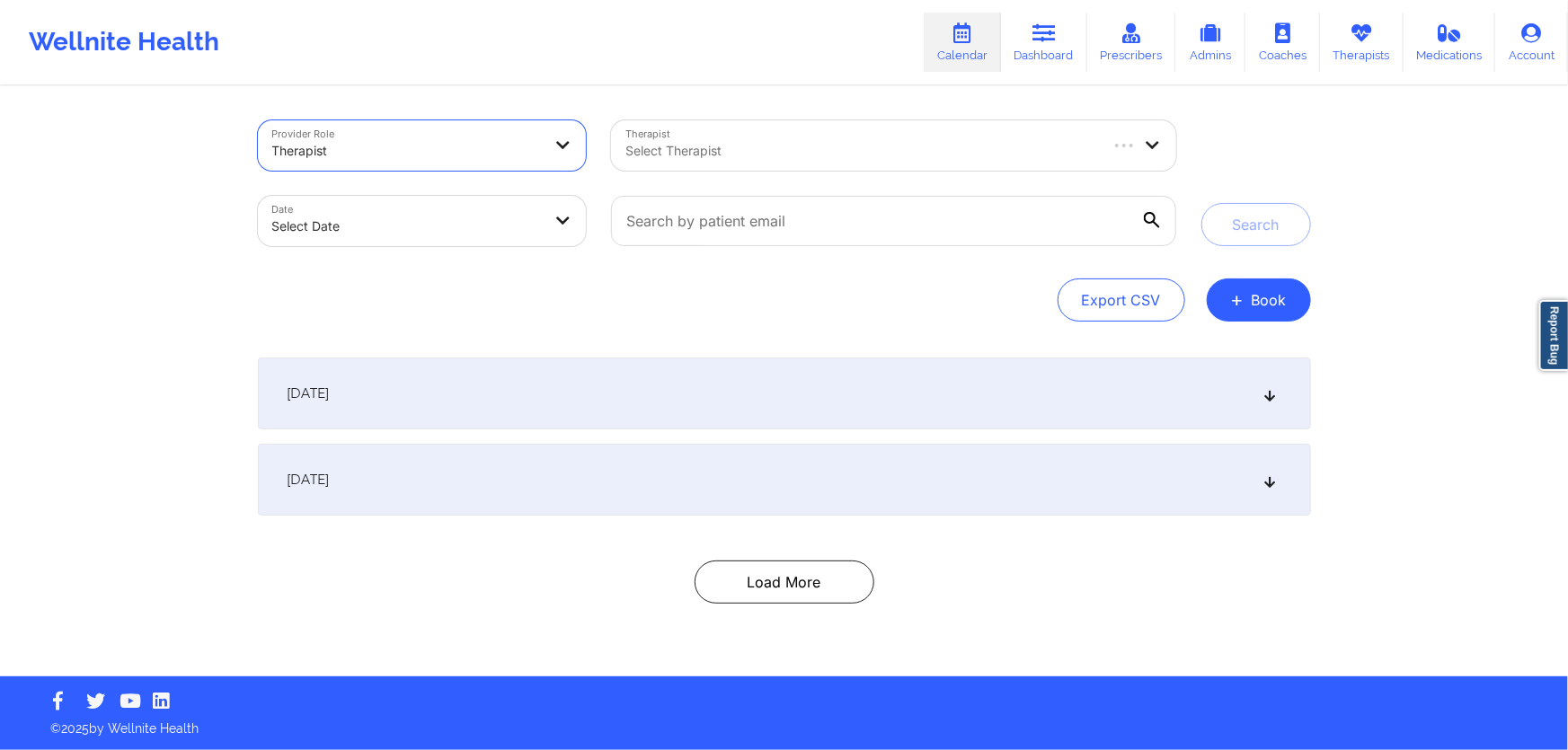
click at [438, 212] on body "Wellnite Health Calendar Dashboard Prescribers Admins Coaches Therapists Medica…" at bounding box center [784, 375] width 1568 height 750
select select "2025-8"
select select "2025-9"
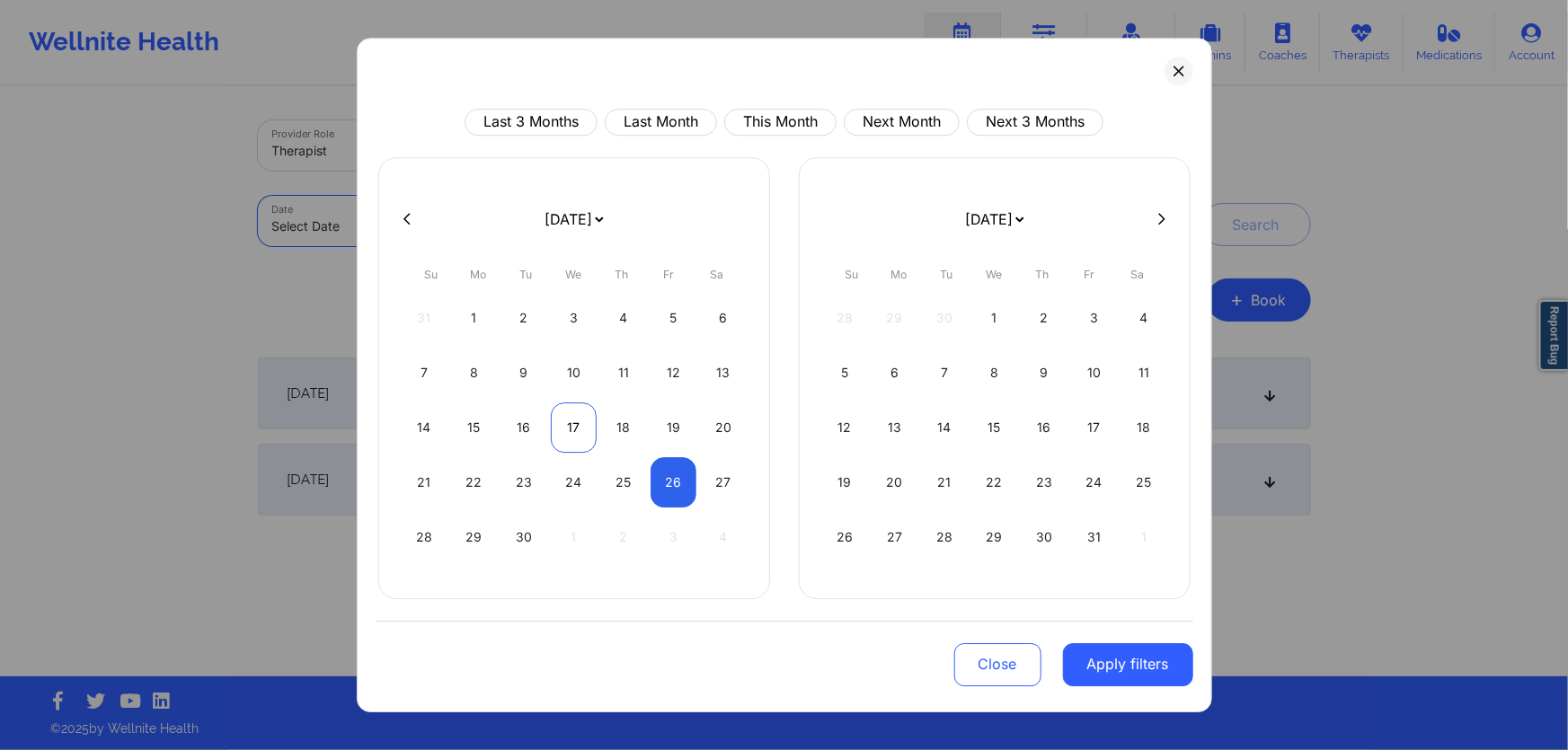
click at [575, 422] on div "17" at bounding box center [573, 427] width 46 height 51
select select "2025-8"
select select "2025-9"
click at [728, 428] on div "20" at bounding box center [724, 427] width 46 height 51
select select "2025-8"
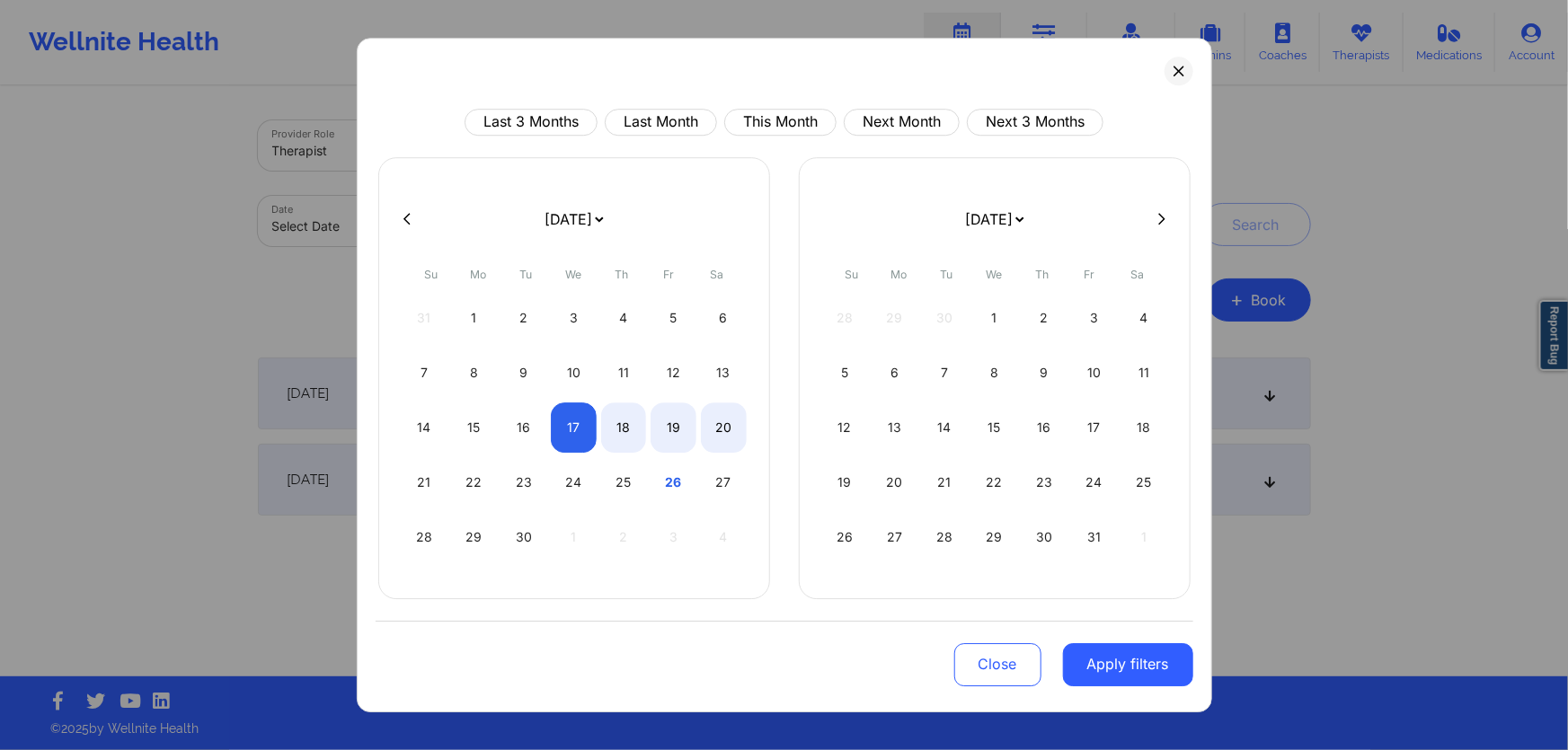
select select "2025-9"
click at [511, 426] on div "16" at bounding box center [525, 427] width 46 height 51
select select "2025-8"
select select "2025-9"
select select "2025-8"
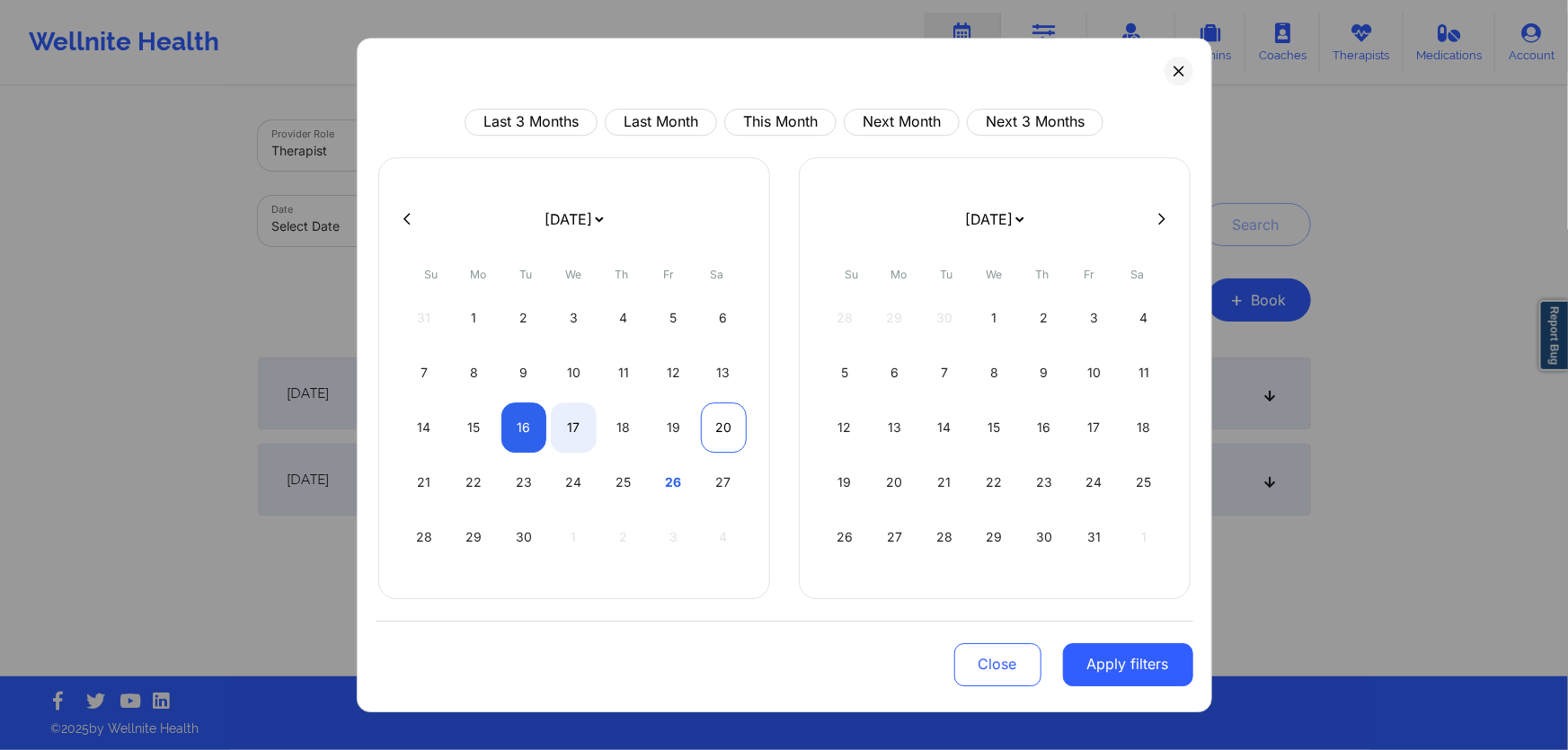
select select "2025-9"
click at [709, 426] on div "20" at bounding box center [724, 427] width 46 height 51
select select "2025-8"
select select "2025-9"
drag, startPoint x: 1070, startPoint y: 651, endPoint x: 1083, endPoint y: 661, distance: 16.4
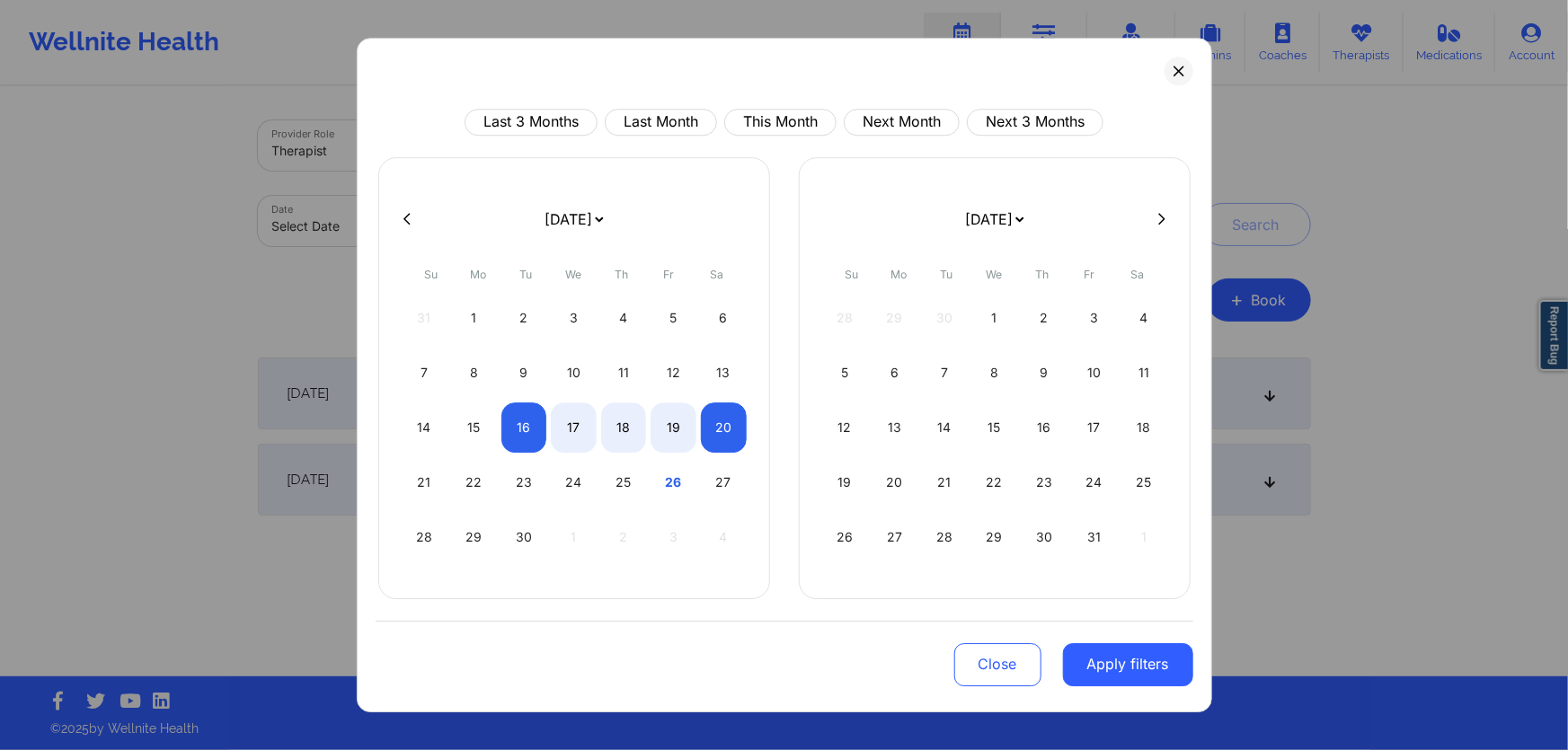
click at [1083, 661] on button "Apply filters" at bounding box center [1128, 664] width 130 height 43
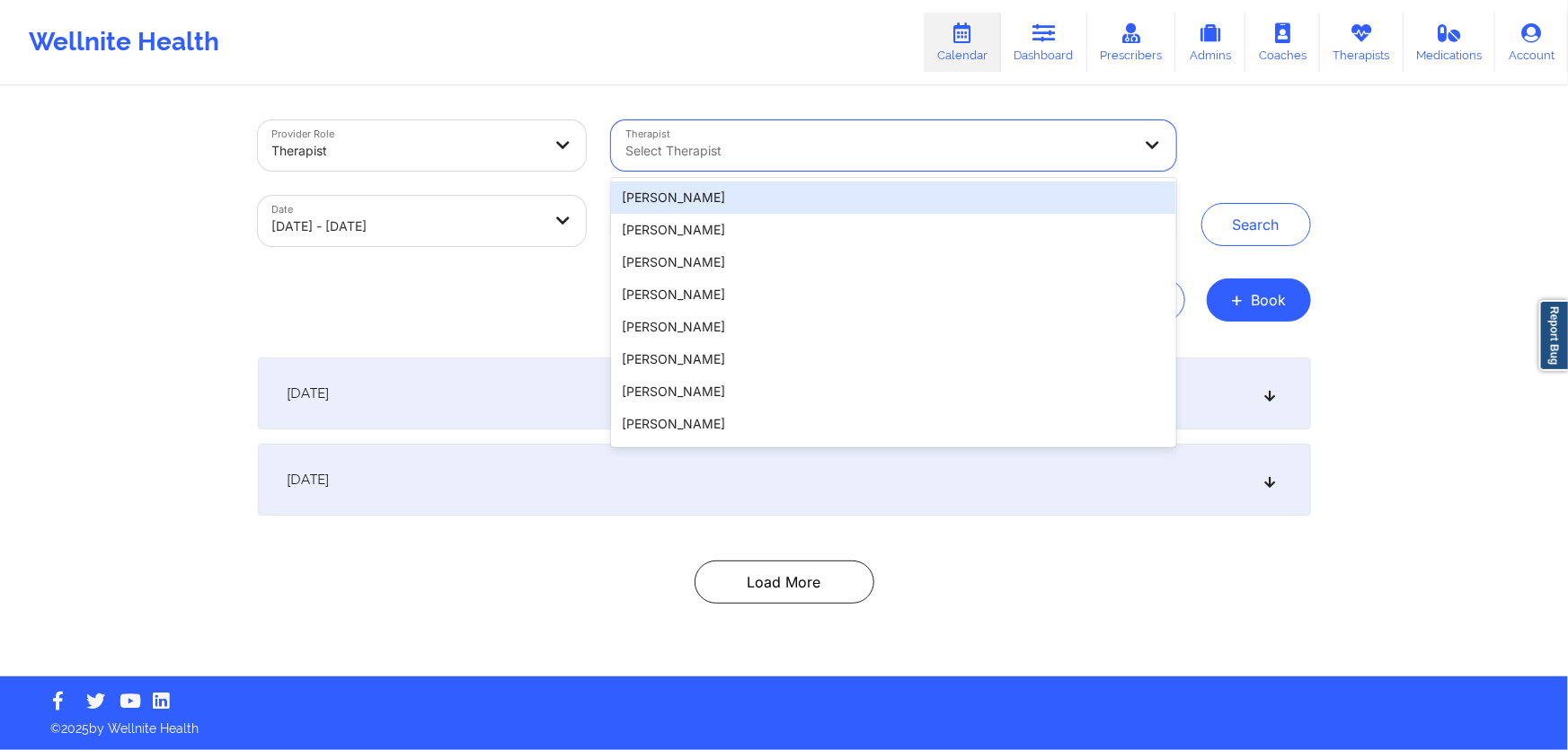
click at [939, 151] on div at bounding box center [878, 150] width 505 height 22
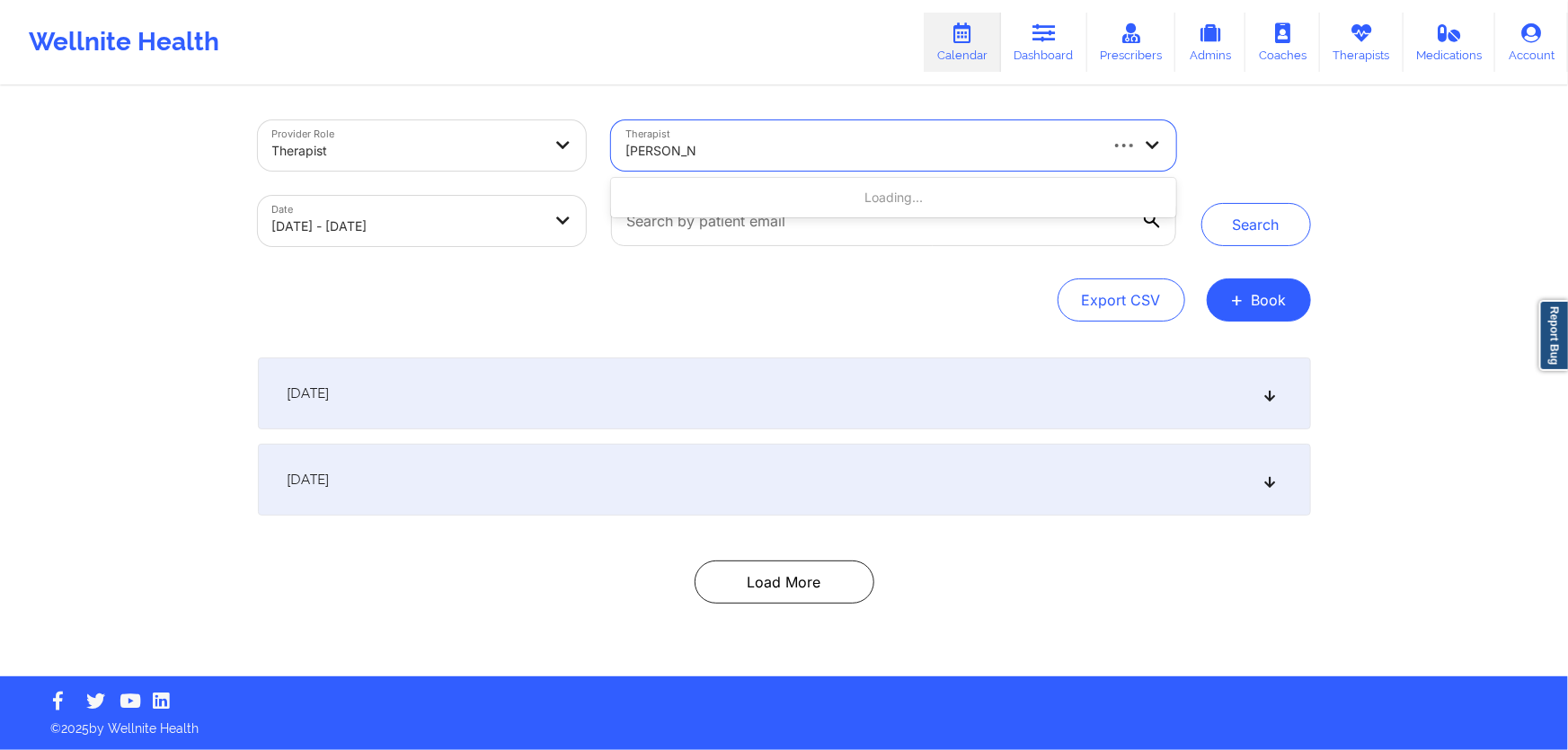
type input "[PERSON_NAME]"
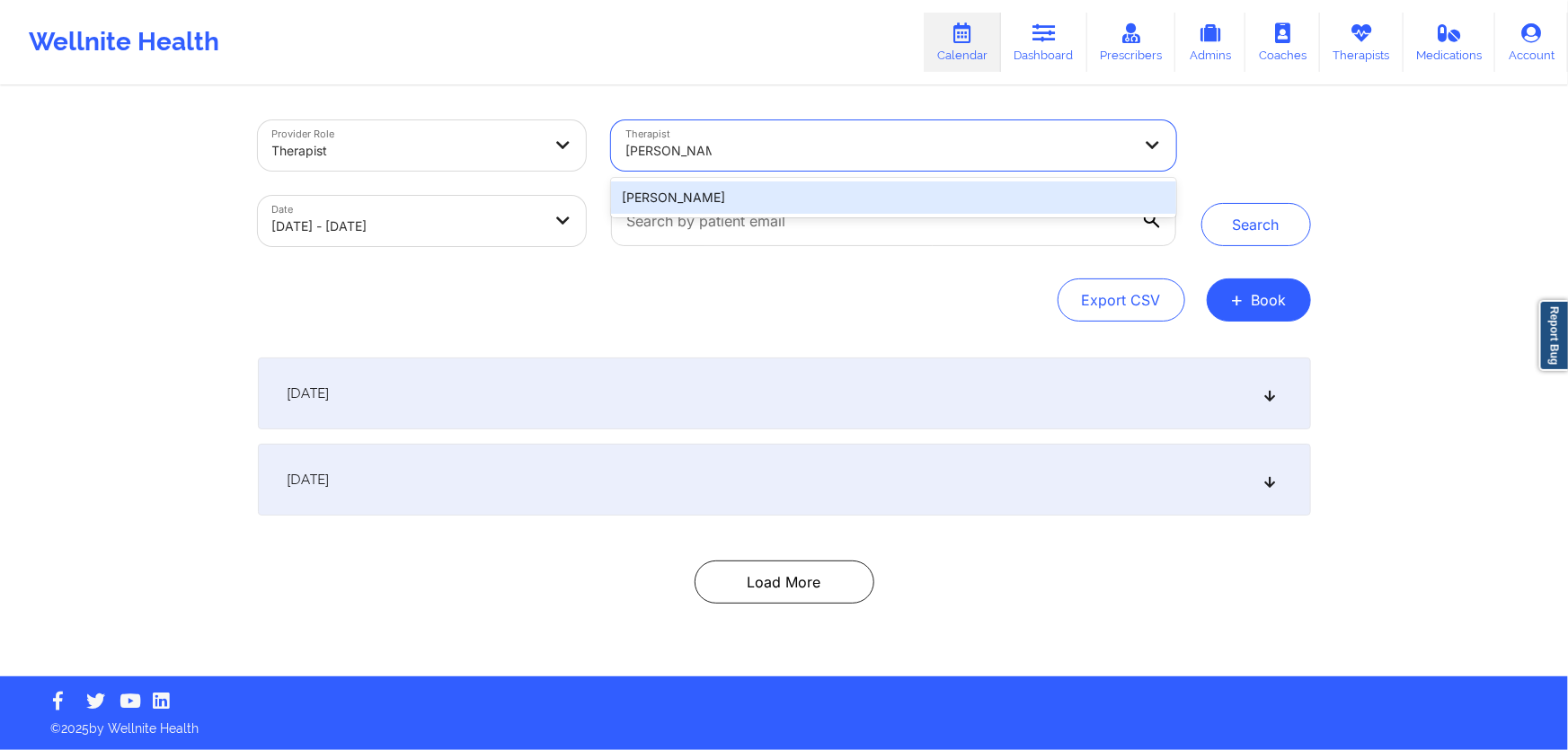
click at [846, 194] on div "[PERSON_NAME]" at bounding box center [892, 198] width 564 height 33
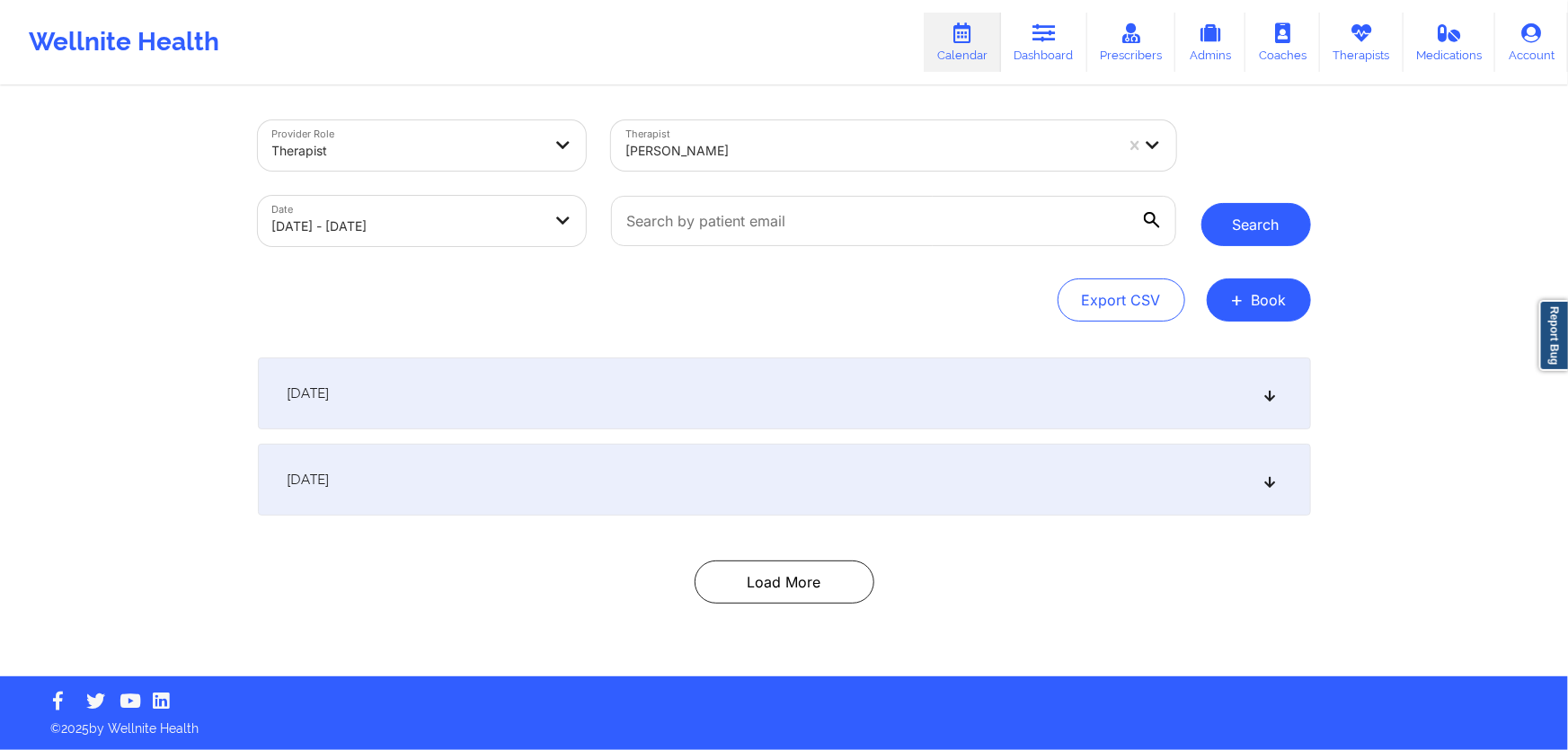
click at [1231, 226] on button "Search" at bounding box center [1256, 224] width 110 height 43
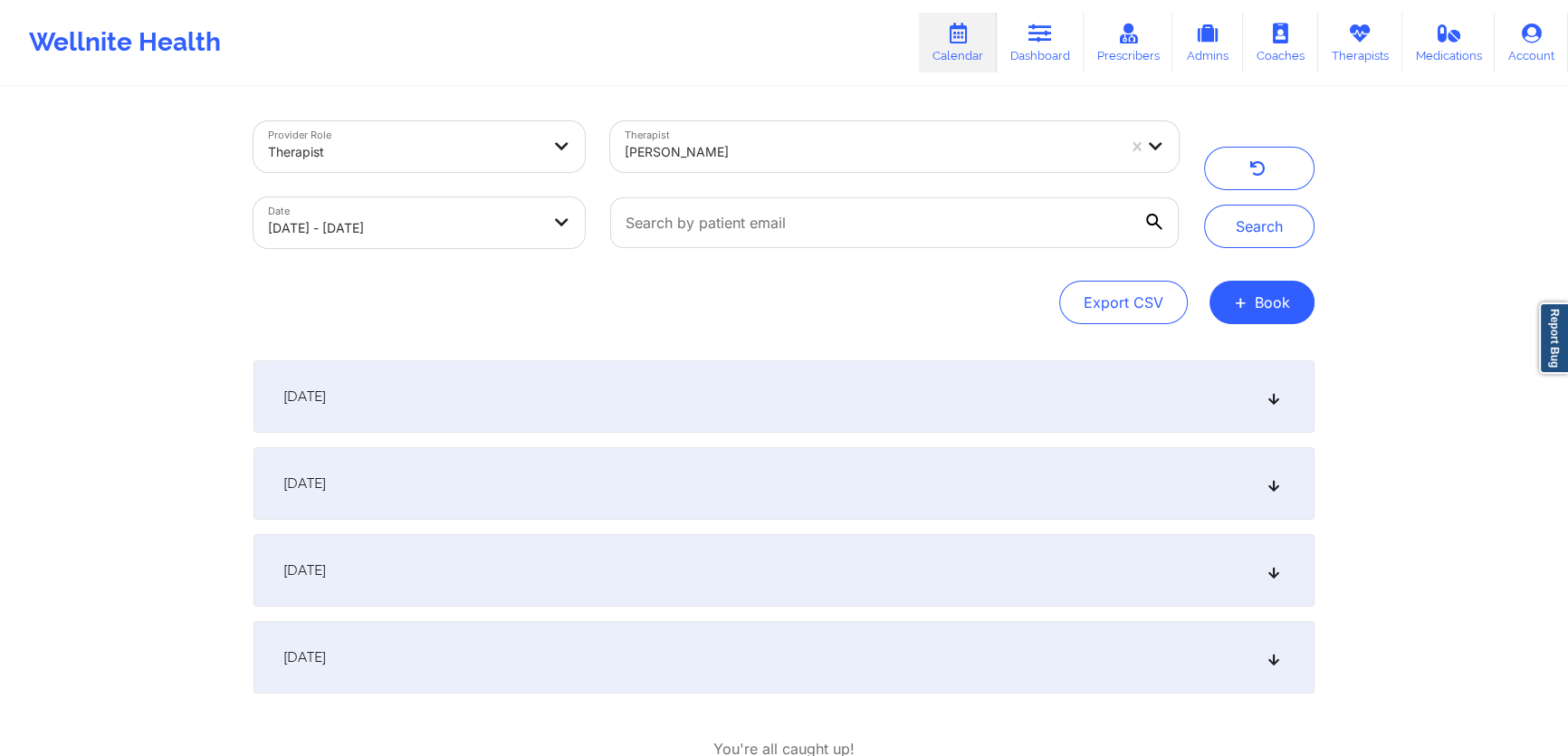
click at [614, 487] on div "[DATE]" at bounding box center [784, 483] width 1061 height 72
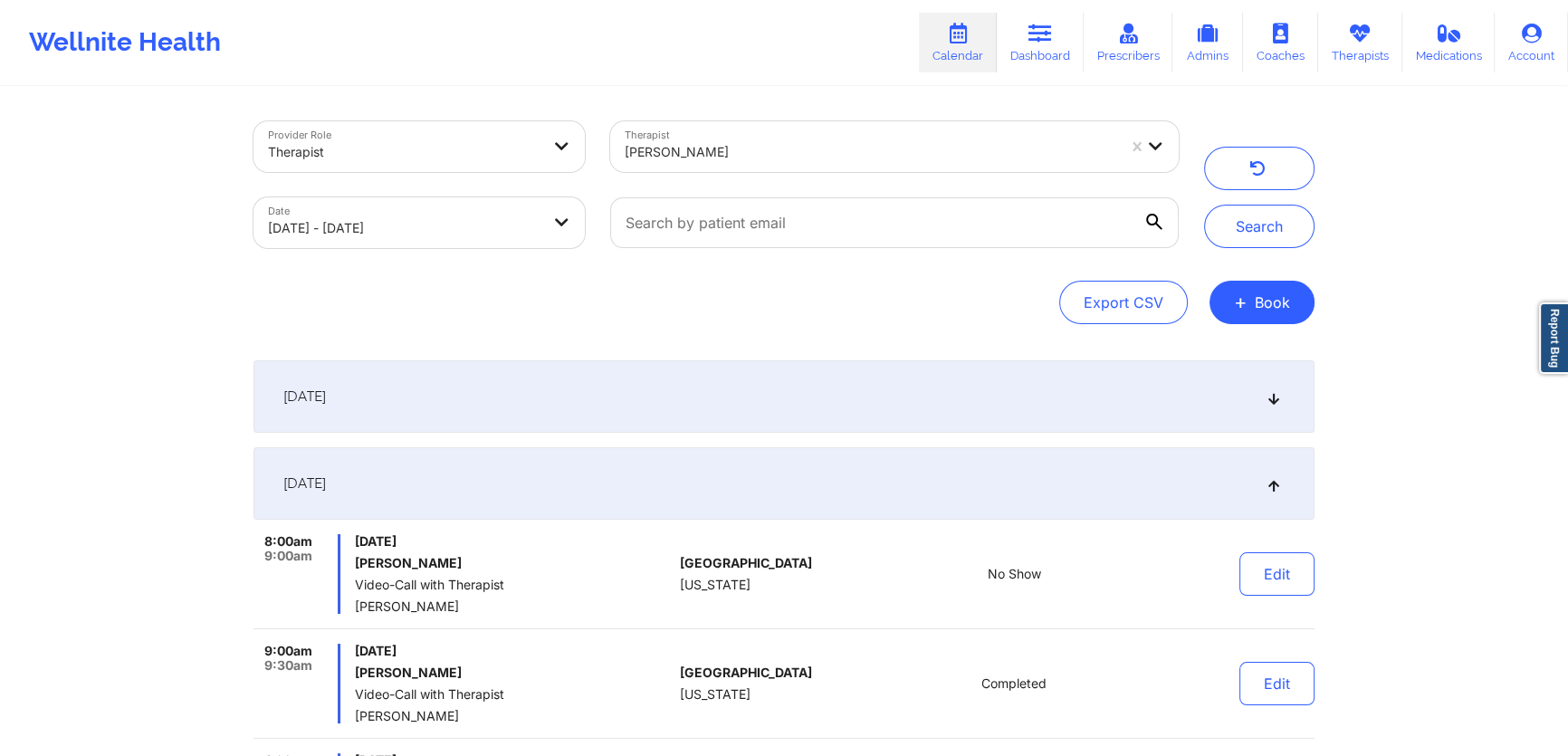
click at [750, 139] on div "[PERSON_NAME]" at bounding box center [871, 151] width 492 height 40
type input "[PERSON_NAME]"
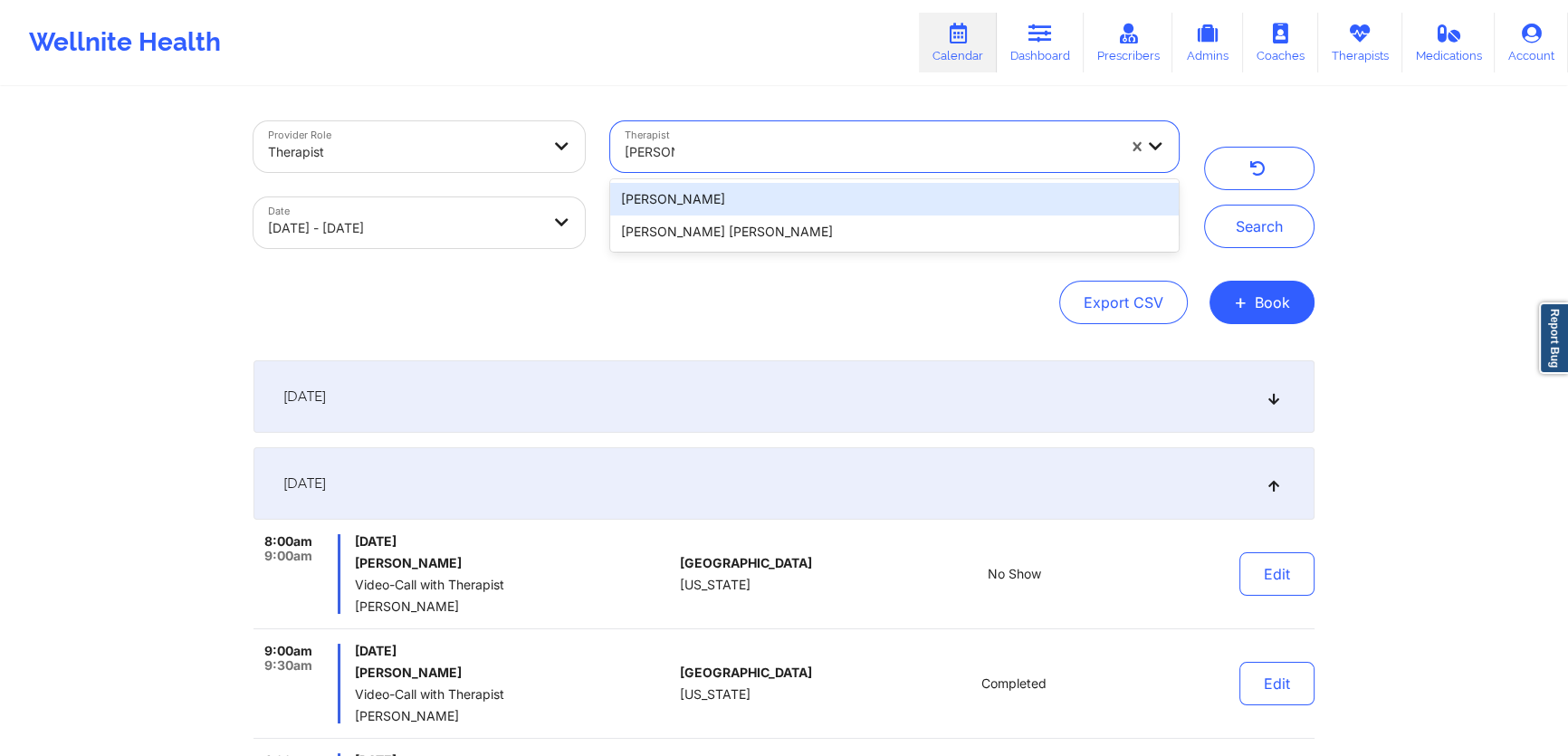
click at [760, 187] on div "[PERSON_NAME]" at bounding box center [894, 200] width 568 height 33
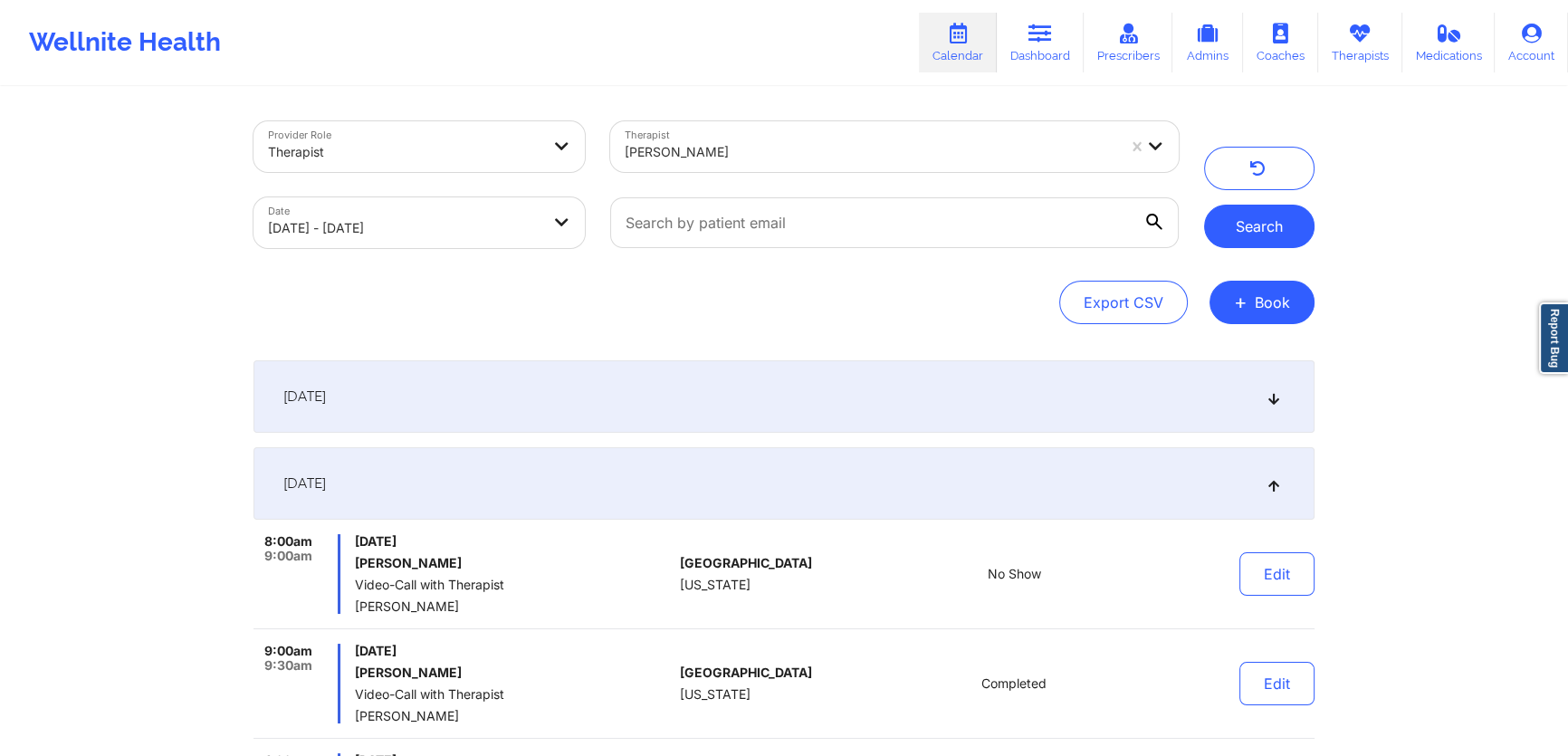
click at [1229, 235] on button "Search" at bounding box center [1258, 226] width 111 height 43
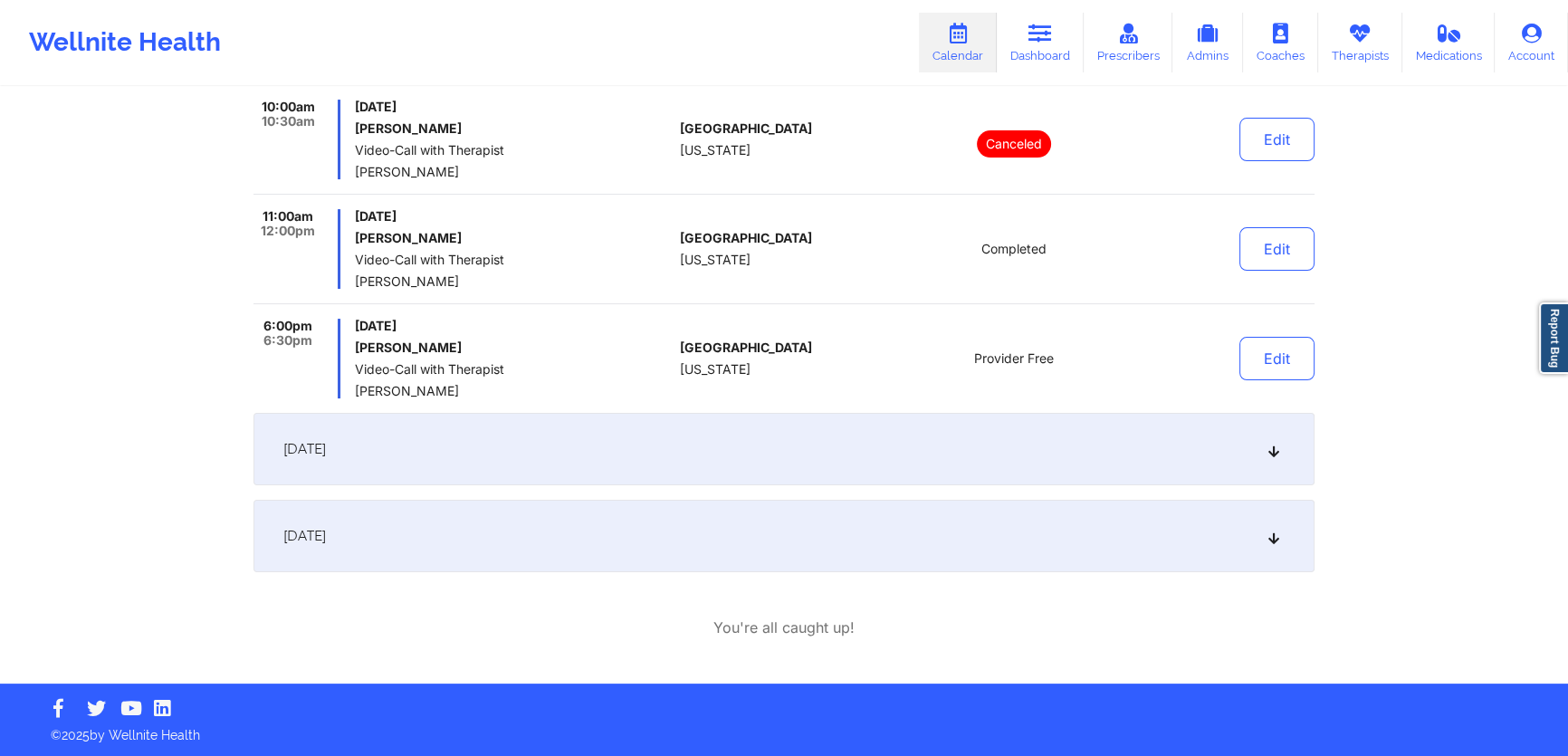
click at [550, 554] on div "[DATE]" at bounding box center [784, 535] width 1061 height 72
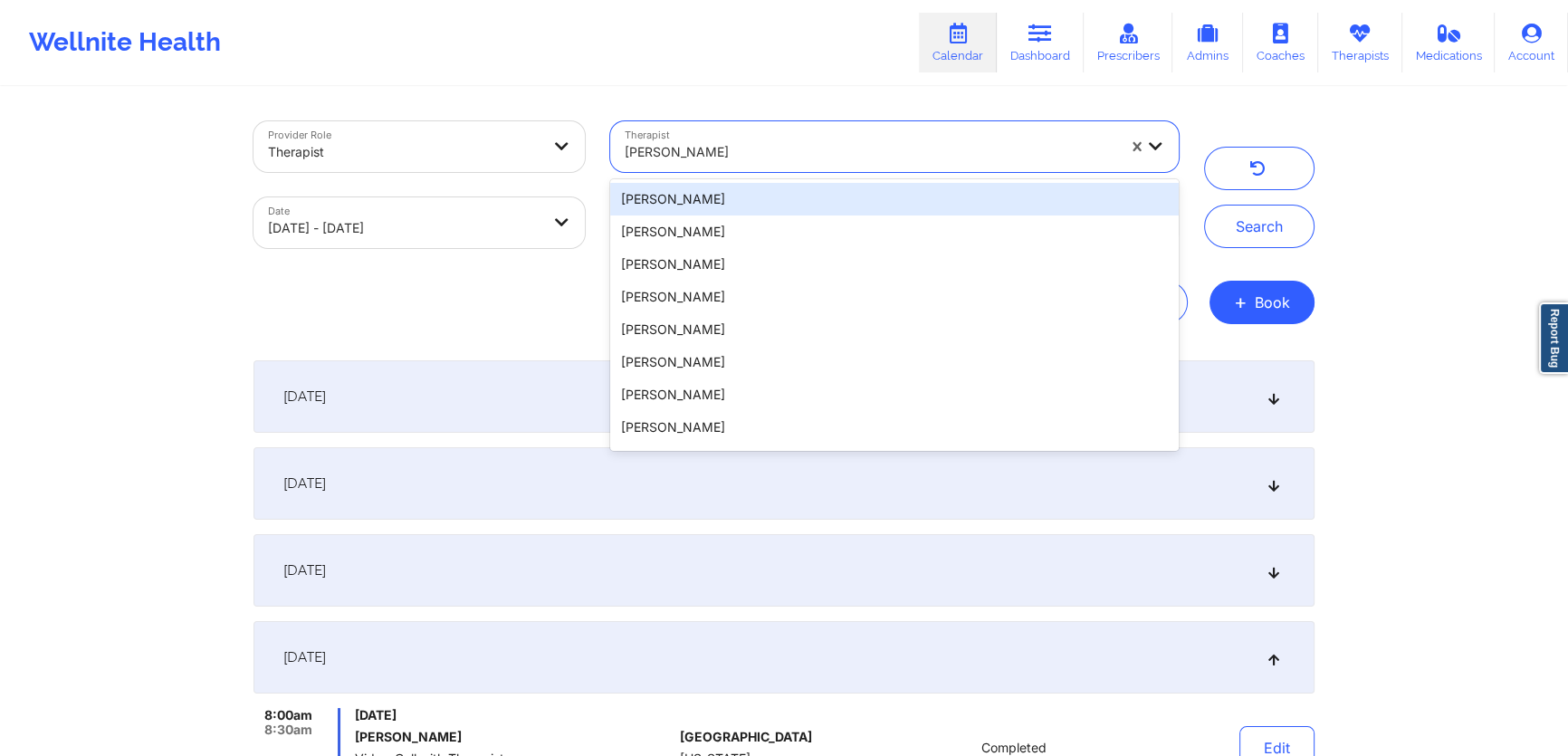
click at [735, 159] on div at bounding box center [871, 151] width 492 height 22
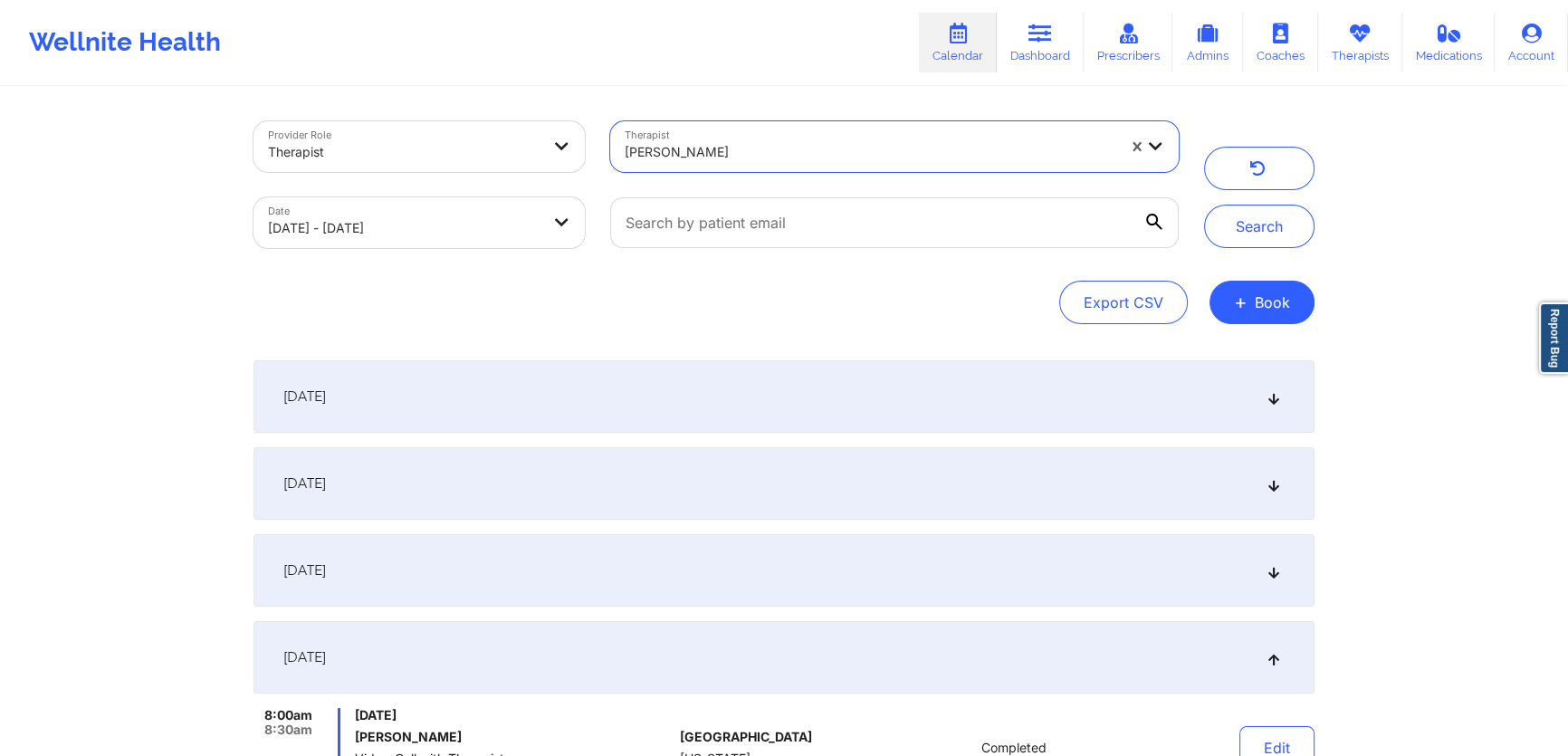
click at [736, 151] on div at bounding box center [871, 151] width 492 height 22
type input "franchezka"
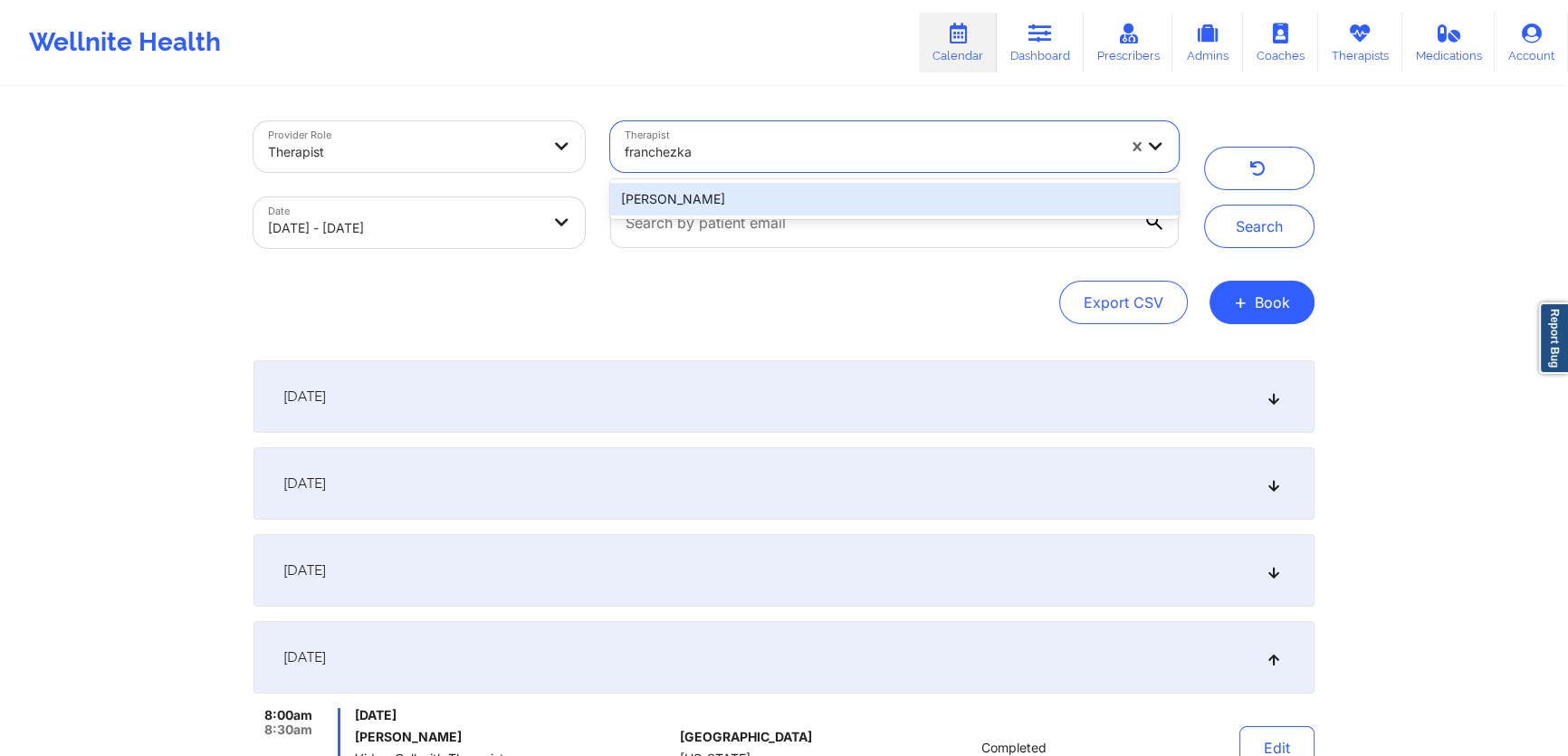
click at [751, 192] on div "[PERSON_NAME]" at bounding box center [894, 200] width 568 height 33
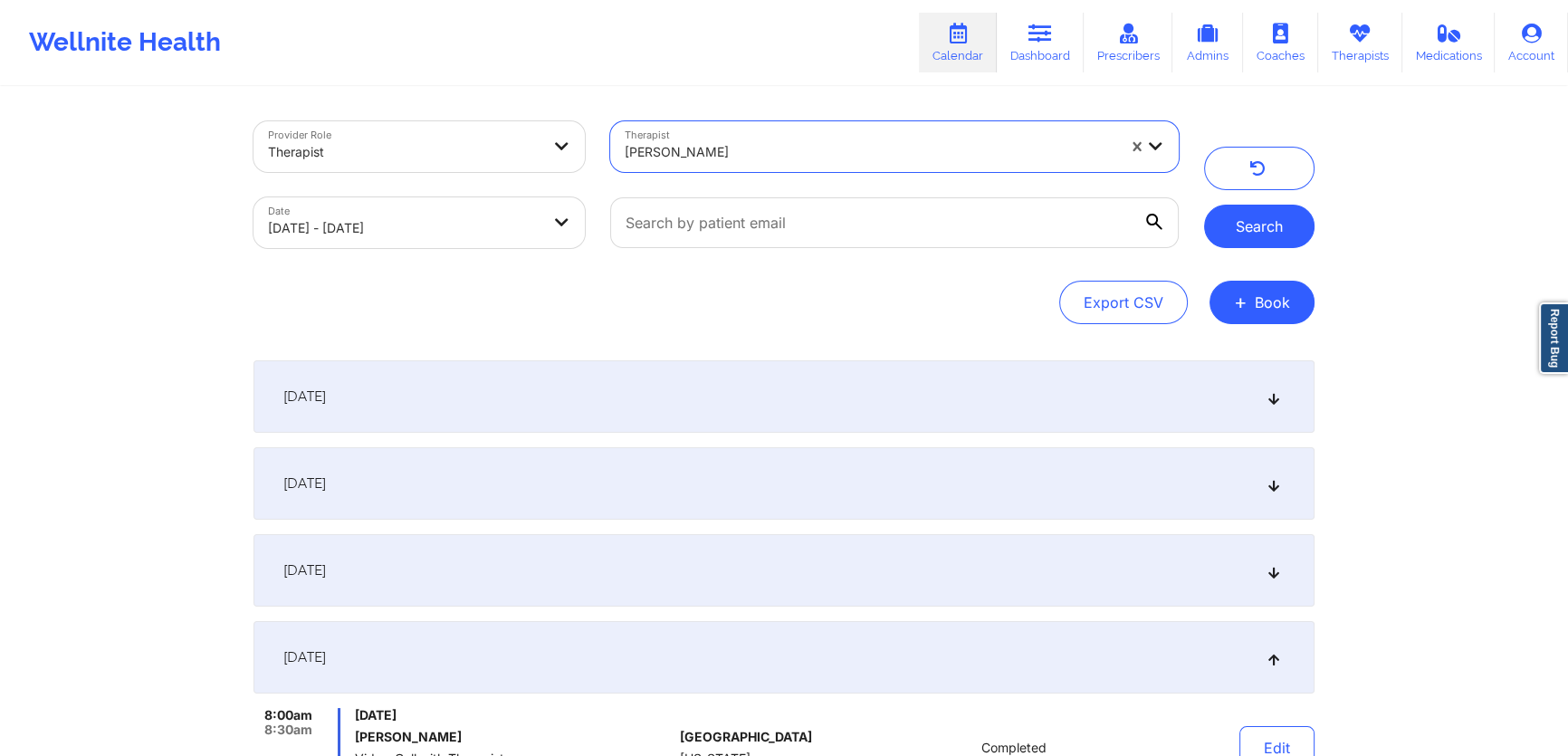
click at [1240, 227] on button "Search" at bounding box center [1258, 226] width 111 height 43
click at [605, 488] on div "[DATE]" at bounding box center [784, 483] width 1061 height 72
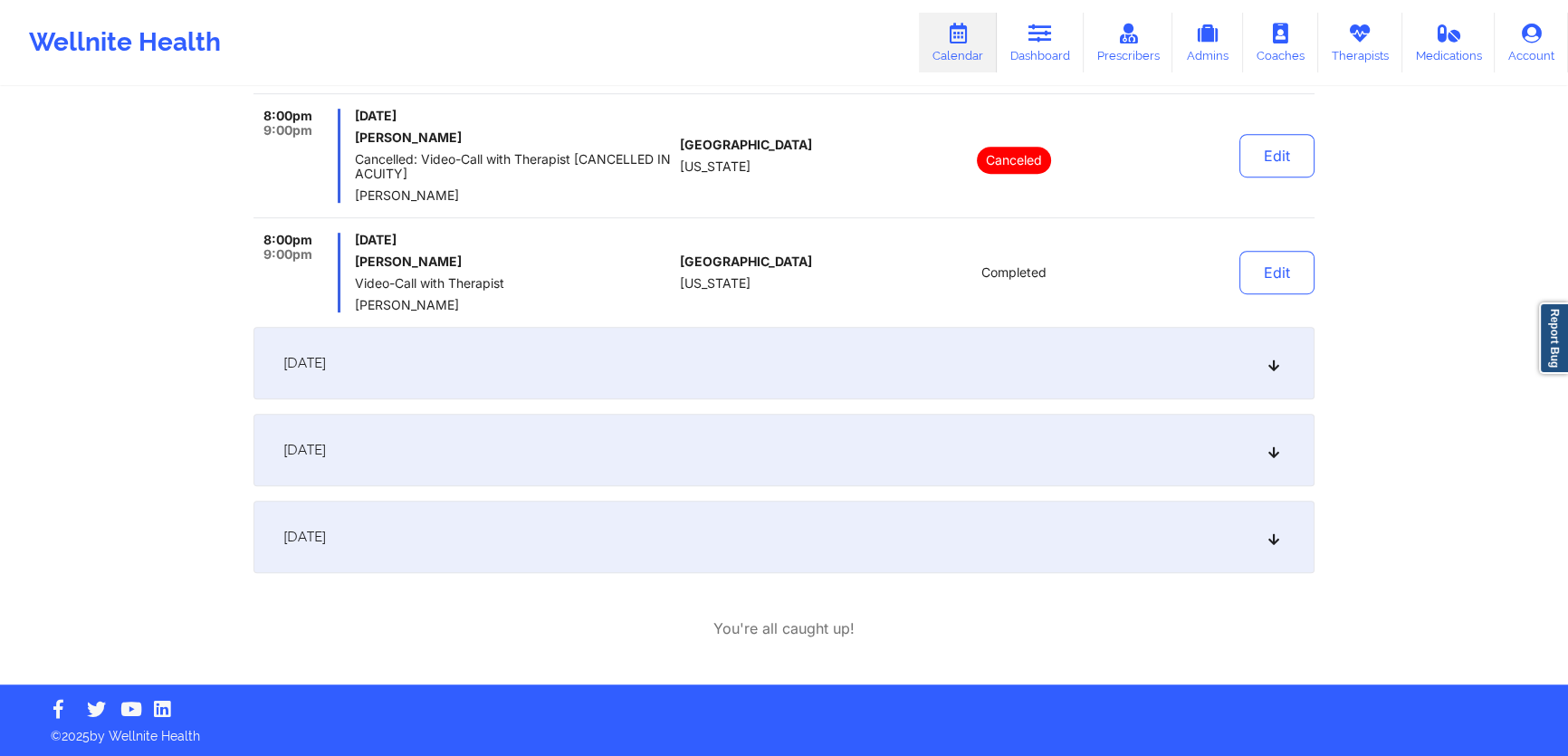
click at [580, 353] on div "[DATE]" at bounding box center [784, 363] width 1061 height 72
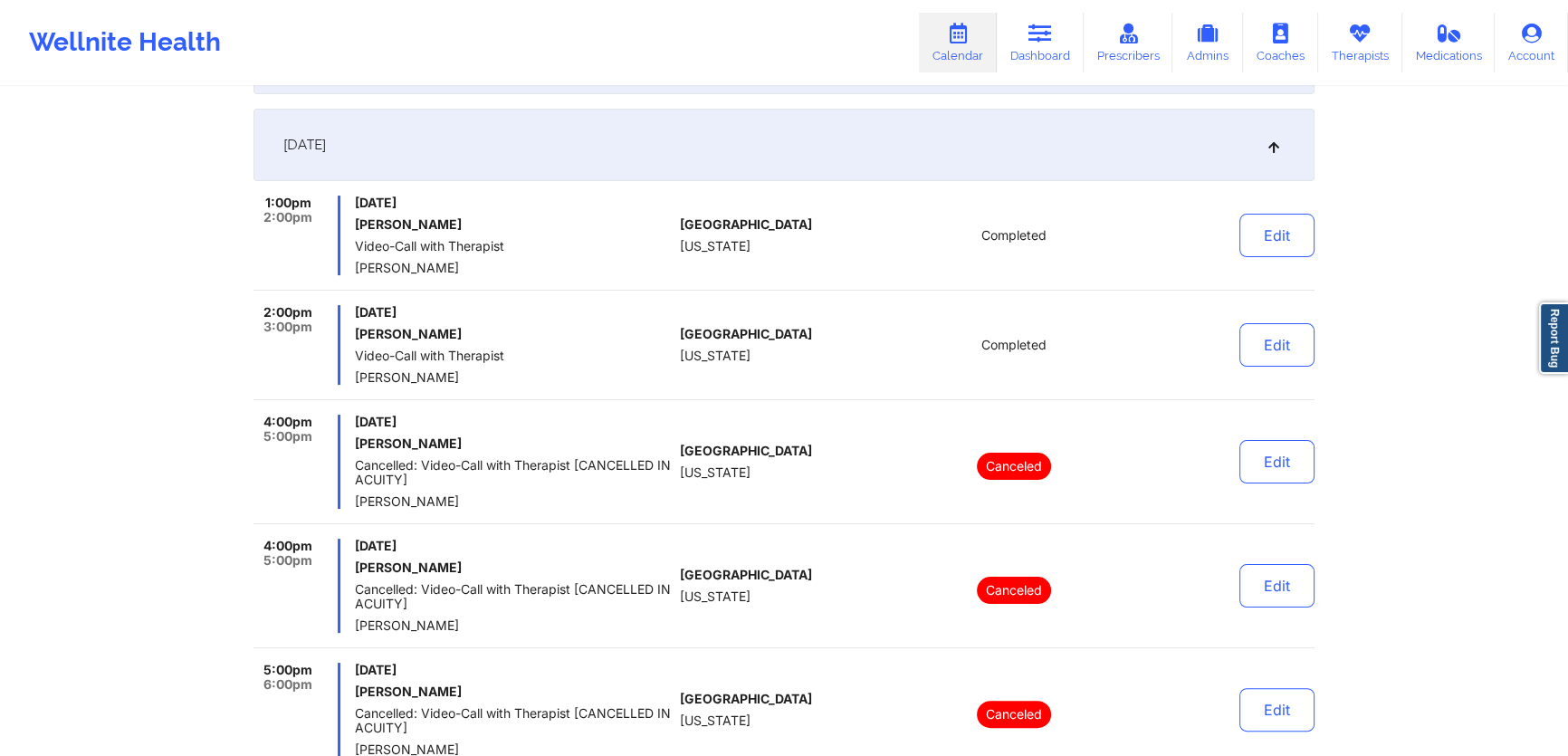
scroll to position [386, 0]
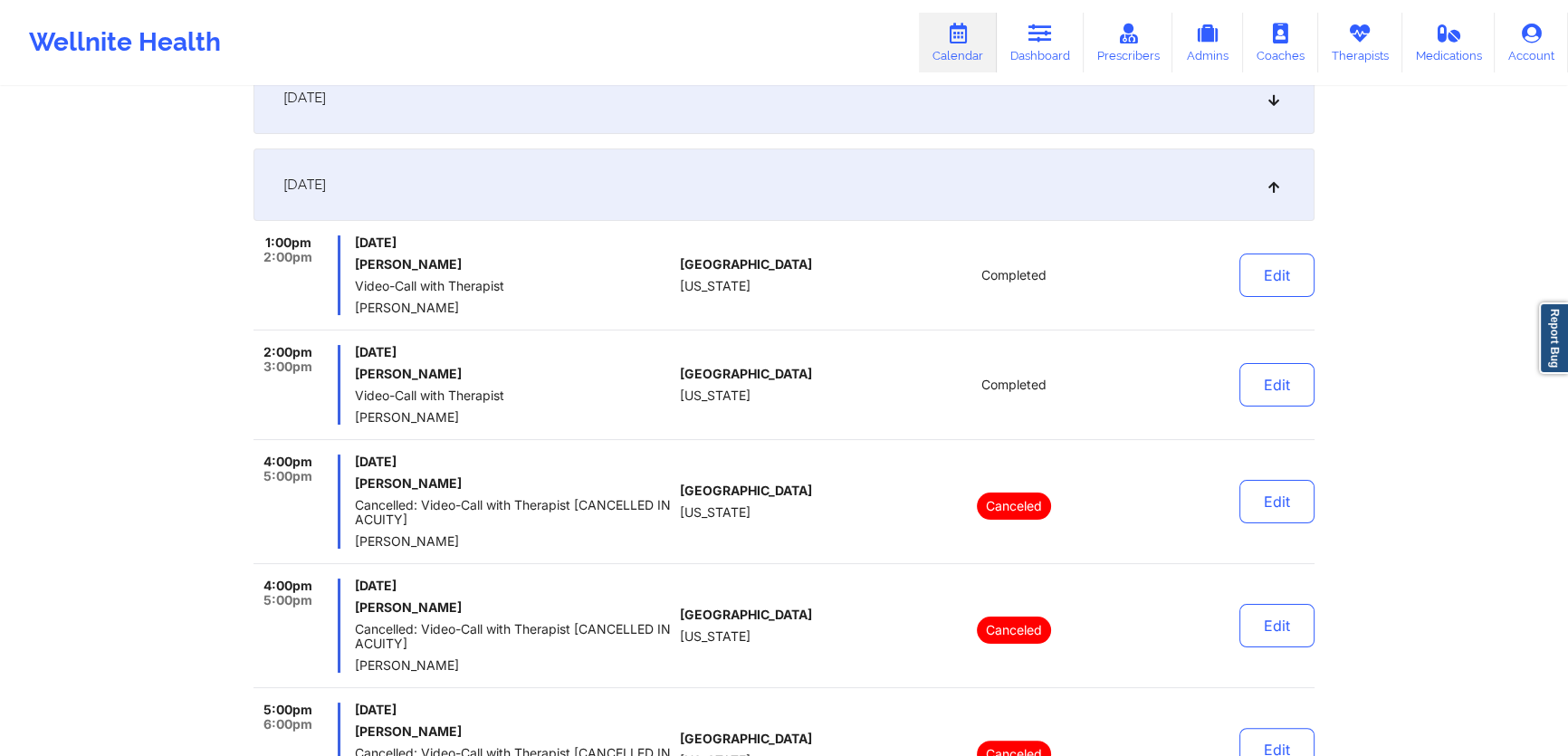
click at [601, 93] on div "[DATE]" at bounding box center [784, 97] width 1061 height 72
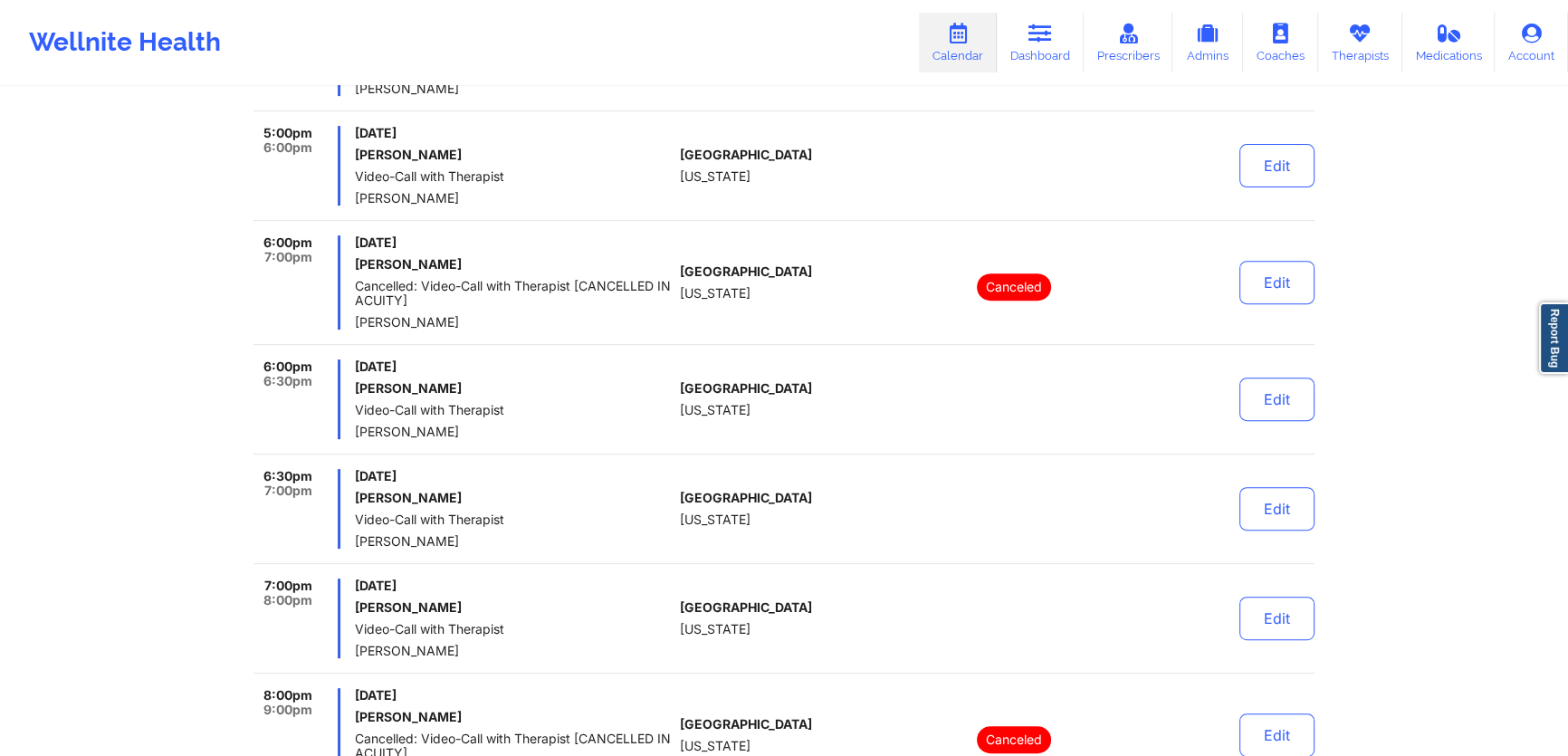
scroll to position [878, 0]
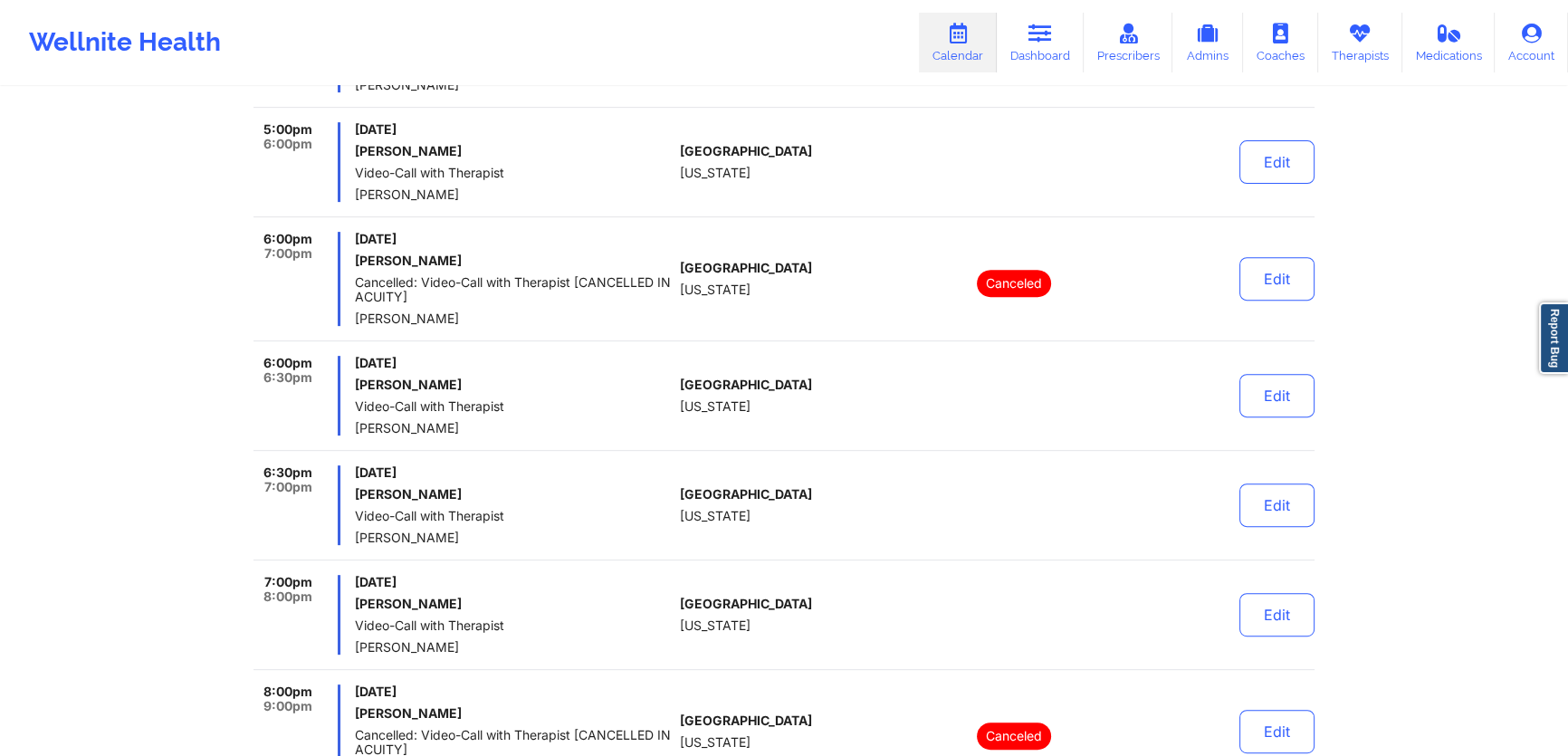
click at [770, 448] on div "6:00pm 6:30pm [DATE] [PERSON_NAME] Video-Call with Therapist [PERSON_NAME] [GEO…" at bounding box center [784, 403] width 1061 height 95
drag, startPoint x: 642, startPoint y: 405, endPoint x: 759, endPoint y: 423, distance: 118.4
click at [718, 407] on div "[GEOGRAPHIC_DATA] [US_STATE]" at bounding box center [780, 395] width 201 height 80
click at [786, 434] on div "[GEOGRAPHIC_DATA] [US_STATE]" at bounding box center [780, 395] width 201 height 80
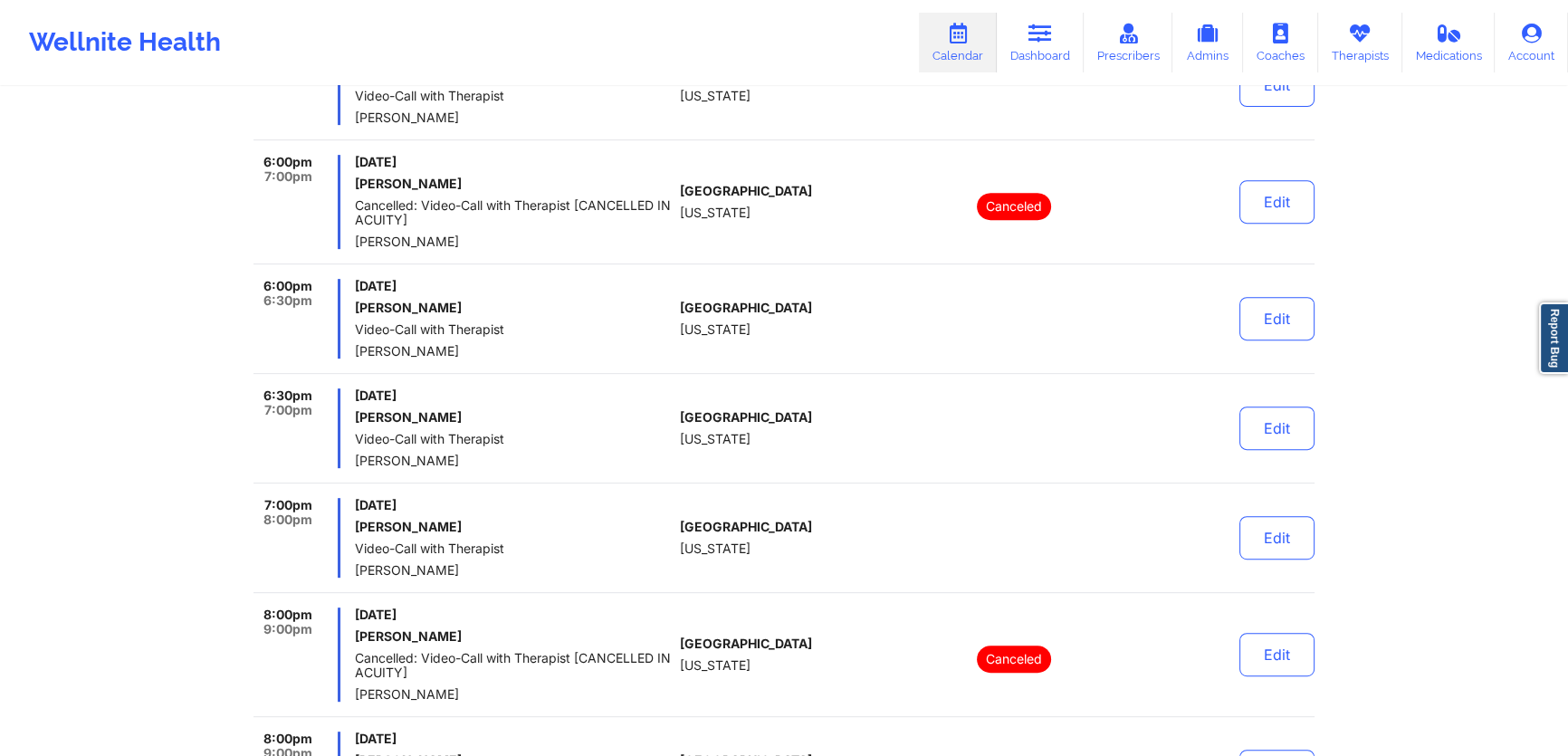
scroll to position [961, 0]
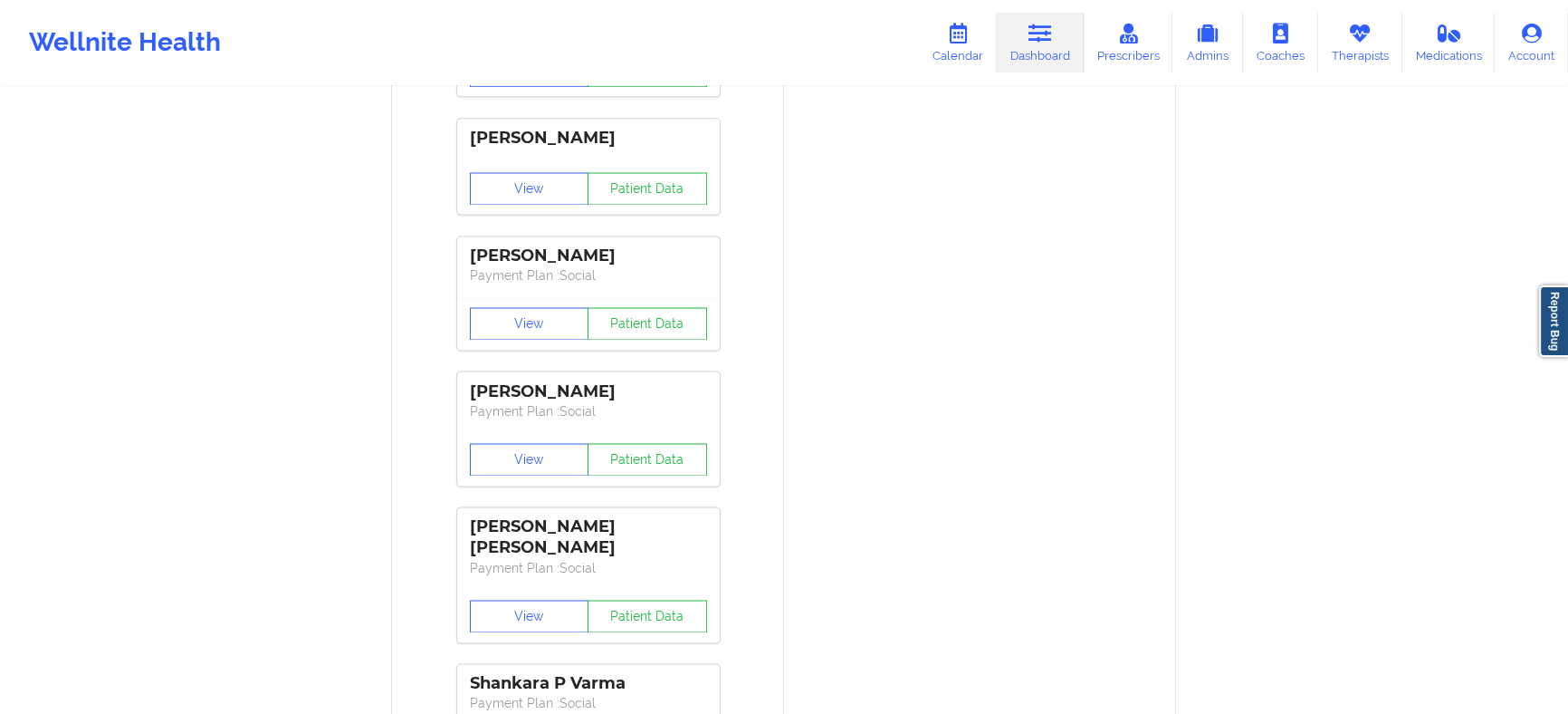
scroll to position [3045, 0]
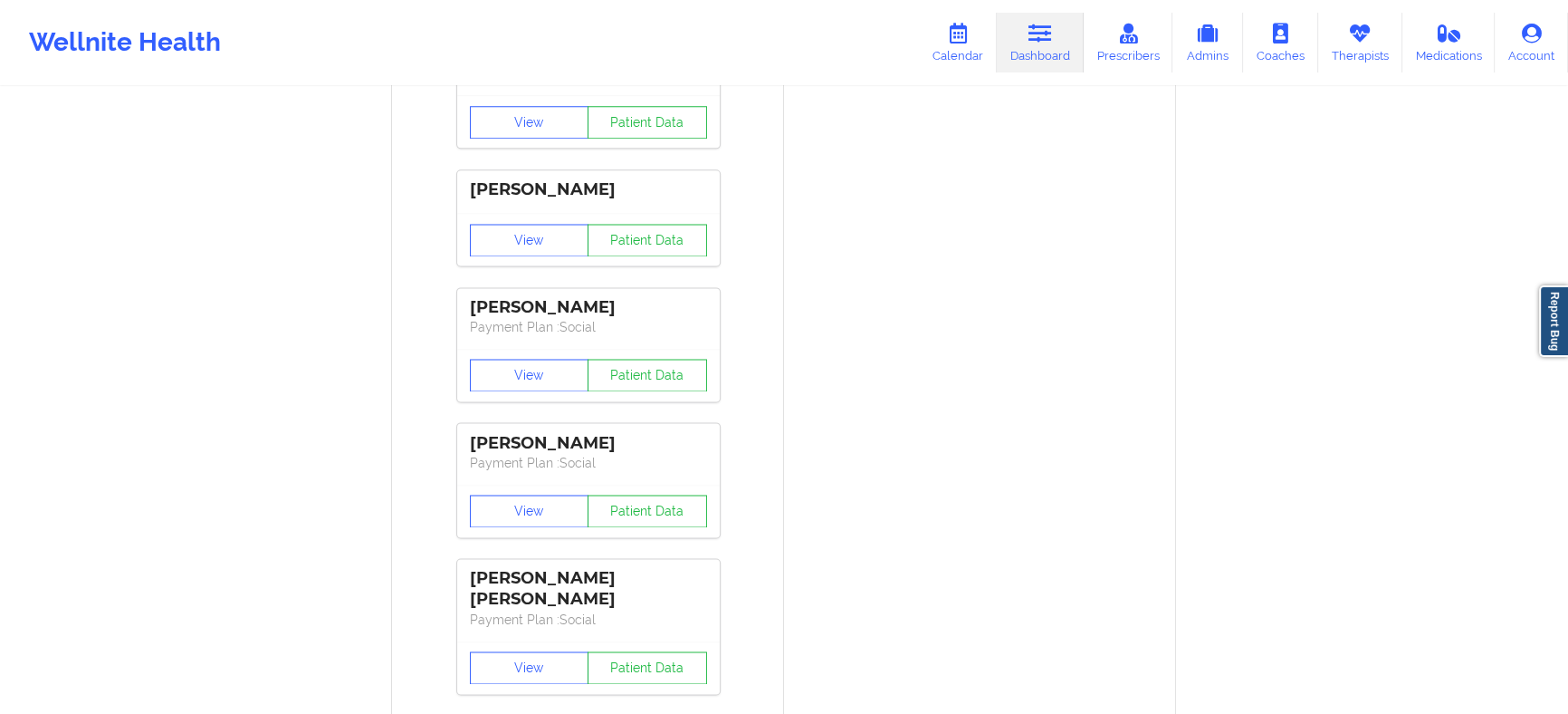
click at [549, 390] on div "View Patient Data" at bounding box center [588, 374] width 262 height 52
click at [550, 380] on button "View" at bounding box center [529, 375] width 120 height 33
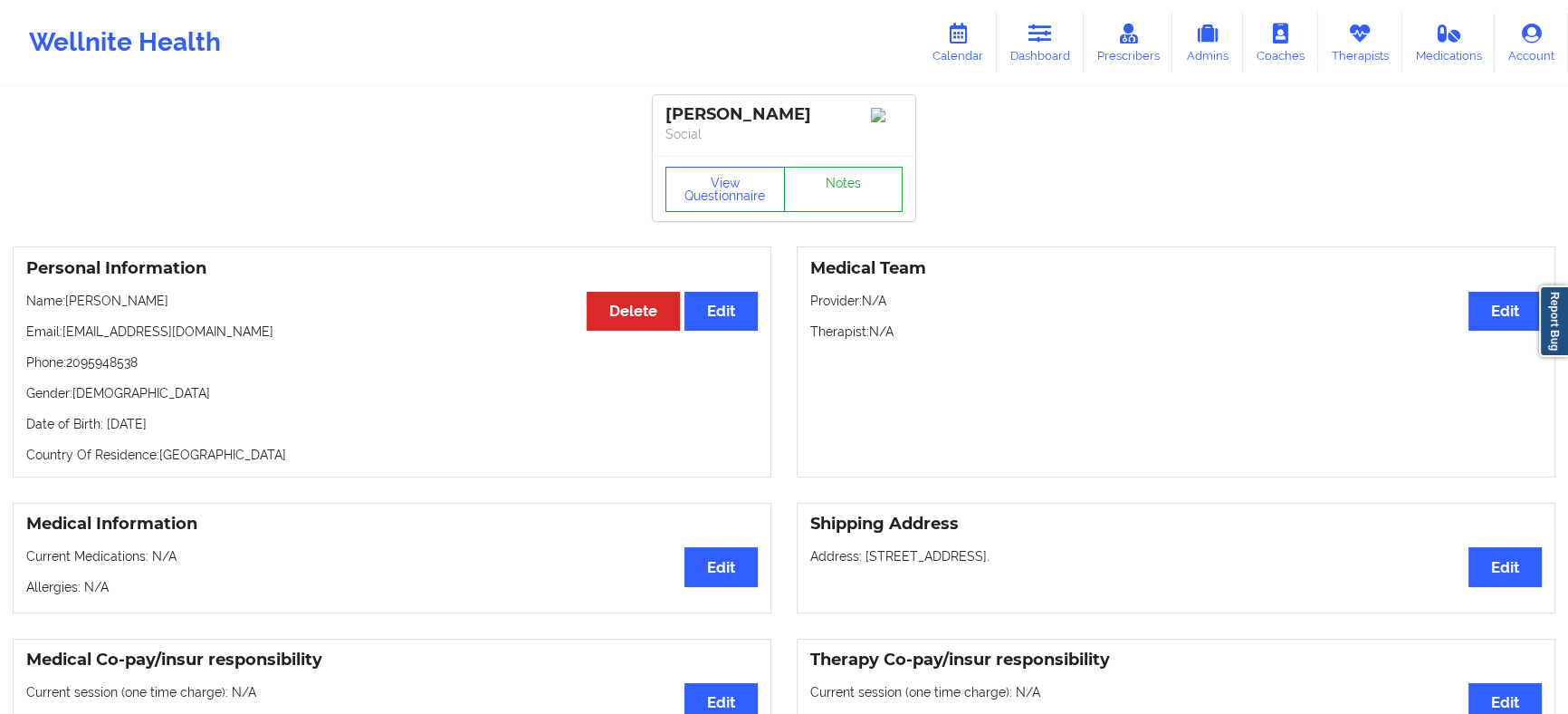
click at [826, 183] on link "Notes" at bounding box center [844, 189] width 120 height 45
click at [845, 183] on link "Notes" at bounding box center [844, 189] width 120 height 45
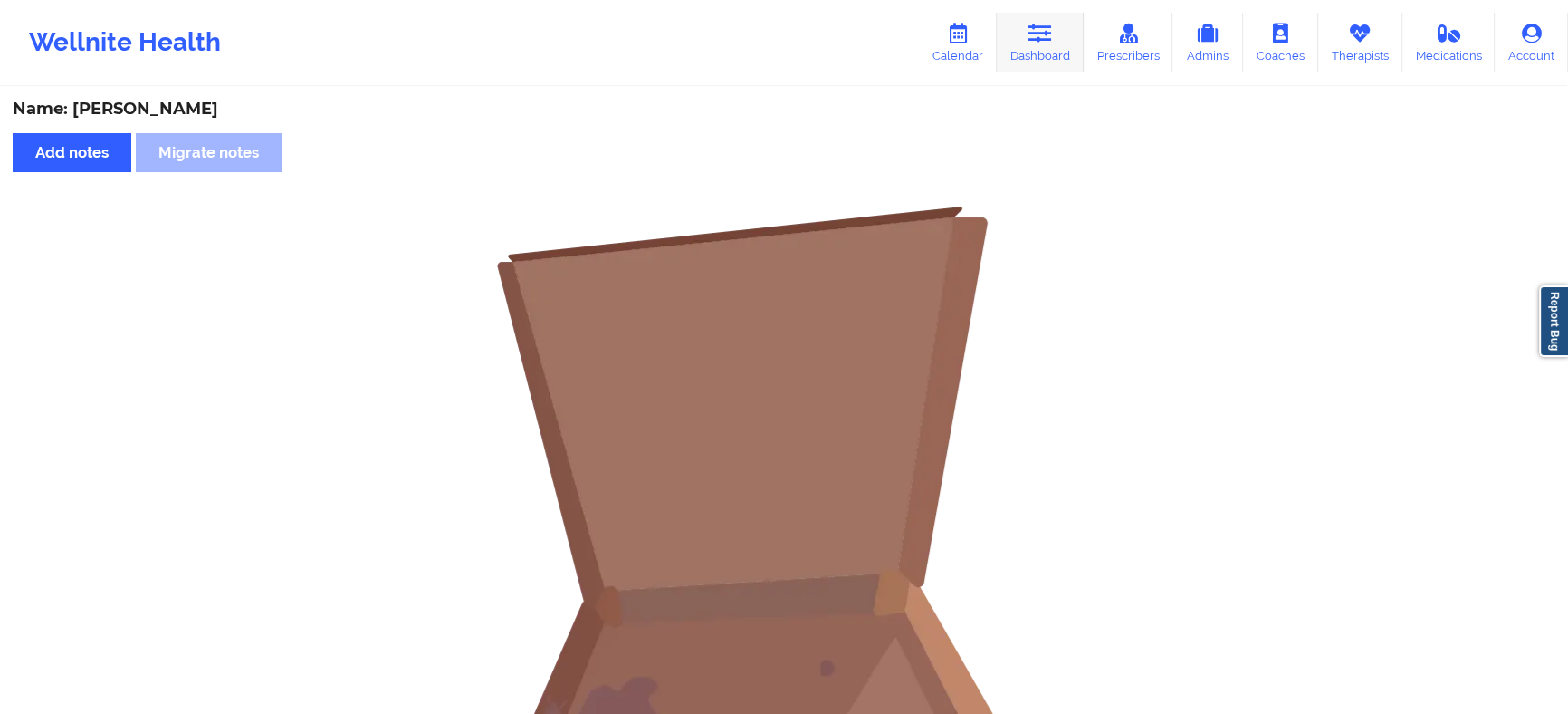
click at [1038, 37] on icon at bounding box center [1040, 33] width 23 height 20
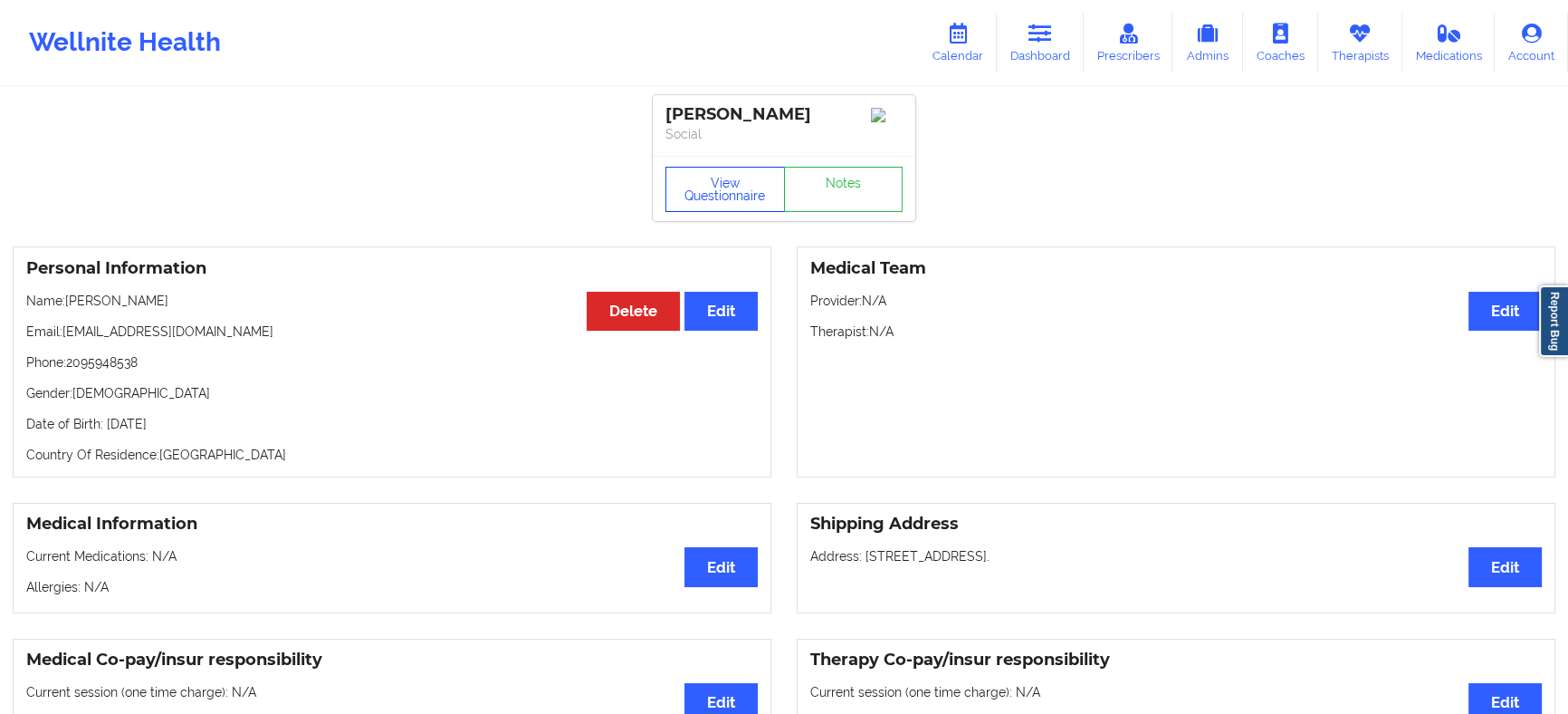
click at [714, 184] on button "View Questionnaire" at bounding box center [725, 189] width 120 height 45
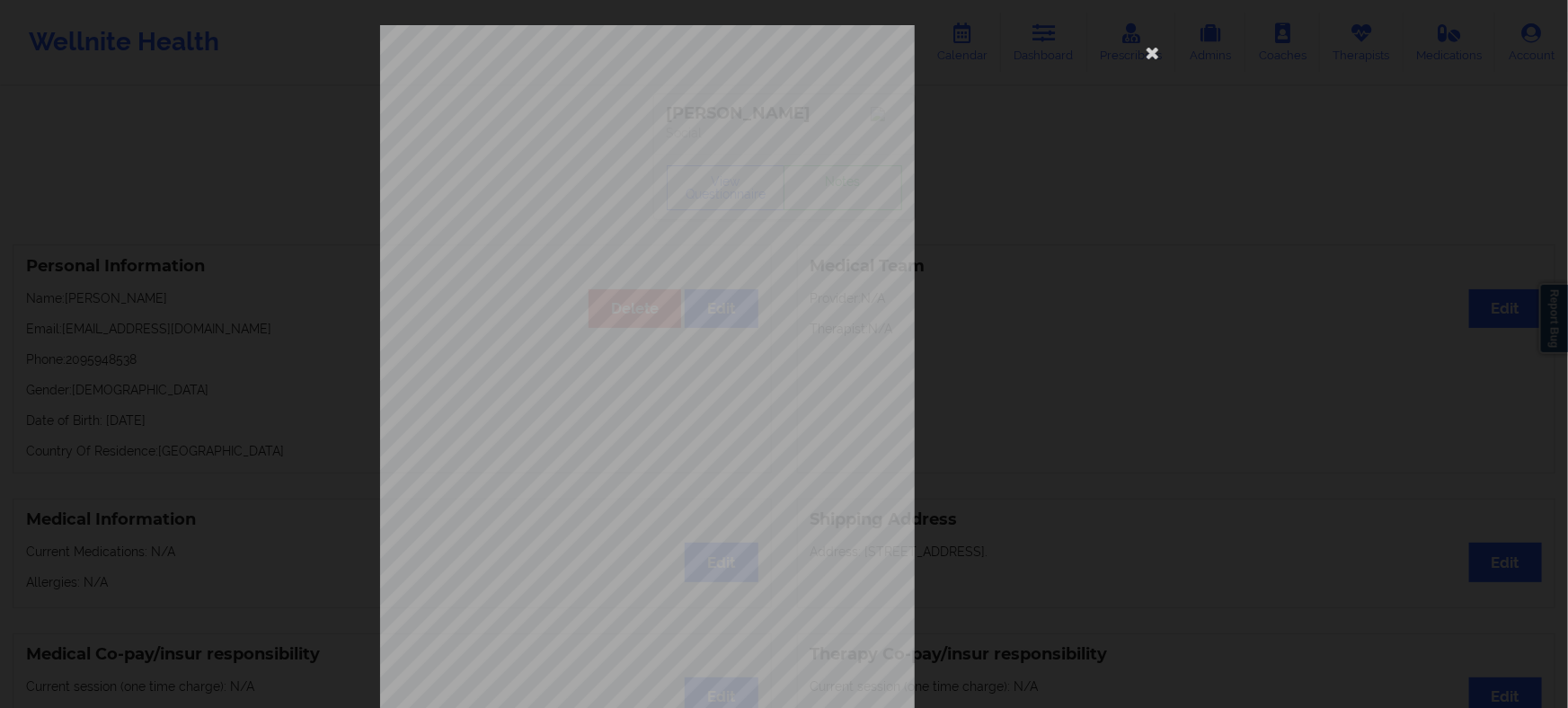
click at [1042, 231] on div "1161 Mission St San Francisco, CA, 94103 What state do you live in ? California…" at bounding box center [784, 403] width 809 height 756
click at [1148, 63] on icon at bounding box center [1153, 52] width 29 height 29
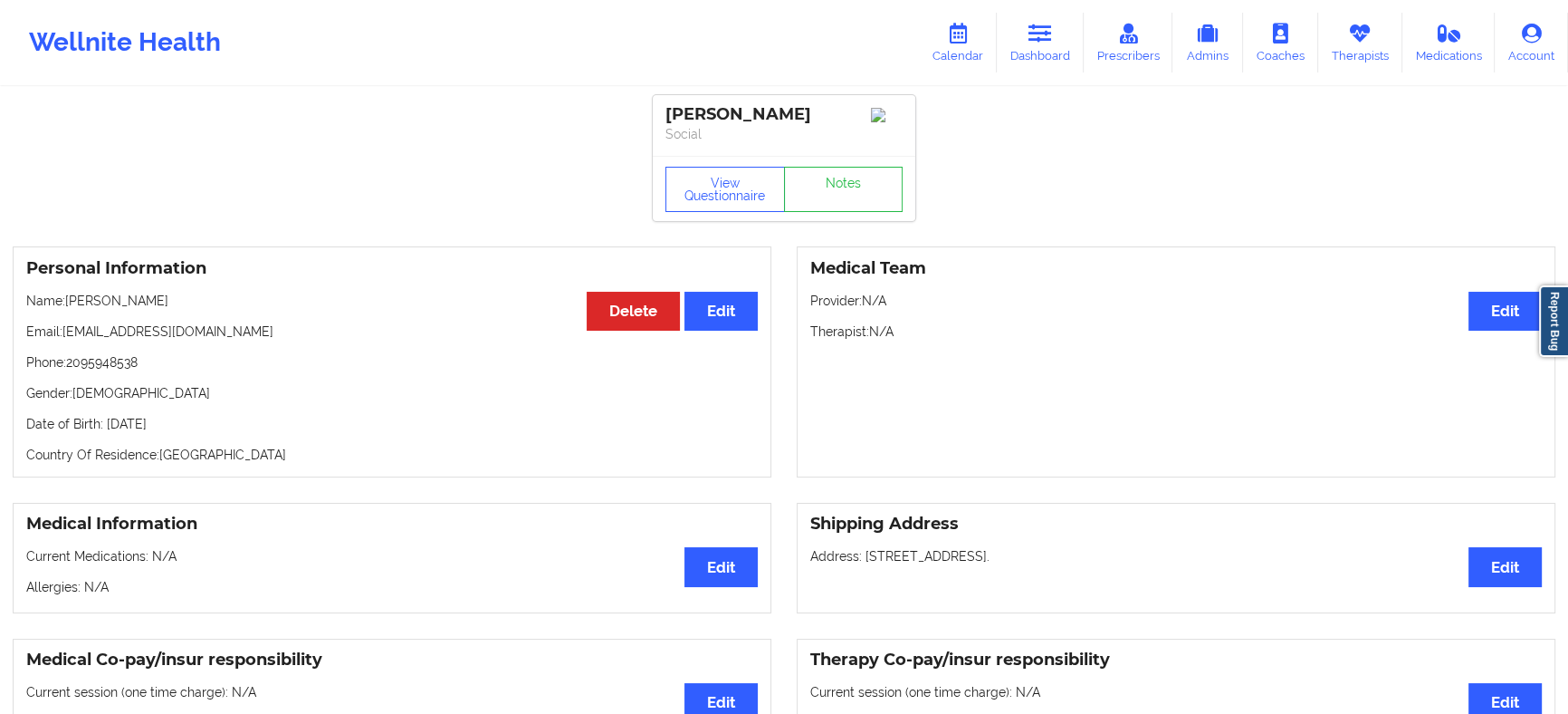
drag, startPoint x: 810, startPoint y: 118, endPoint x: 652, endPoint y: 113, distance: 158.1
copy div "[PERSON_NAME]"
click at [1039, 56] on link "Dashboard" at bounding box center [1040, 42] width 87 height 60
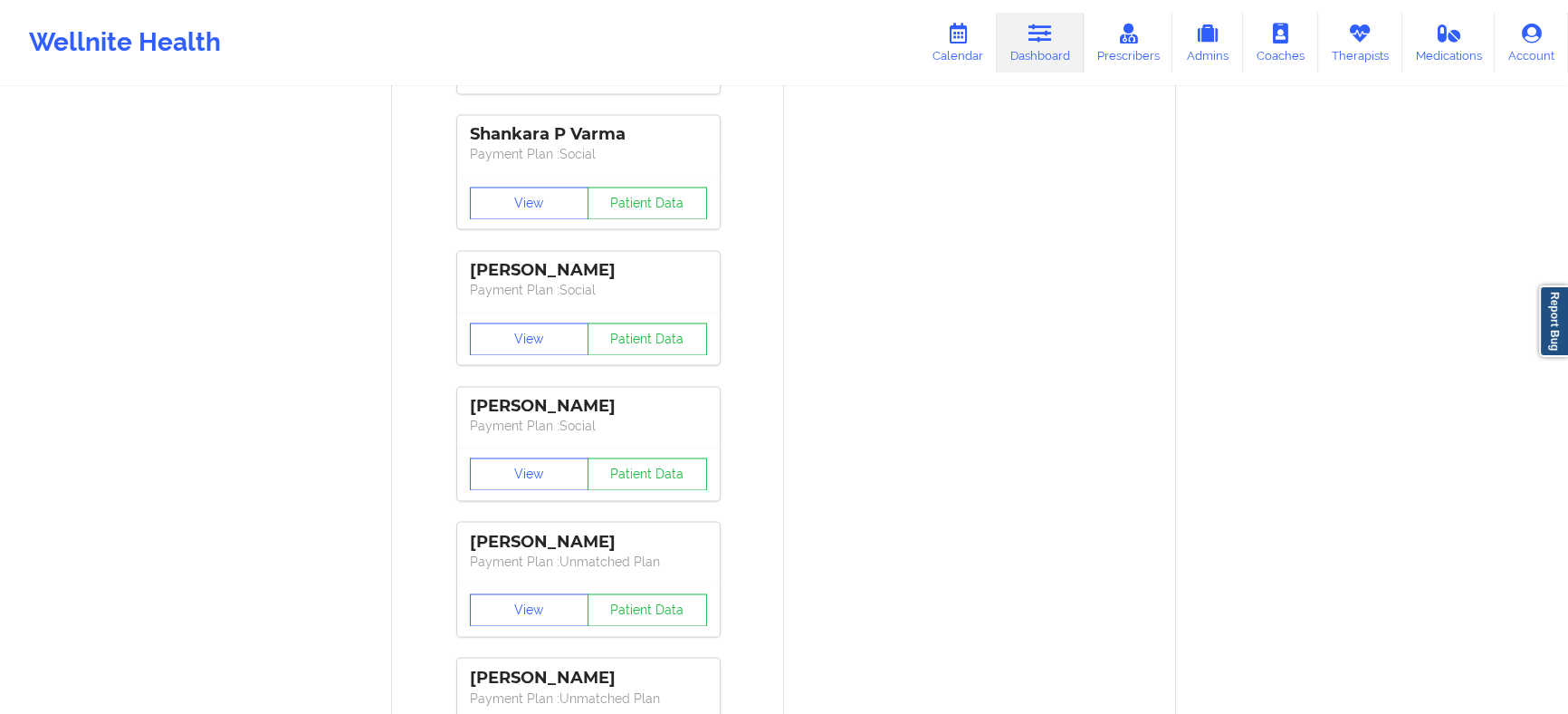
scroll to position [3639, 0]
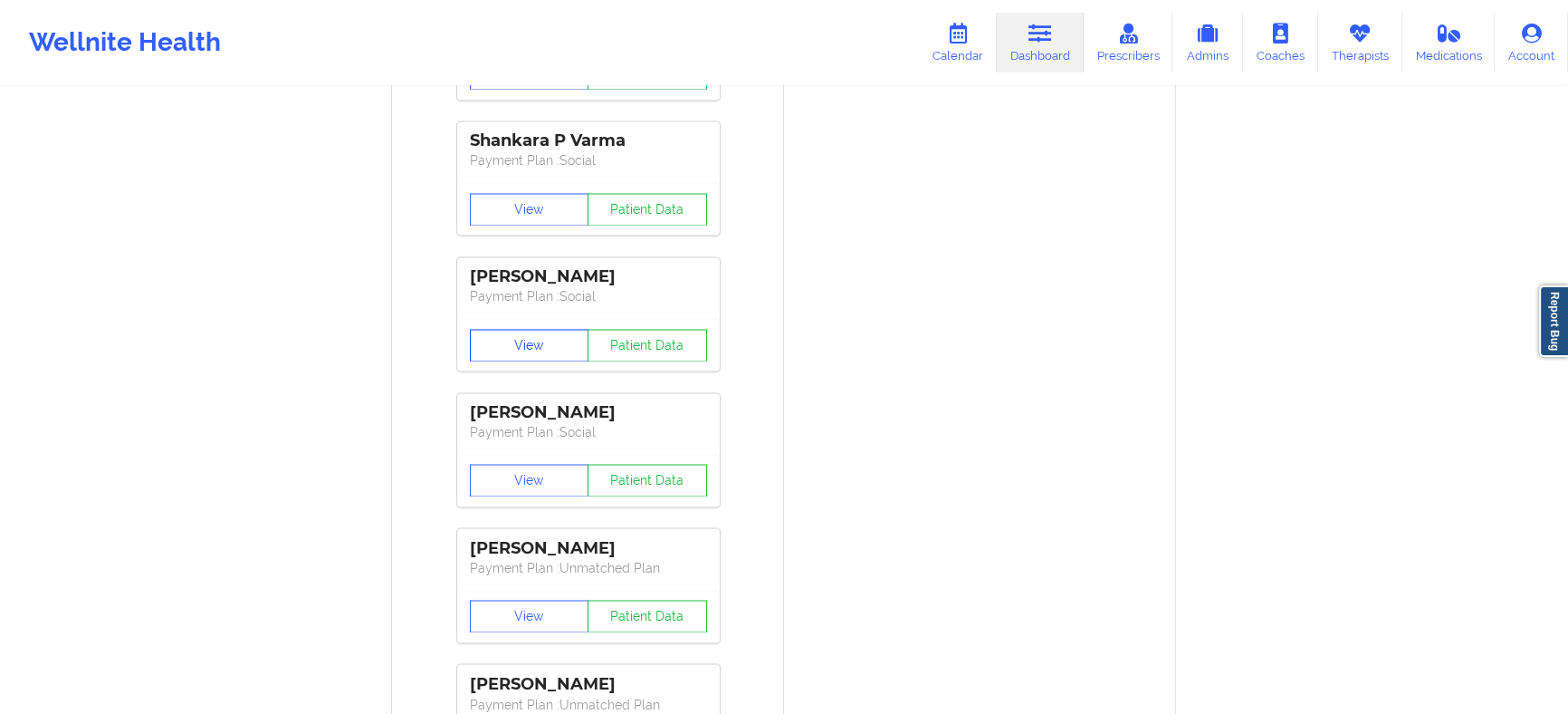
click at [516, 344] on button "View" at bounding box center [529, 345] width 120 height 33
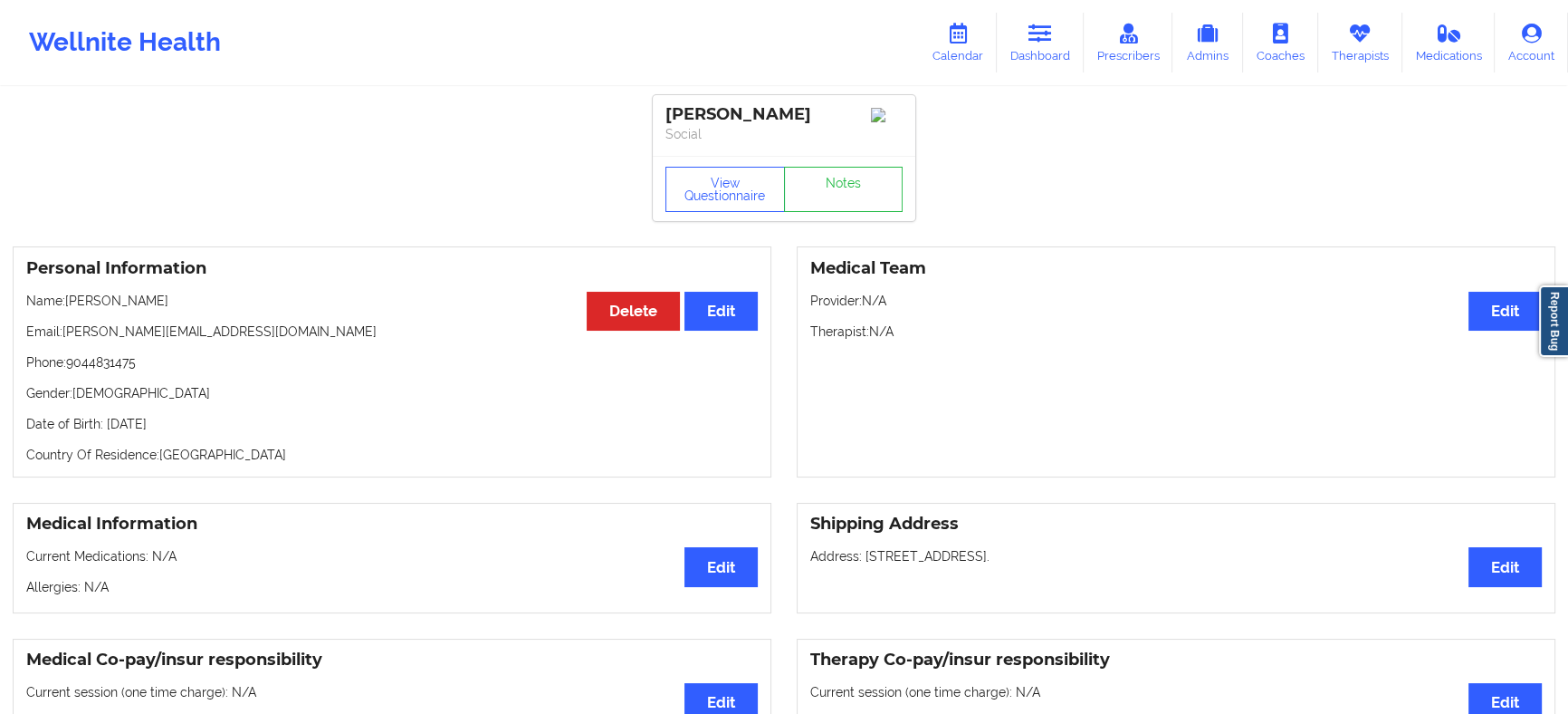
drag, startPoint x: 818, startPoint y: 107, endPoint x: 651, endPoint y: 96, distance: 167.4
copy div "[PERSON_NAME]"
click at [1029, 42] on link "Dashboard" at bounding box center [1040, 42] width 87 height 60
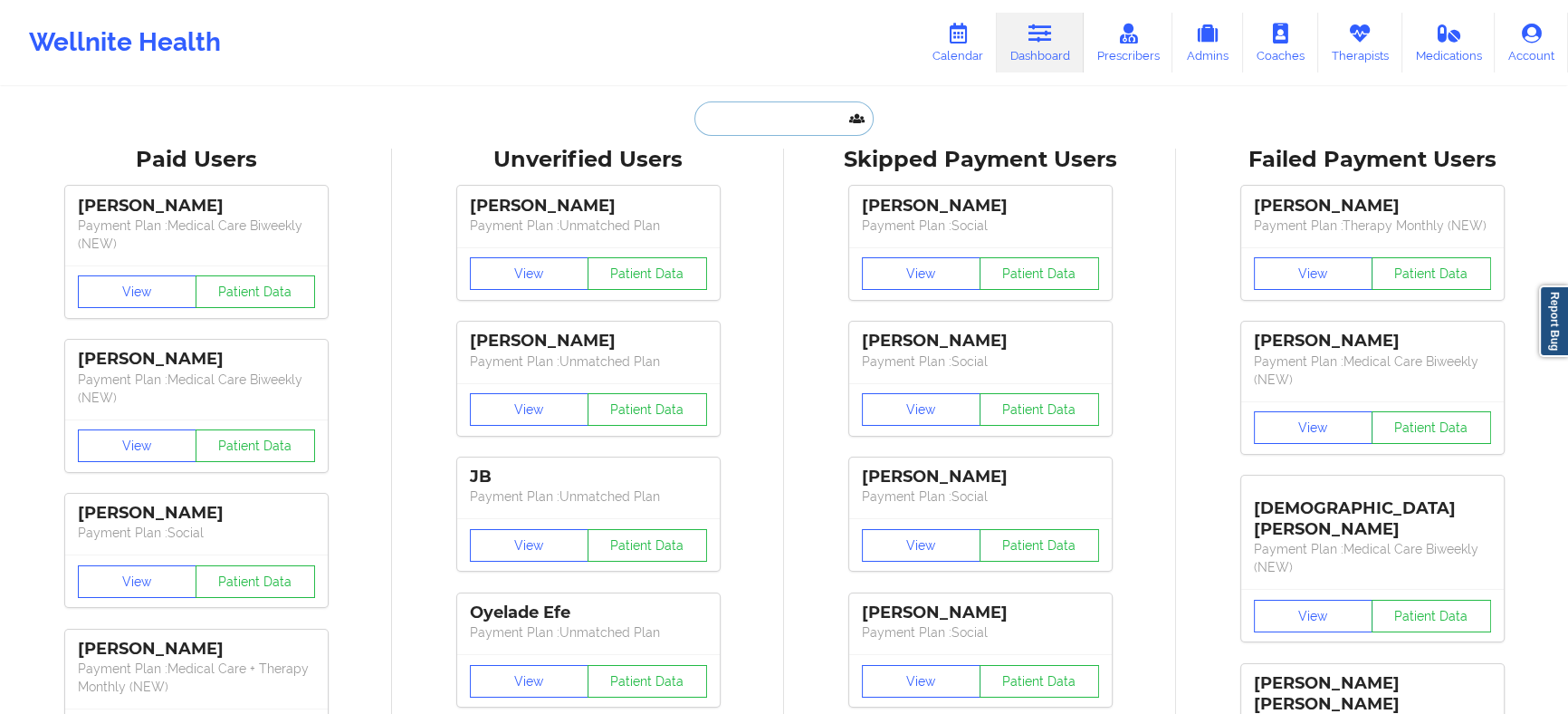
click at [793, 115] on input "text" at bounding box center [784, 119] width 179 height 35
paste input "[PERSON_NAME]"
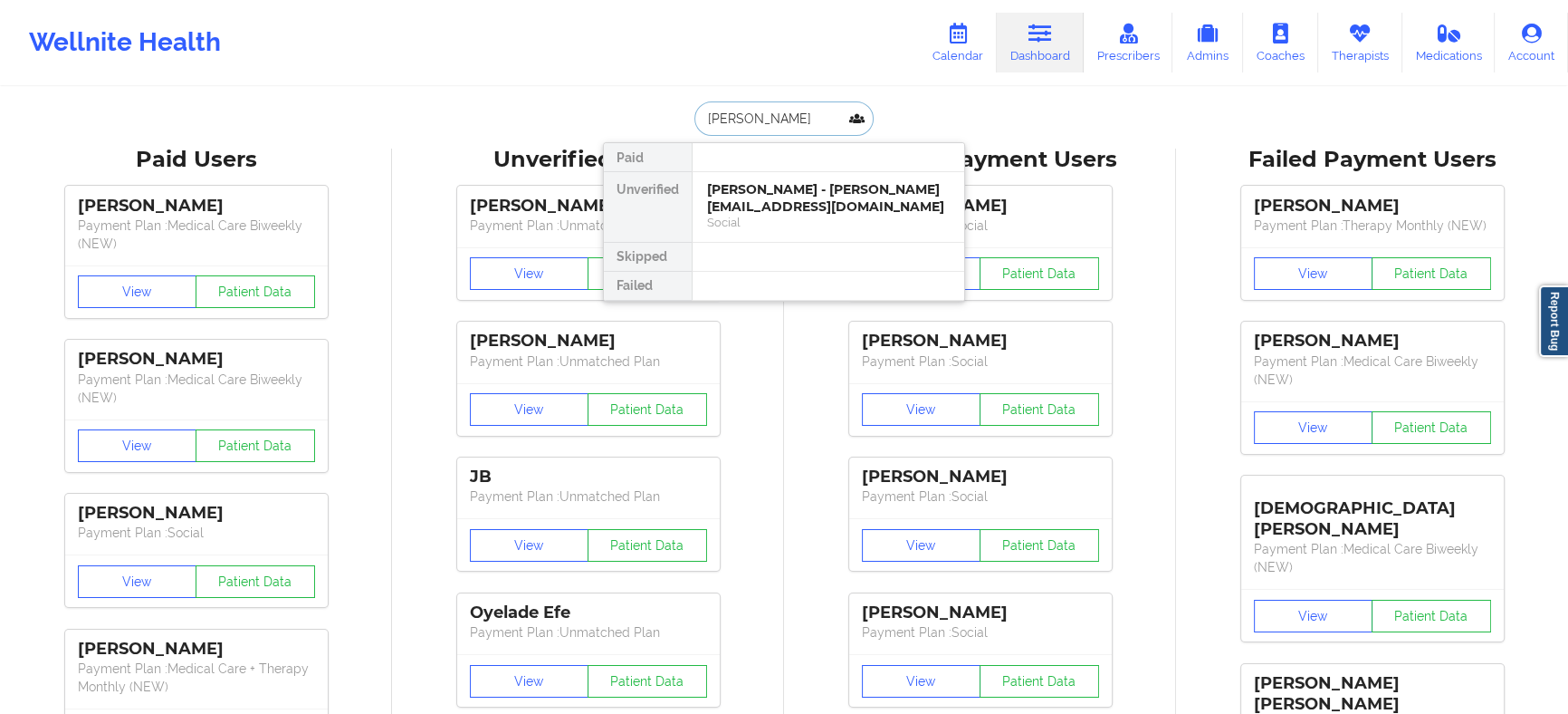
type input "[PERSON_NAME]"
click at [790, 198] on div "Anna Marie Hull - annamarie.hull777@gmail.com" at bounding box center [828, 198] width 243 height 34
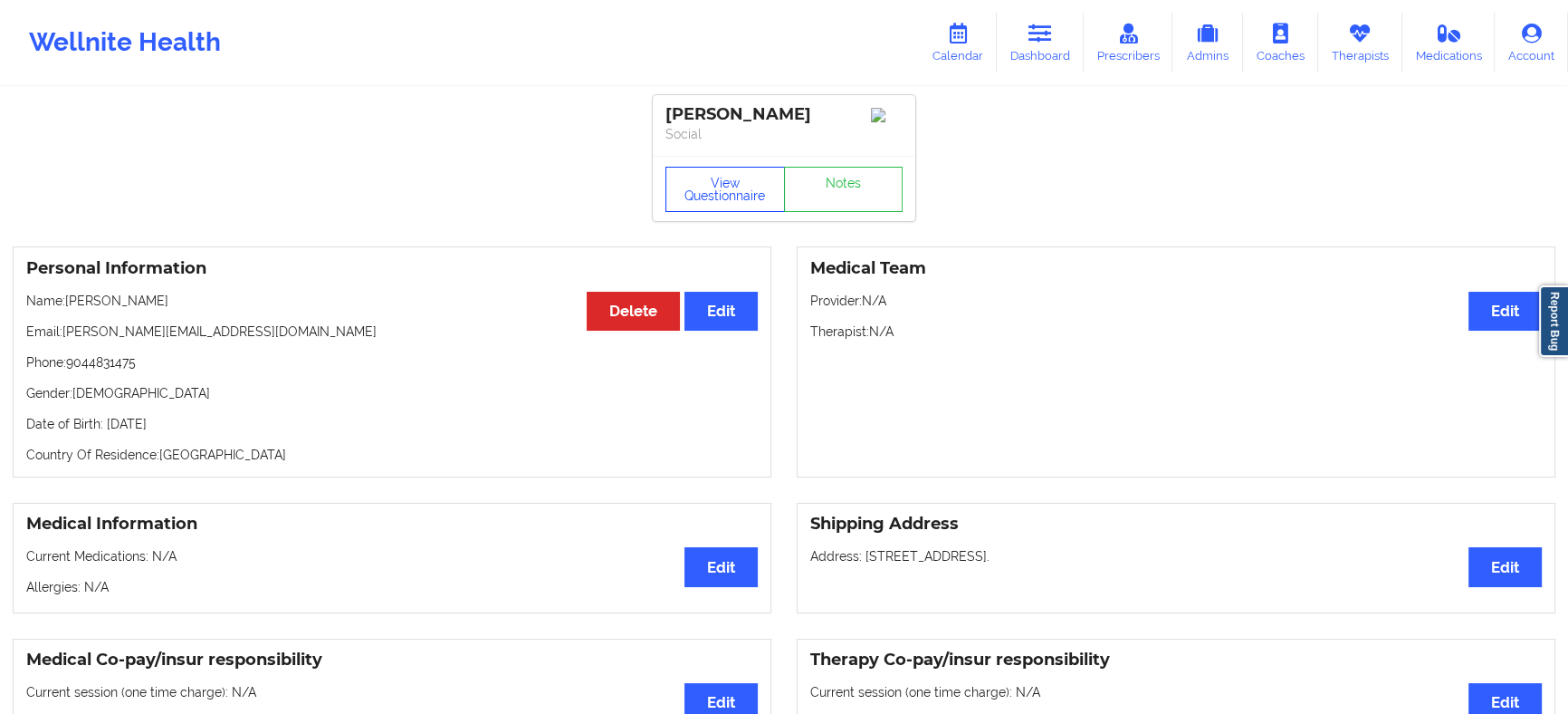
click at [742, 192] on button "View Questionnaire" at bounding box center [725, 189] width 120 height 45
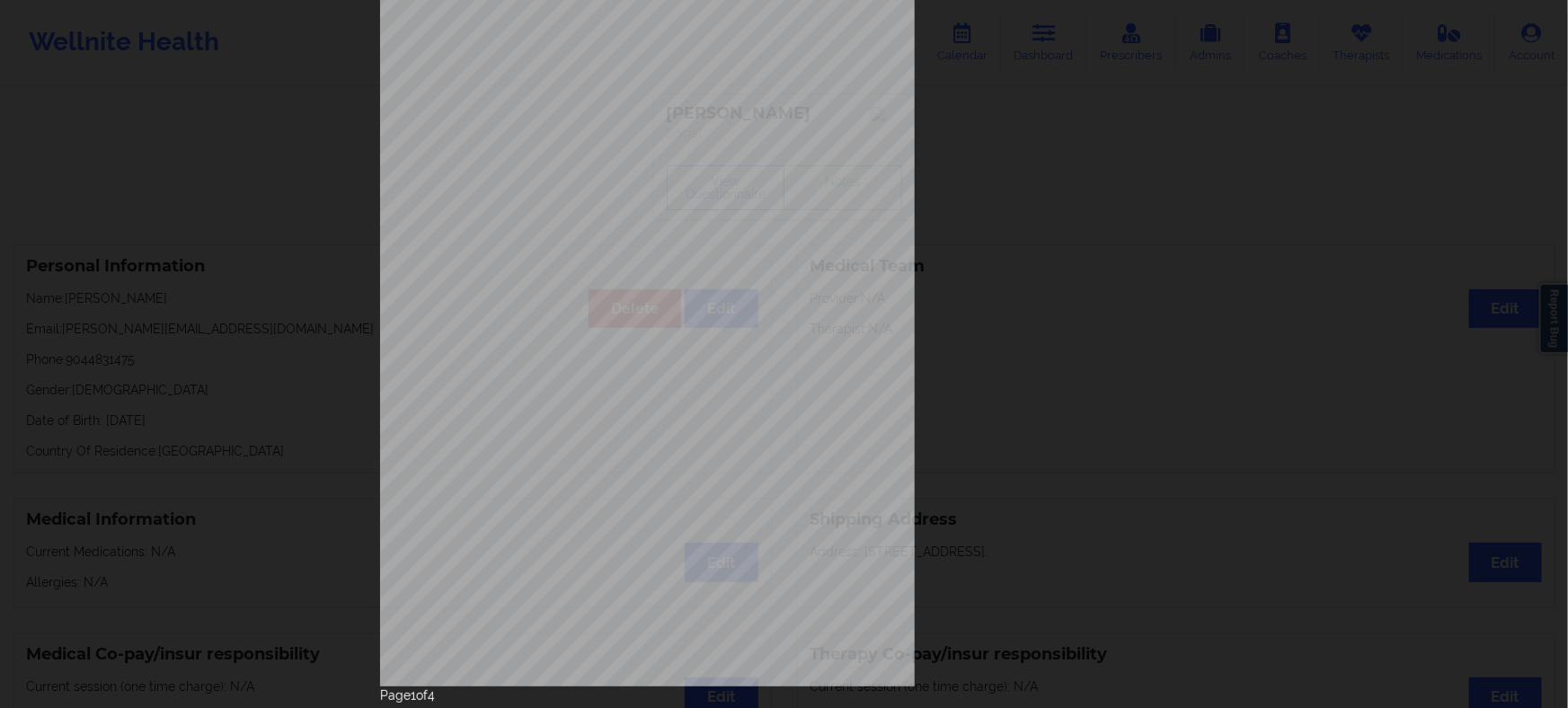
scroll to position [148, 0]
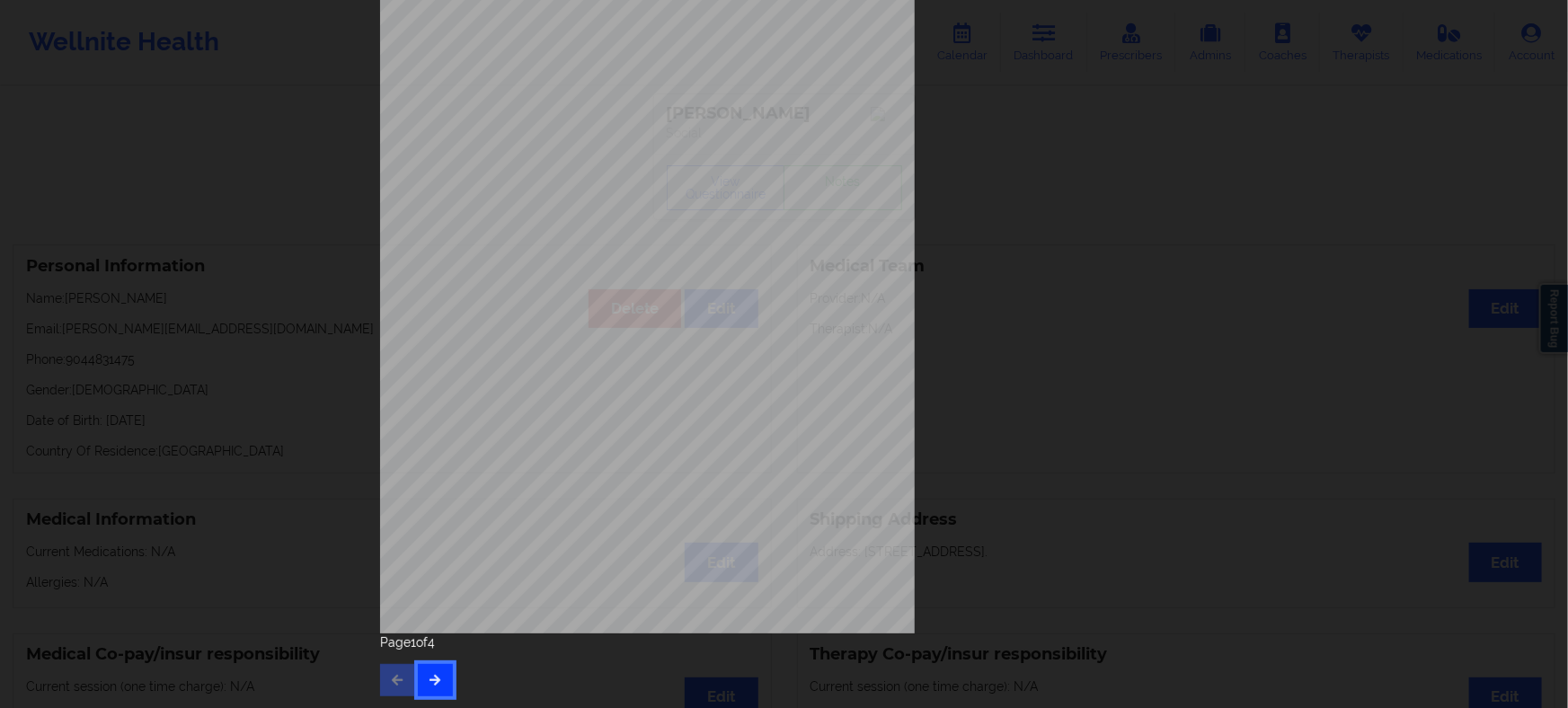
click at [435, 680] on icon "button" at bounding box center [436, 678] width 15 height 11
click at [441, 668] on button "button" at bounding box center [435, 680] width 35 height 33
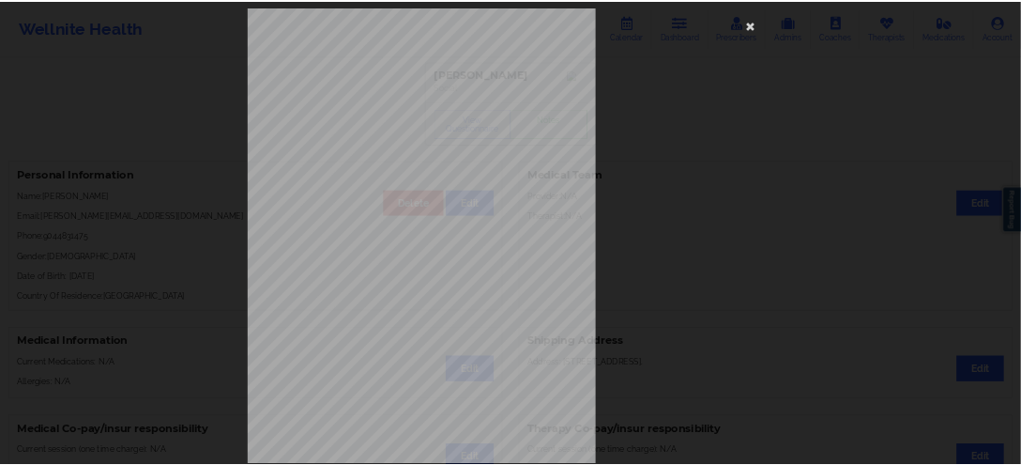
scroll to position [0, 0]
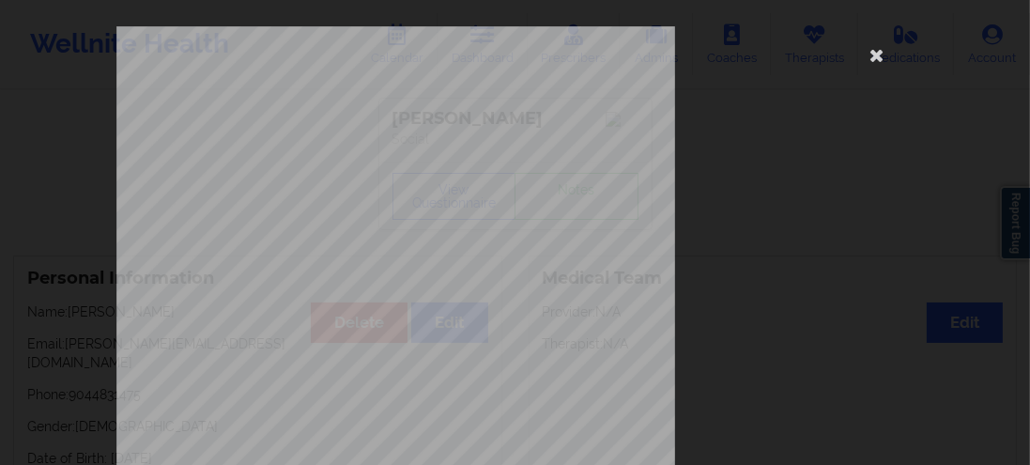
click at [23, 137] on div "commercial Insurance Member ID for patient 991095653 Insurance company name det…" at bounding box center [515, 232] width 1030 height 465
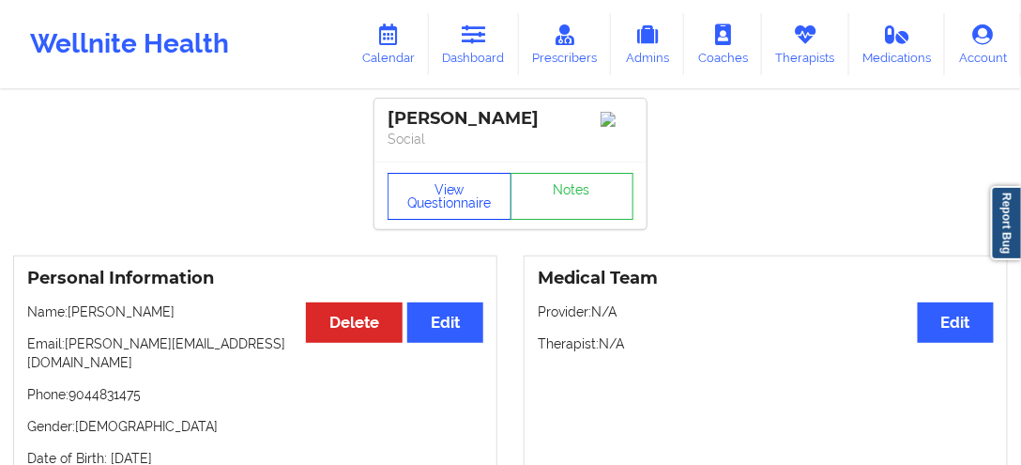
click at [463, 196] on button "View Questionnaire" at bounding box center [450, 196] width 124 height 47
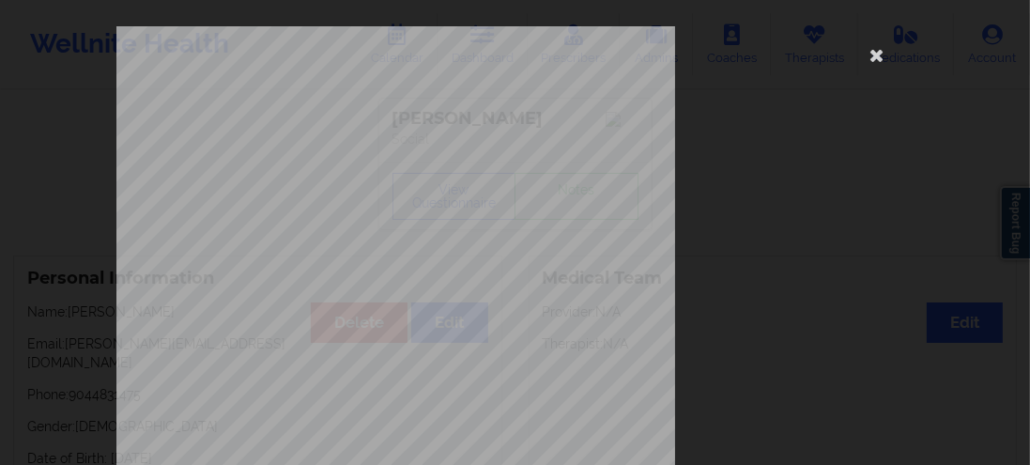
click at [758, 105] on div "commercial Insurance Member ID for patient 991095653 Insurance company name det…" at bounding box center [515, 421] width 798 height 790
click at [865, 61] on icon at bounding box center [877, 54] width 30 height 30
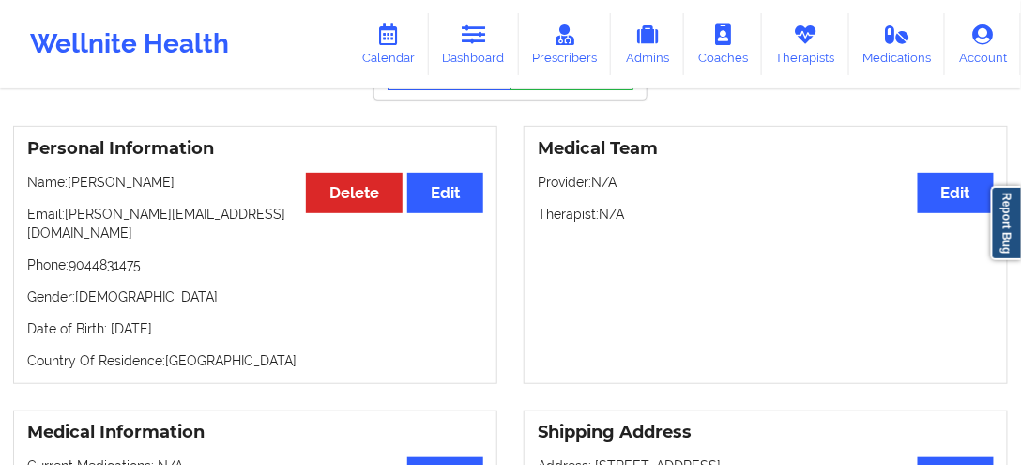
scroll to position [160, 0]
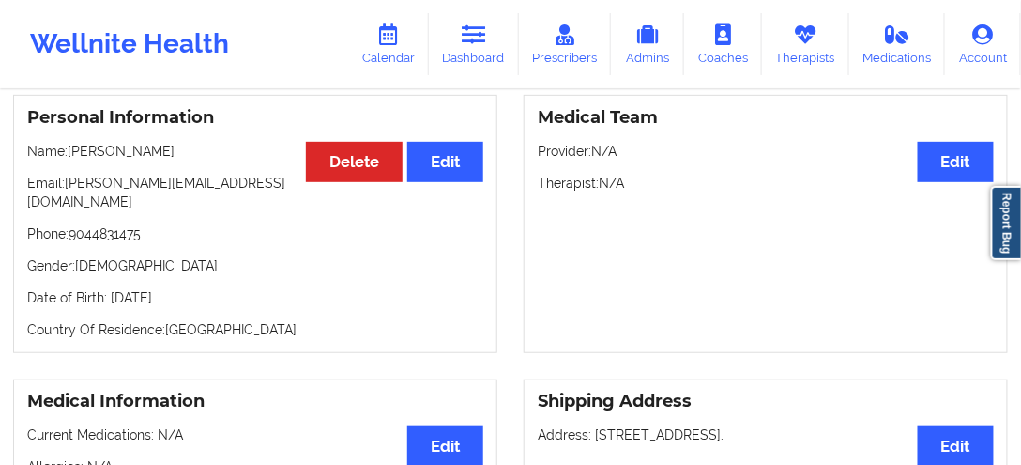
drag, startPoint x: 252, startPoint y: 283, endPoint x: 17, endPoint y: 272, distance: 234.9
click at [17, 272] on div "Personal Information Edit Delete Name: Anna Marie Hull Email: annamarie.hull777…" at bounding box center [255, 224] width 484 height 258
click at [309, 289] on p "Date of Birth: 12th of May 1970" at bounding box center [255, 297] width 456 height 19
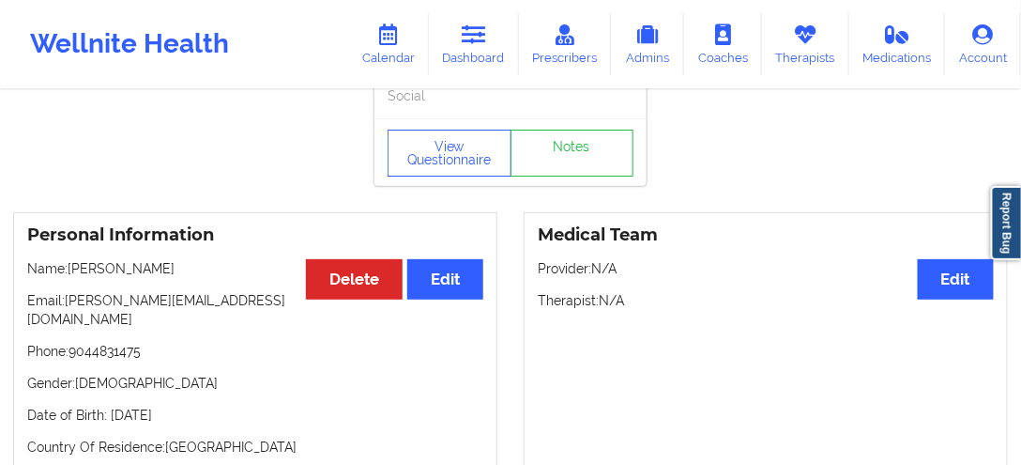
scroll to position [0, 0]
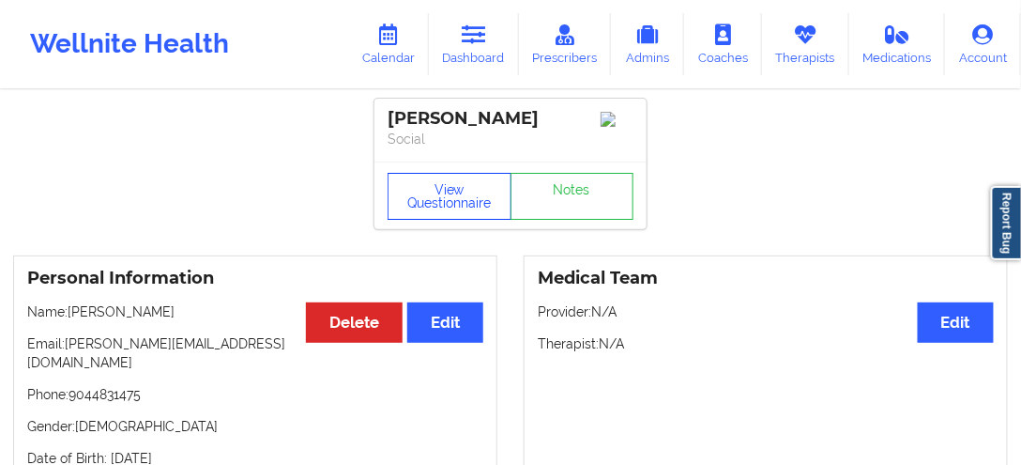
click at [472, 189] on button "View Questionnaire" at bounding box center [450, 196] width 124 height 47
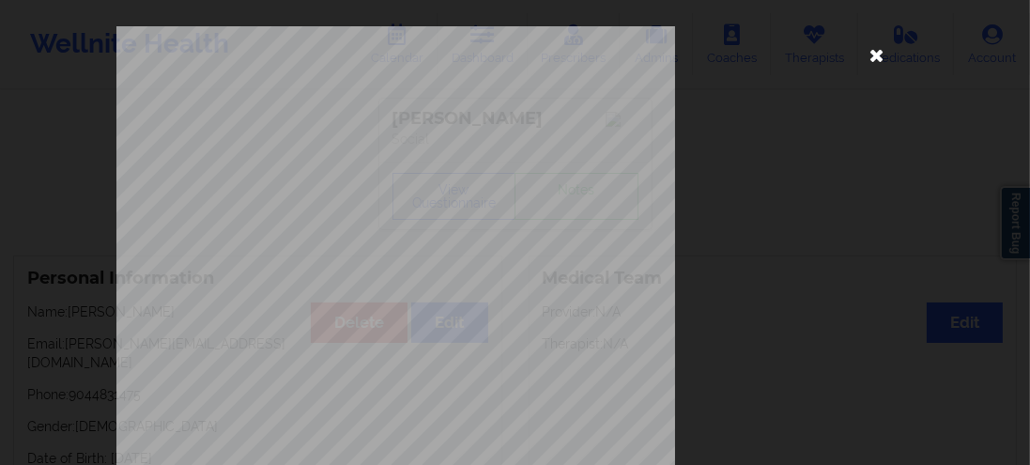
click at [864, 48] on icon at bounding box center [877, 54] width 30 height 30
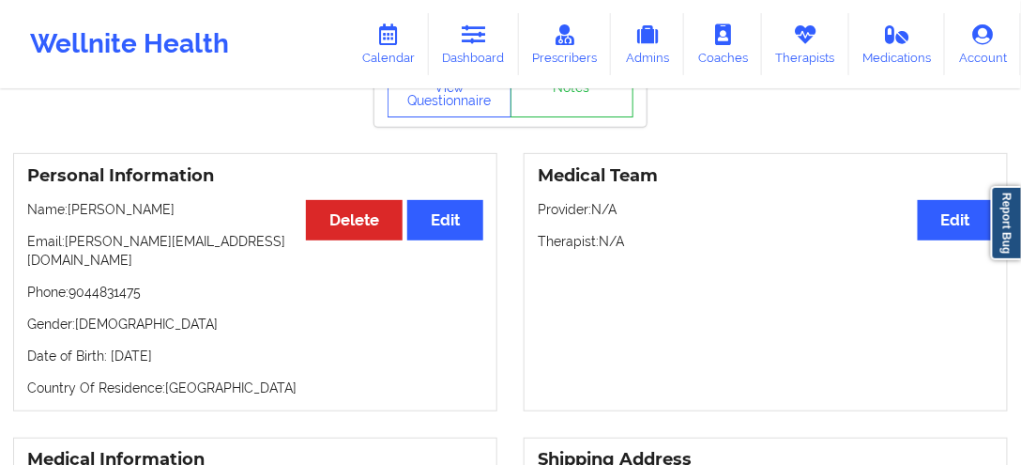
scroll to position [107, 0]
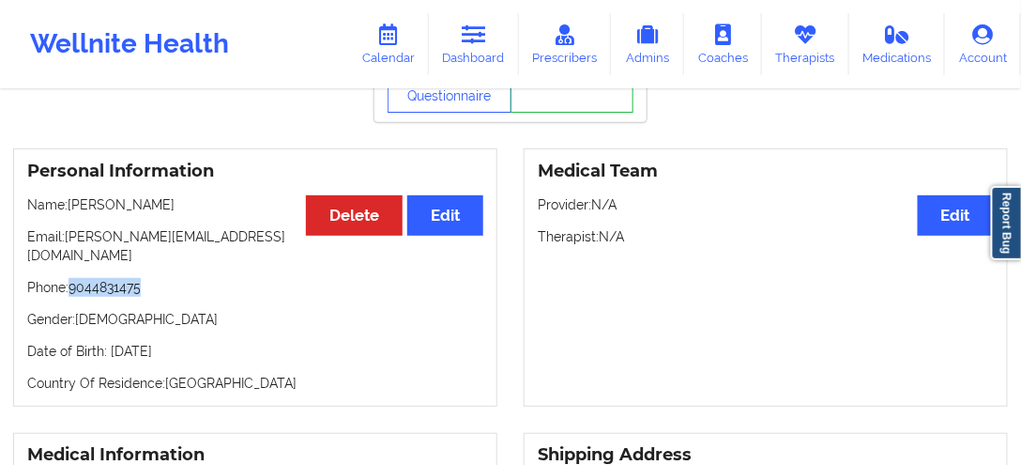
drag, startPoint x: 171, startPoint y: 272, endPoint x: 73, endPoint y: 270, distance: 97.6
click at [73, 278] on p "Phone: 9044831475" at bounding box center [255, 287] width 456 height 19
copy p "9044831475"
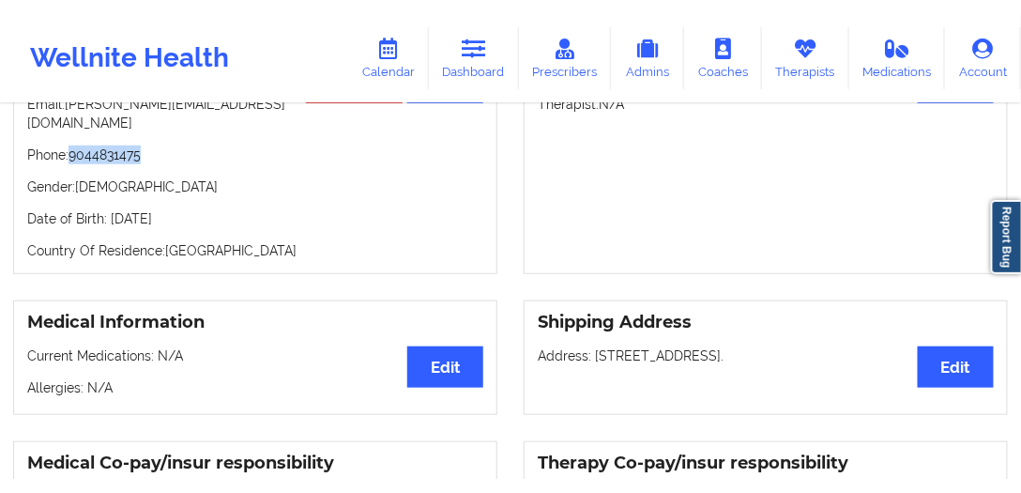
scroll to position [267, 0]
